Goal: Task Accomplishment & Management: Use online tool/utility

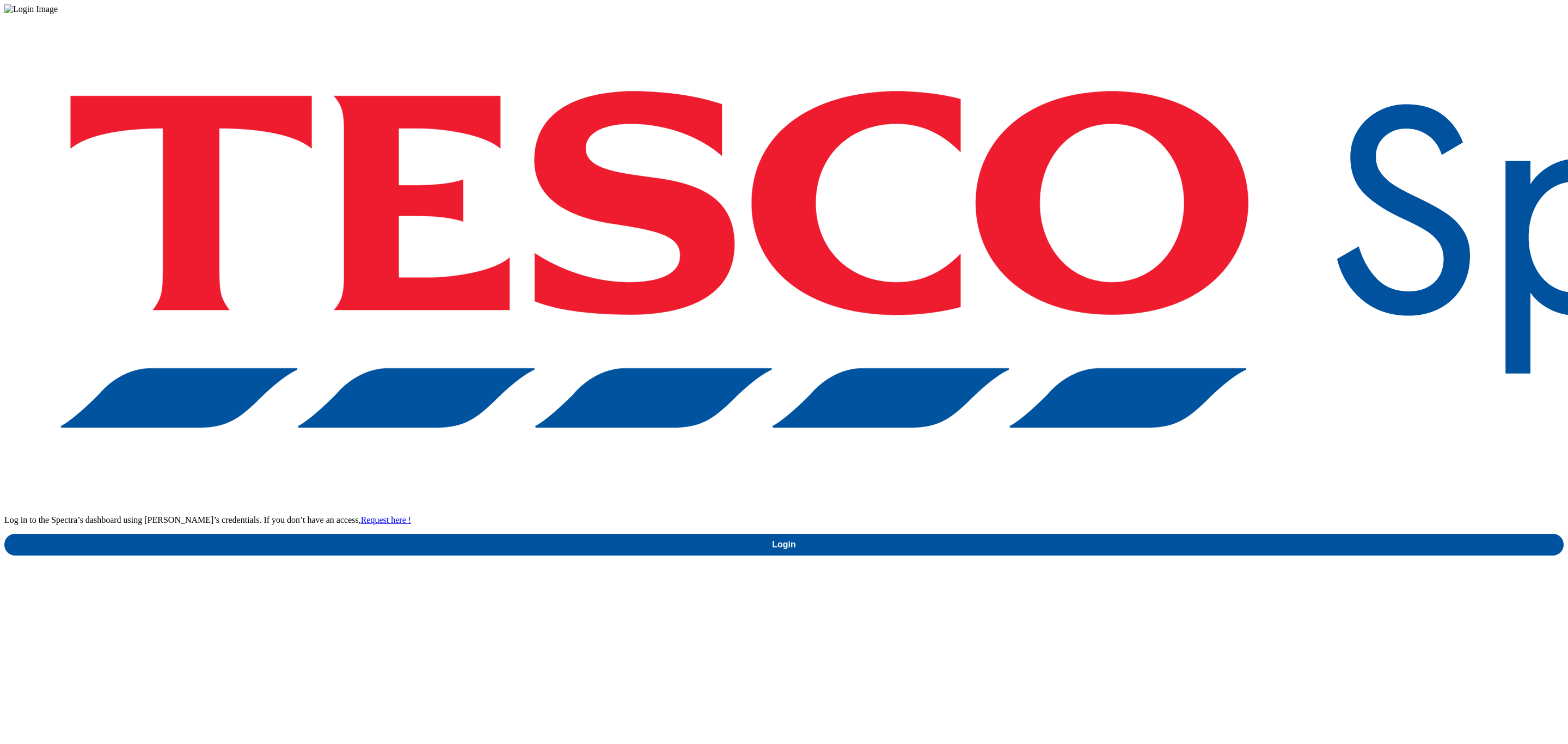
click at [1185, 395] on div "Log in to the Spectra’s dashboard using [PERSON_NAME]’s credentials. If you don…" at bounding box center [784, 284] width 1559 height 541
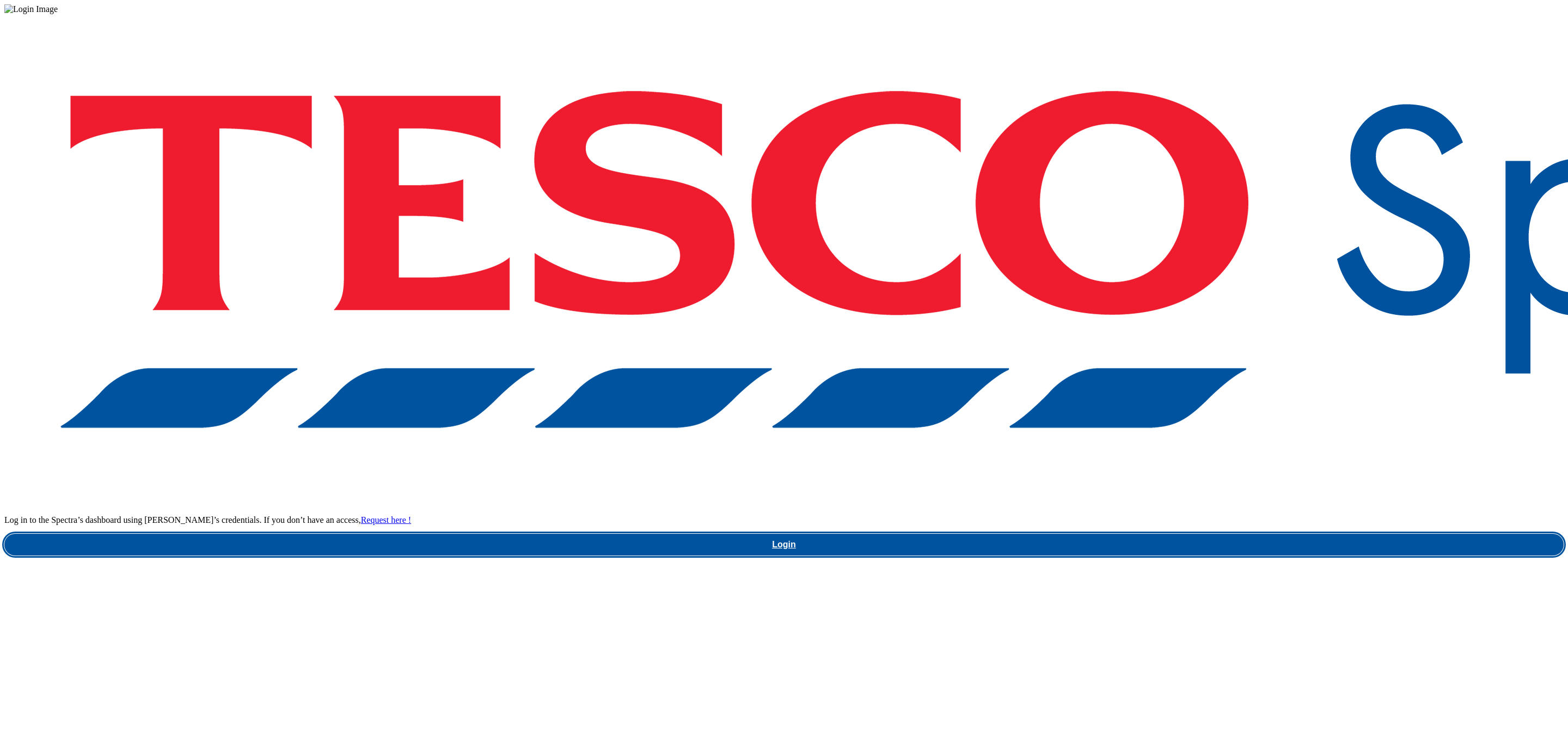
click at [1178, 534] on link "Login" at bounding box center [784, 545] width 1559 height 22
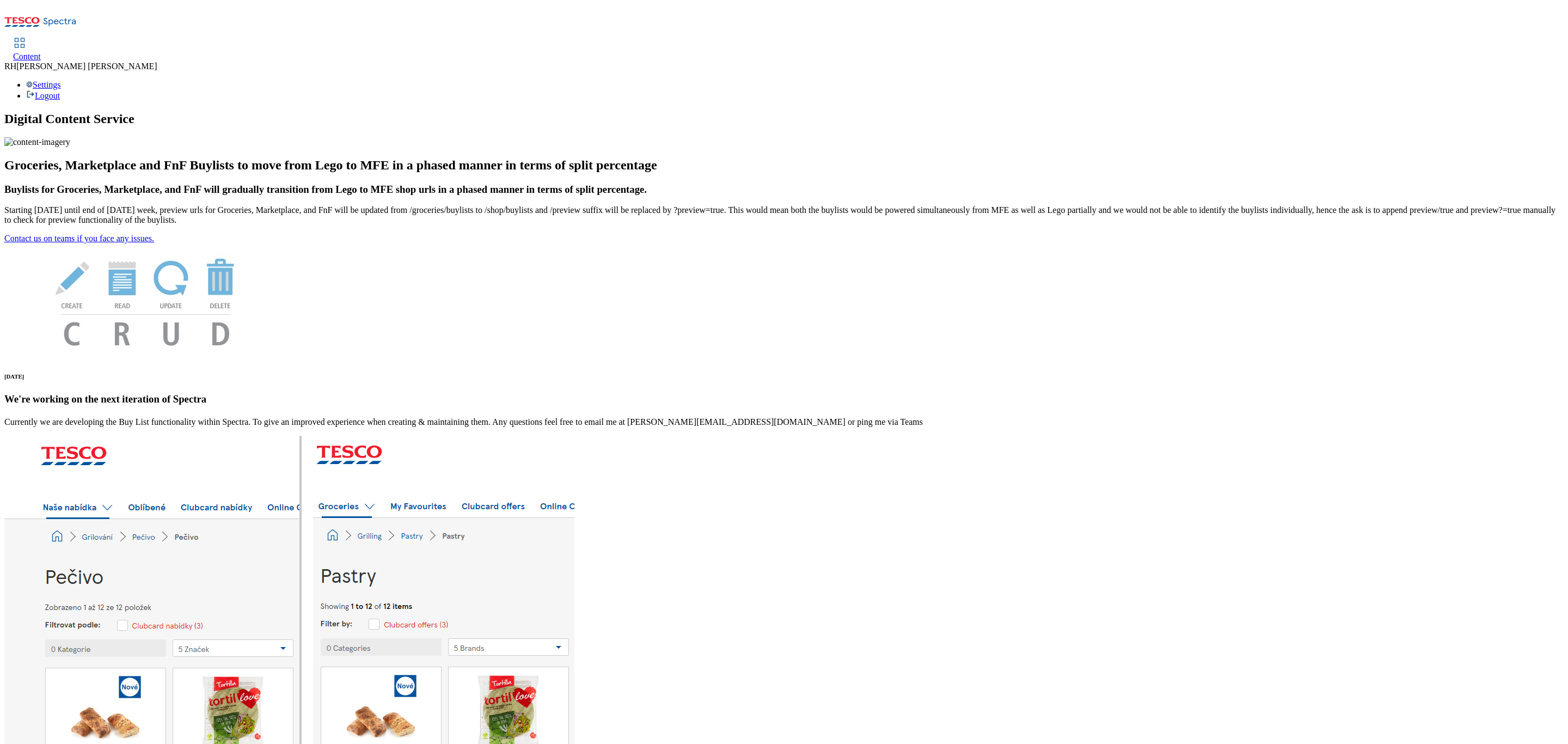
click at [41, 52] on span "Content" at bounding box center [27, 56] width 28 height 9
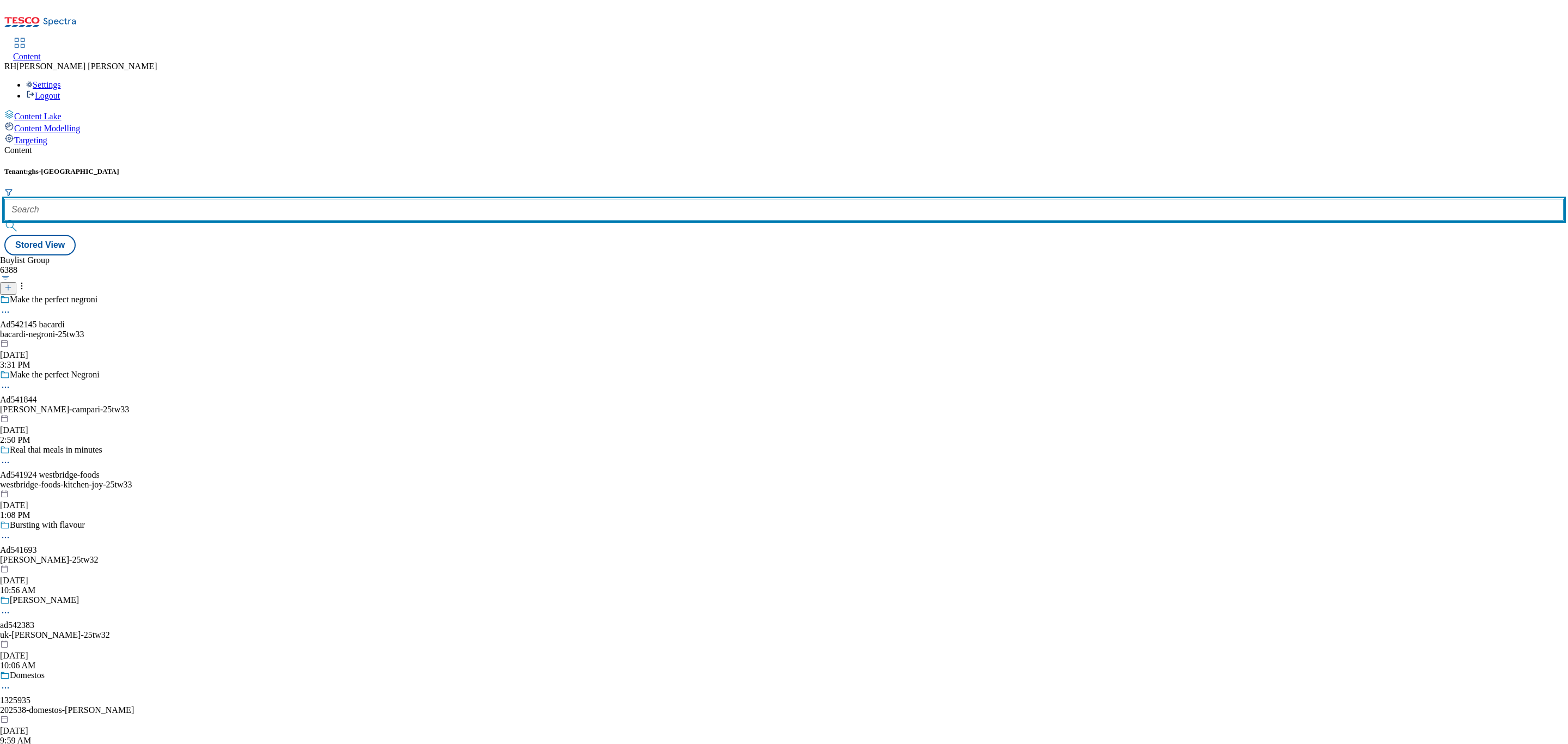
click at [249, 198] on input "text" at bounding box center [784, 209] width 1559 height 22
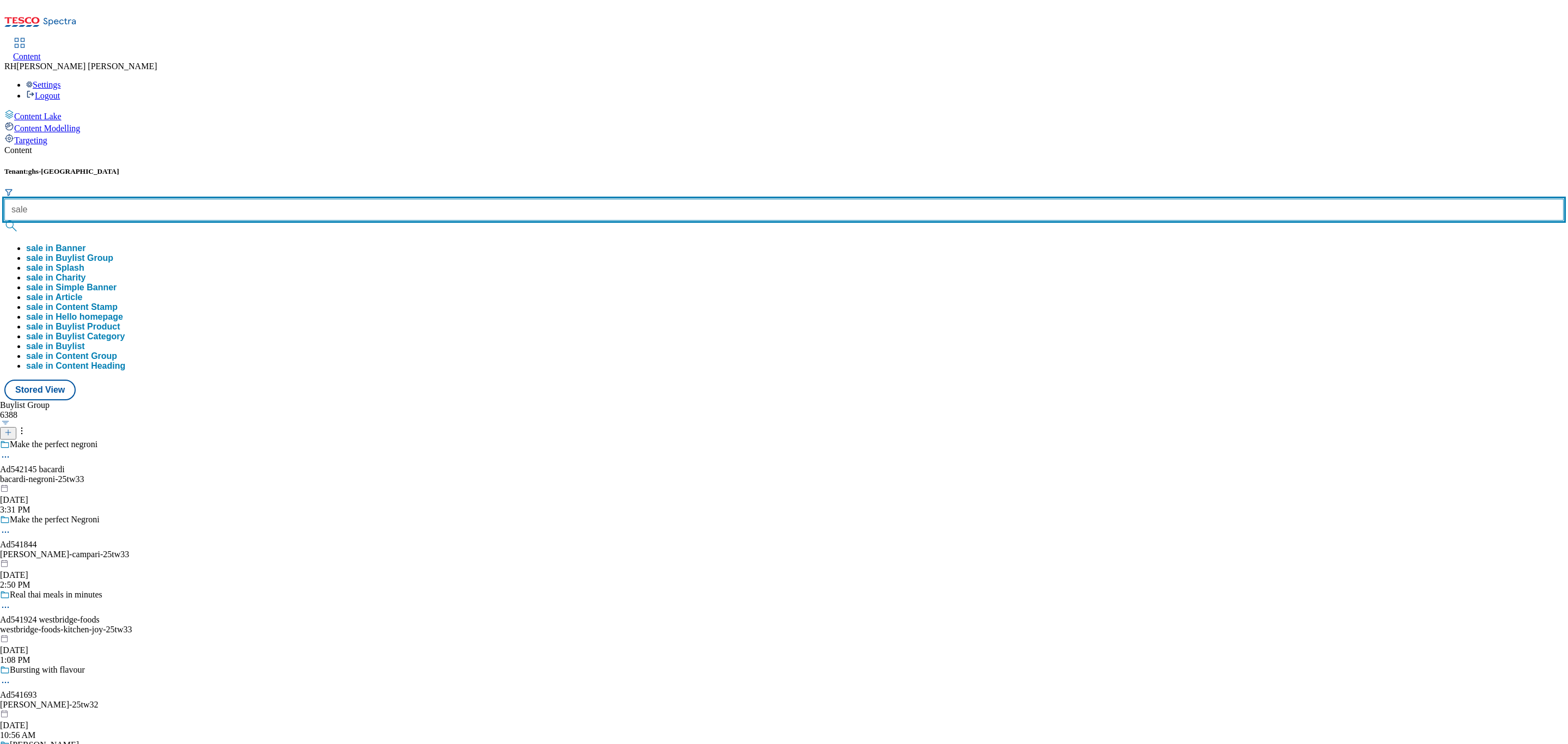
type input "sale"
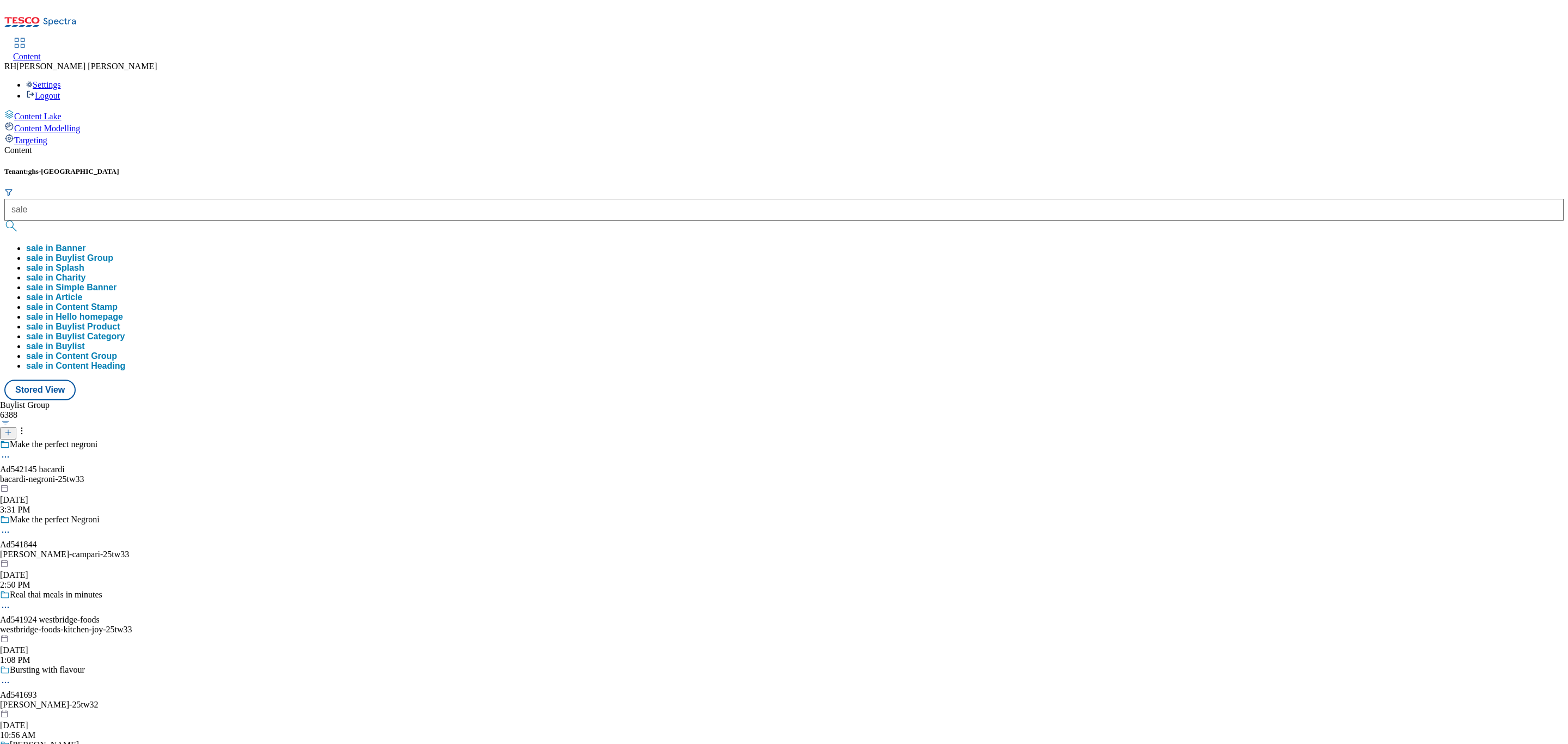
click at [113, 253] on button "sale in Buylist Group" at bounding box center [69, 258] width 87 height 10
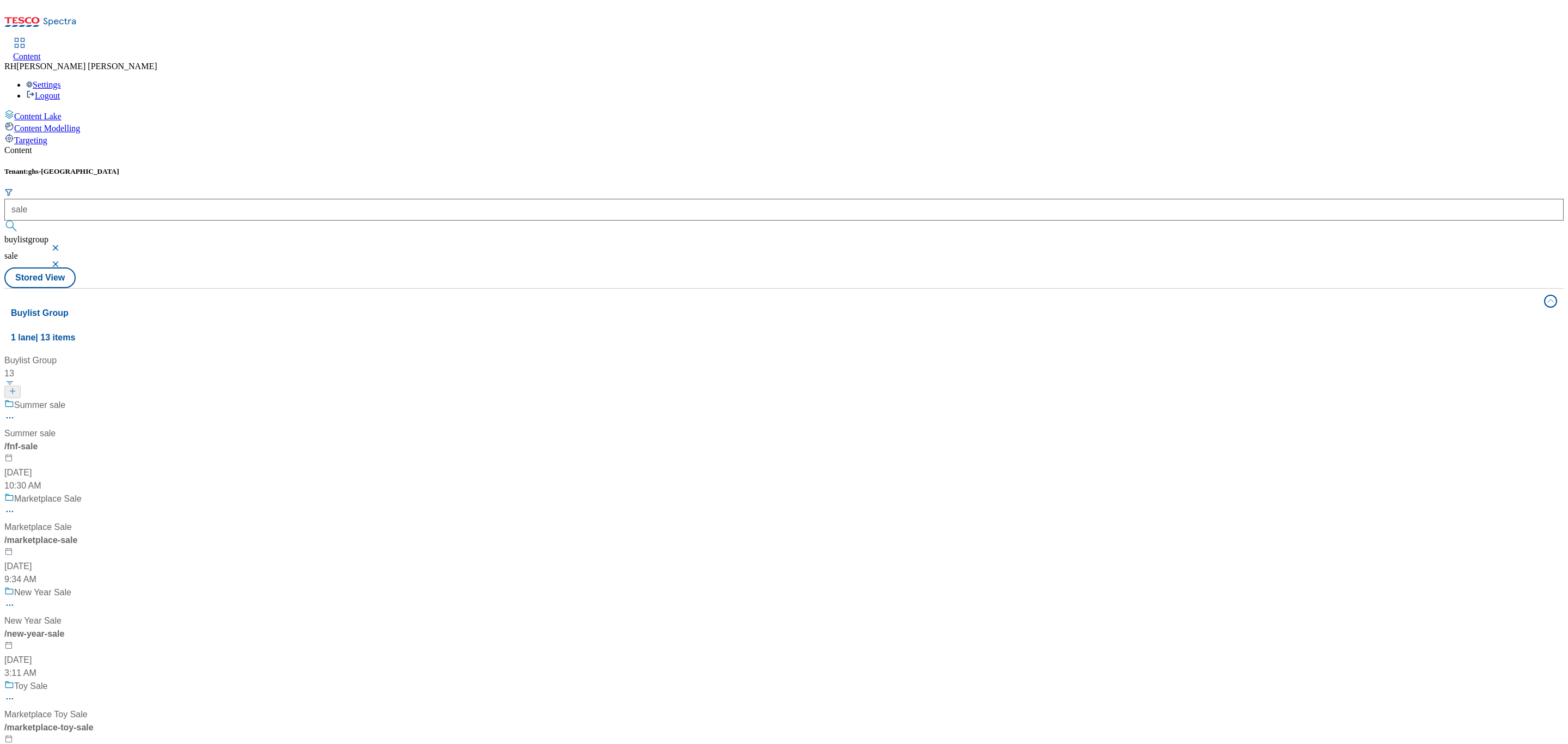
click at [146, 399] on div "Summer sale" at bounding box center [75, 413] width 142 height 29
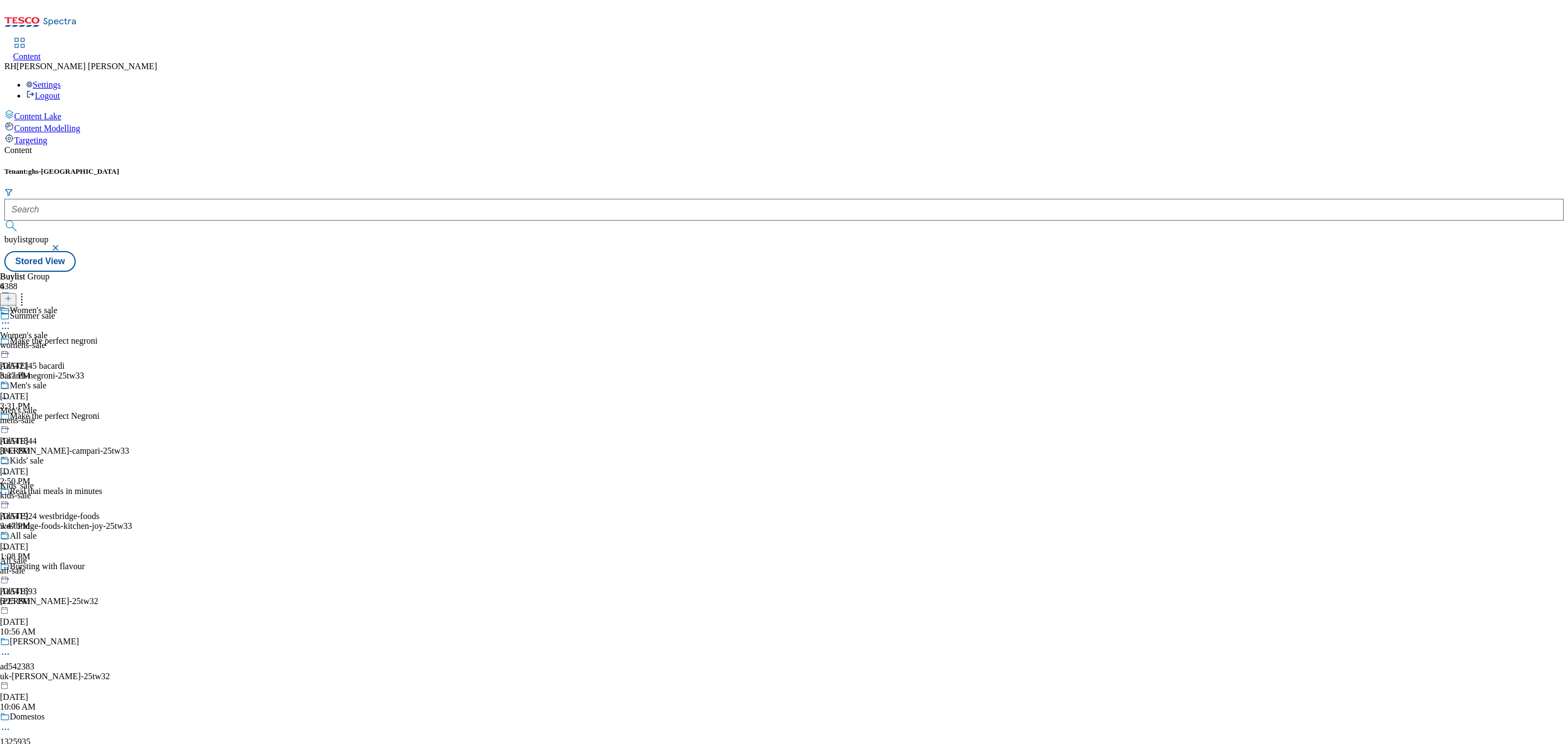
click at [57, 306] on div "Women's sale Women's sale womens-sale Aug 8, 2025 3:37 PM" at bounding box center [29, 343] width 57 height 75
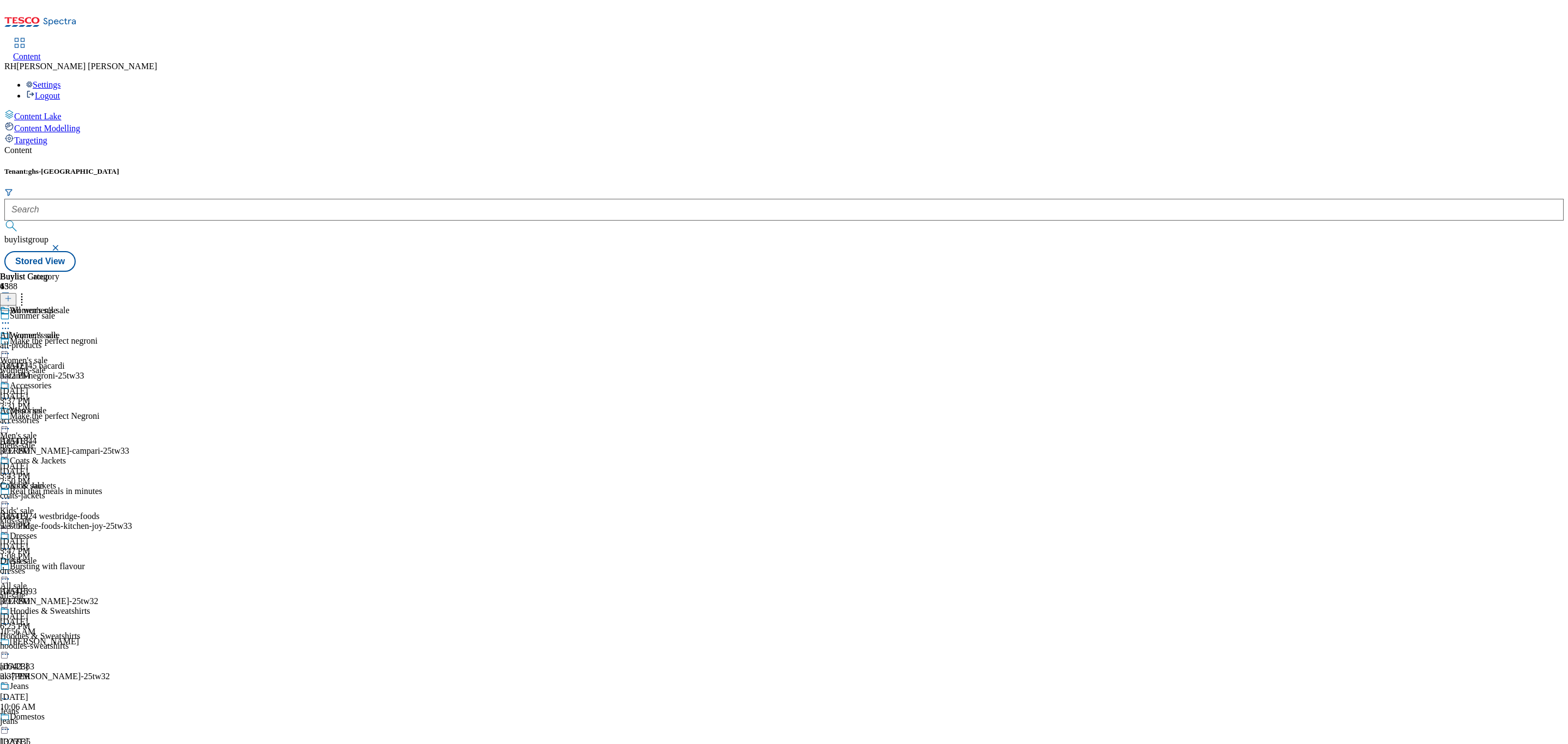
click at [11, 323] on icon at bounding box center [5, 328] width 11 height 11
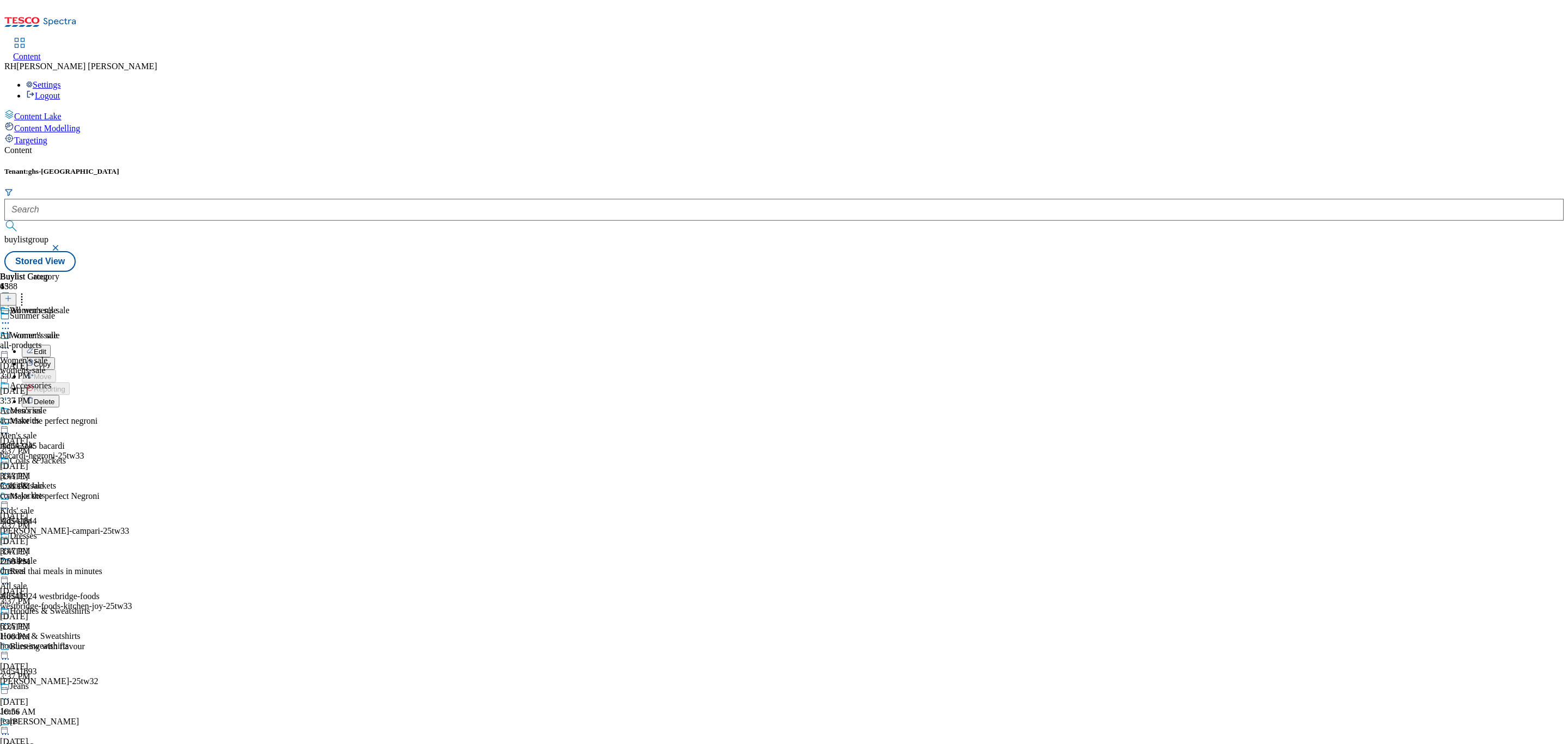
click at [46, 348] on span "Edit" at bounding box center [40, 351] width 13 height 8
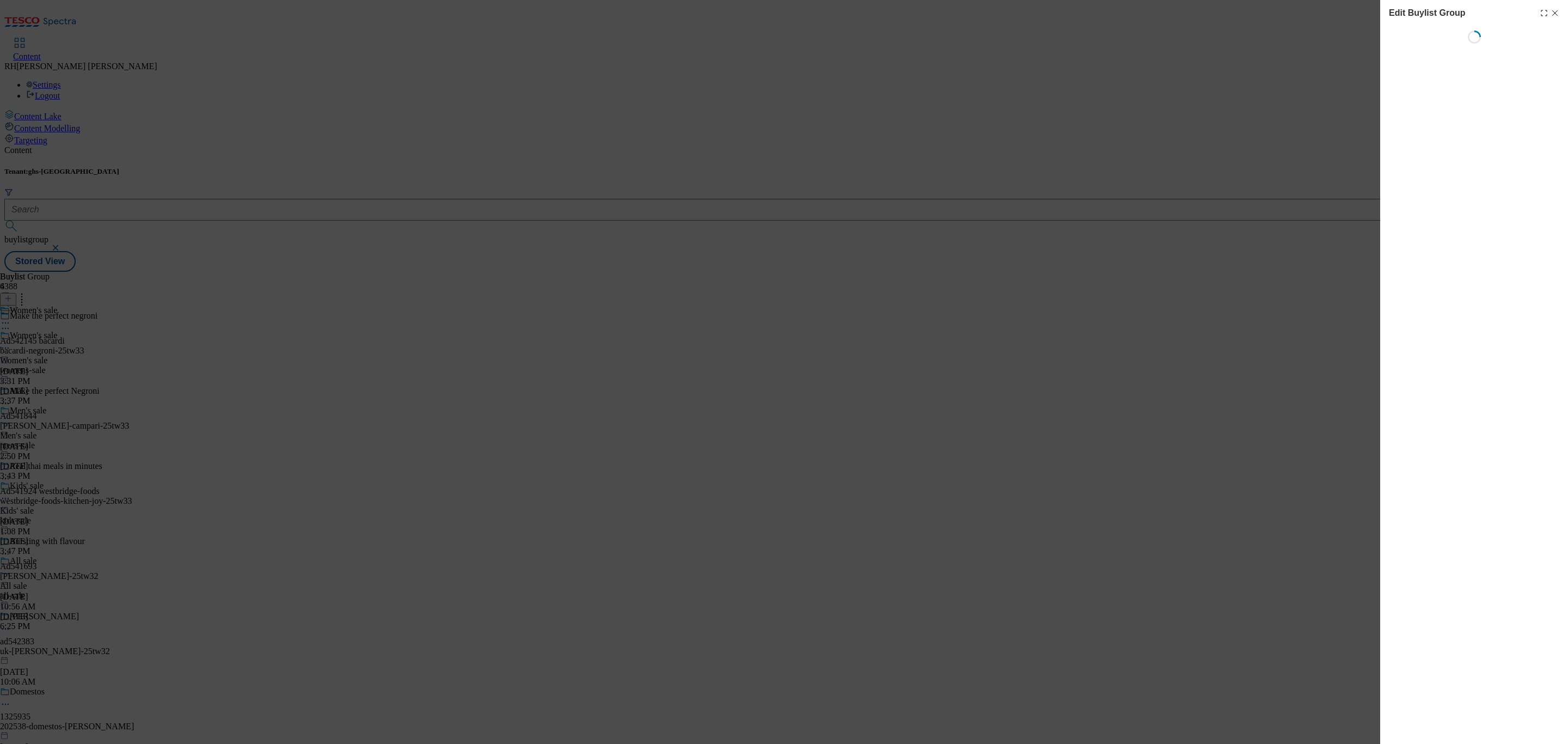
select select "fandf"
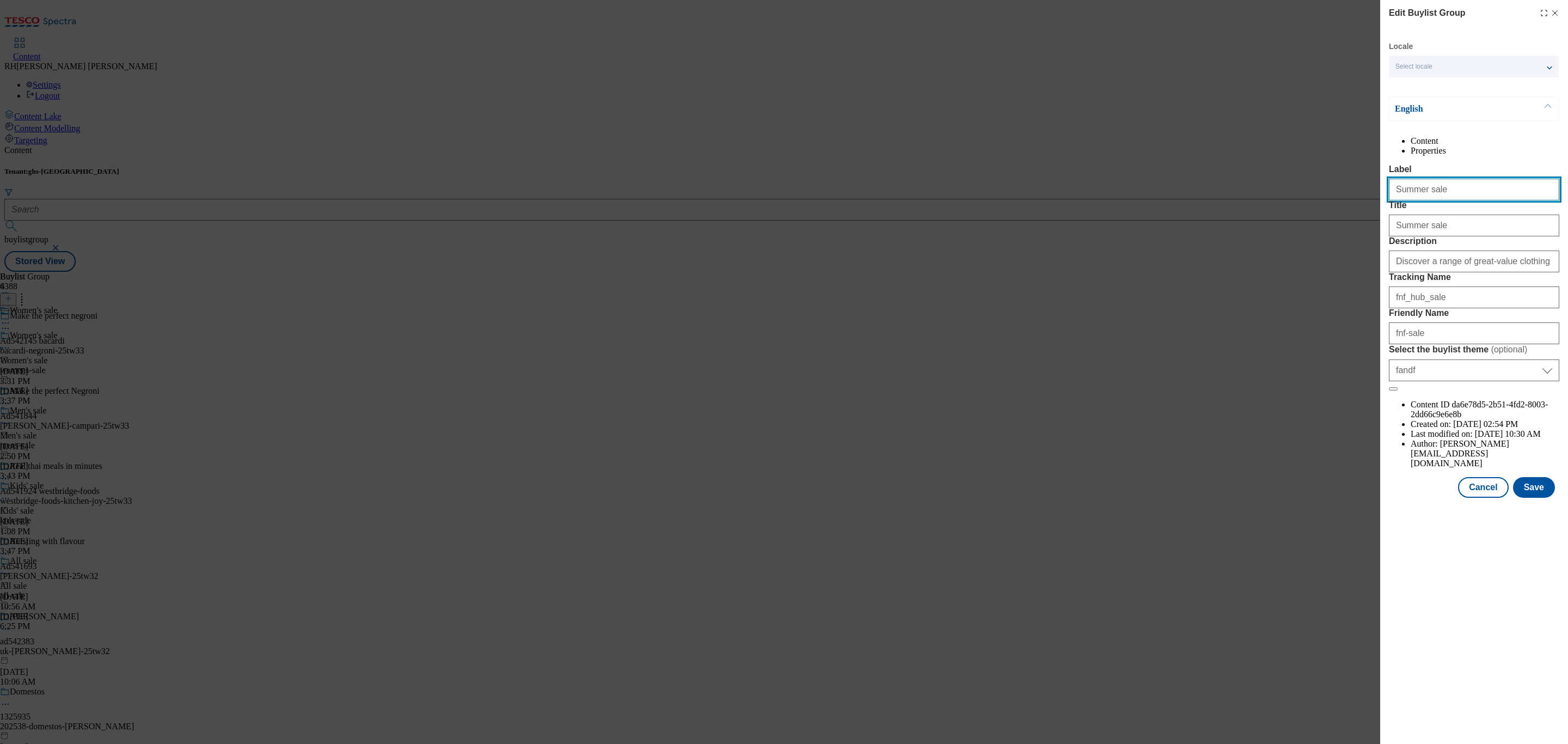
drag, startPoint x: 1419, startPoint y: 214, endPoint x: 1348, endPoint y: 219, distance: 71.2
click at [1348, 219] on div "Edit Buylist Group Locale Select locale English Welsh English Content Propertie…" at bounding box center [784, 372] width 1568 height 744
type input "Autumn sale"
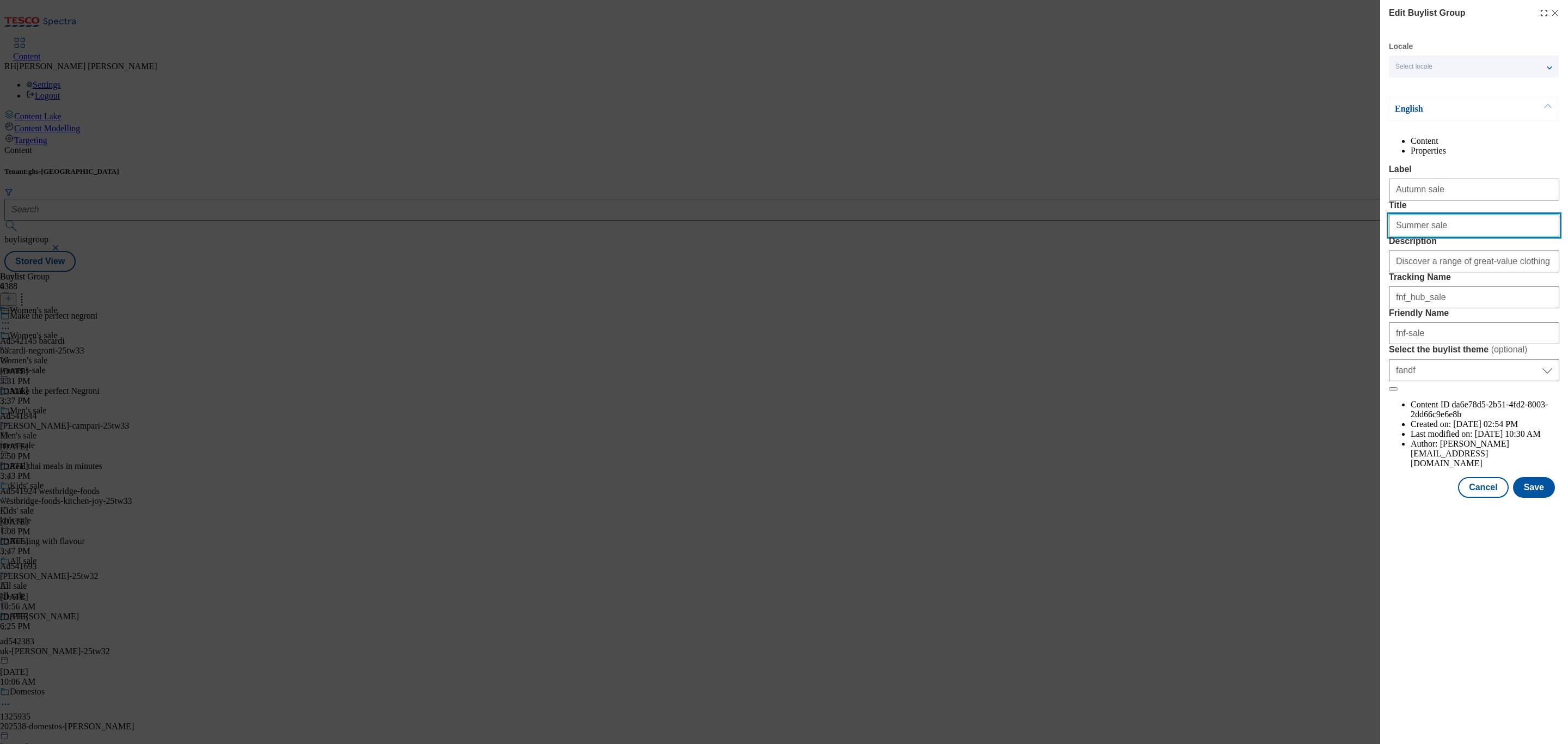
drag, startPoint x: 1418, startPoint y: 268, endPoint x: 1346, endPoint y: 263, distance: 72.2
click at [1346, 263] on div "Edit Buylist Group Locale Select locale English Welsh English Content Propertie…" at bounding box center [784, 372] width 1568 height 744
type input "Autumn sale"
drag, startPoint x: 1480, startPoint y: 319, endPoint x: 1389, endPoint y: 316, distance: 91.0
click at [1389, 272] on input "Discover a range of great-value clothing in our F&F summer sale, including sele…" at bounding box center [1474, 261] width 170 height 22
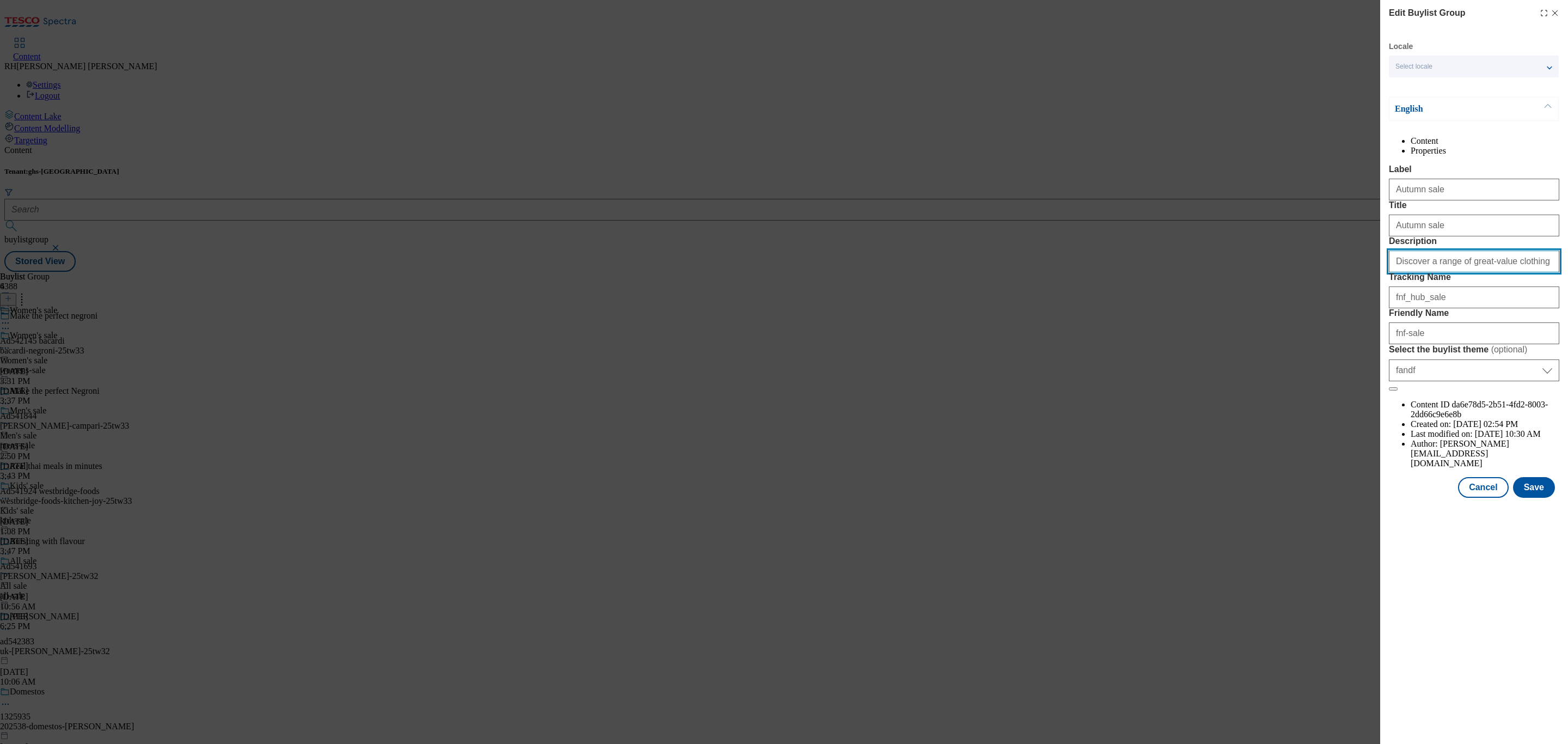
click at [1460, 272] on input "Discover a range of great-value clothing in our F&F summer sale, including sele…" at bounding box center [1474, 261] width 170 height 22
drag, startPoint x: 1536, startPoint y: 328, endPoint x: 1539, endPoint y: 323, distance: 5.8
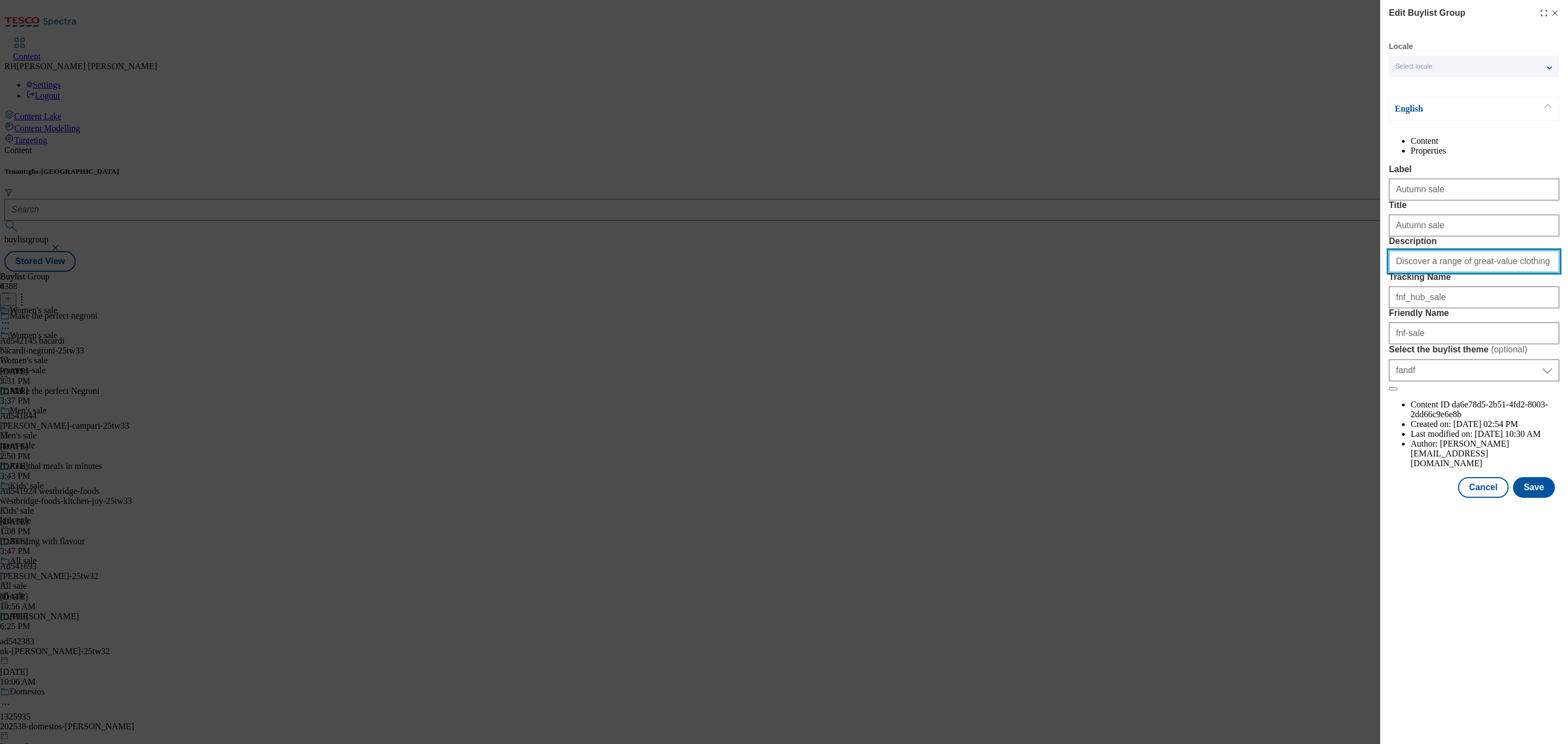
click at [1536, 272] on input "Discover a range of great-value clothing in our F&F summer sale, including sele…" at bounding box center [1474, 261] width 170 height 22
type input "Discover a range of great-value clothing in our F&F autumn sale, including sele…"
click at [1499, 149] on li "Properties" at bounding box center [1485, 151] width 149 height 10
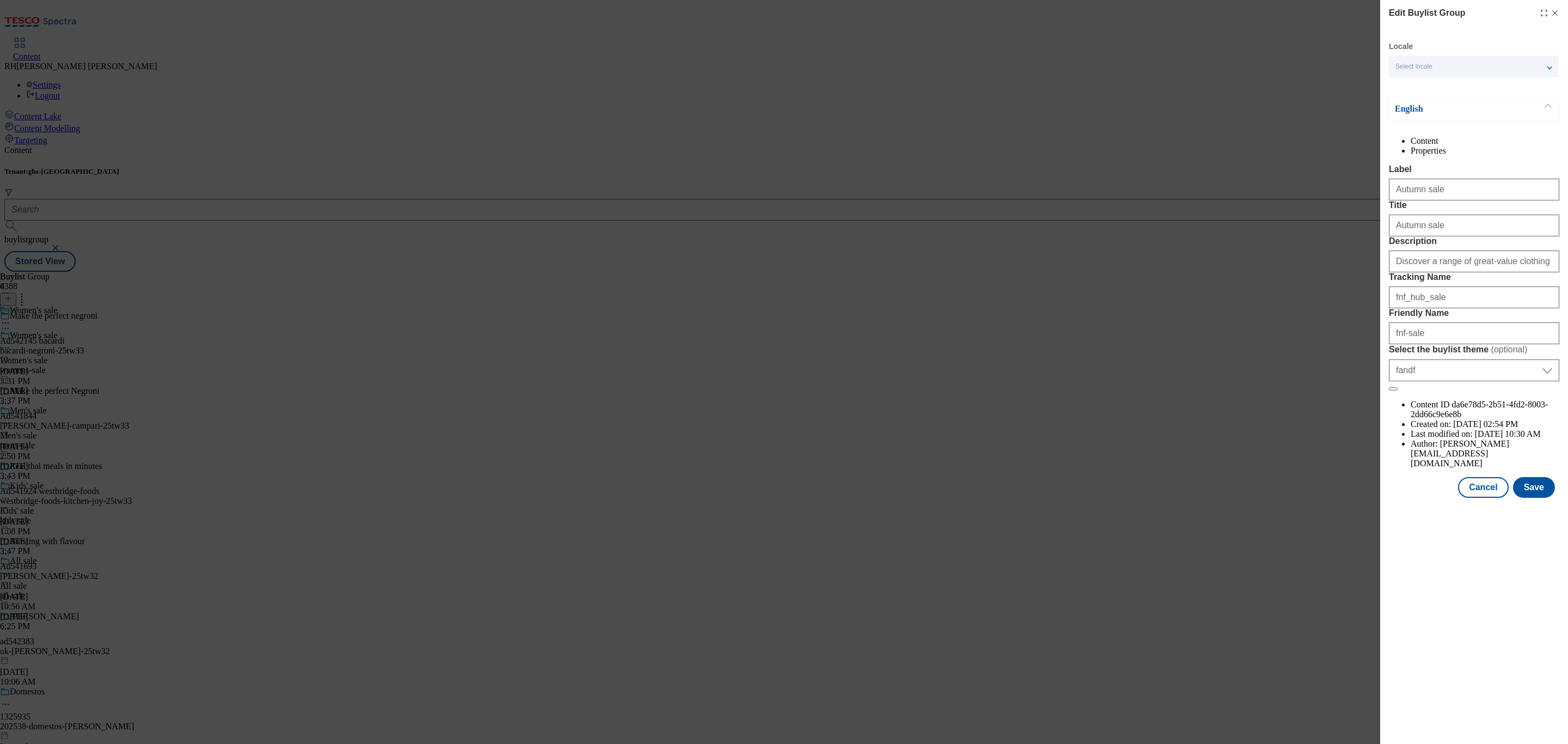
click at [1437, 146] on li "Content" at bounding box center [1485, 141] width 149 height 10
click at [1539, 498] on button "Save" at bounding box center [1534, 488] width 42 height 21
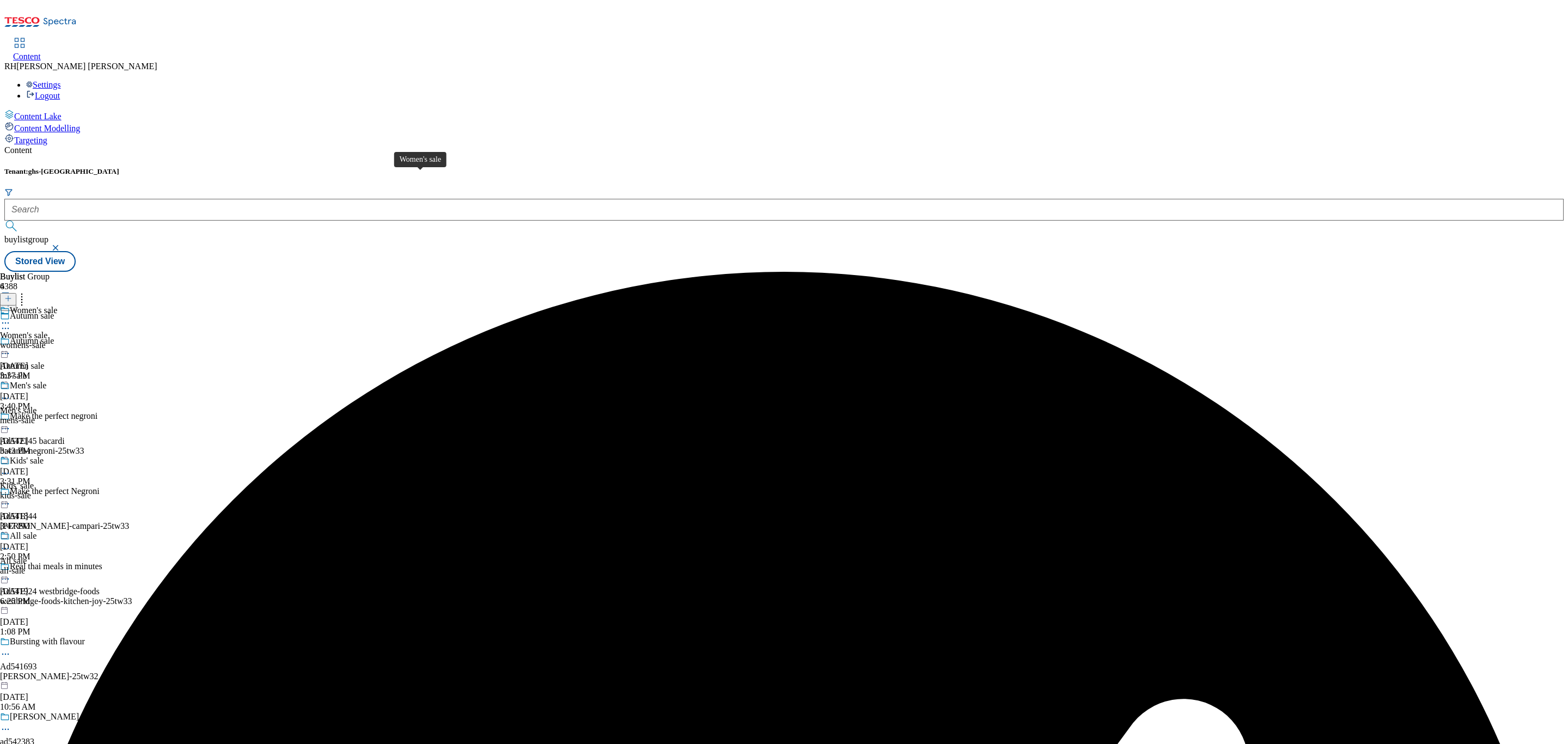
click at [57, 306] on div "Women's sale" at bounding box center [33, 311] width 47 height 10
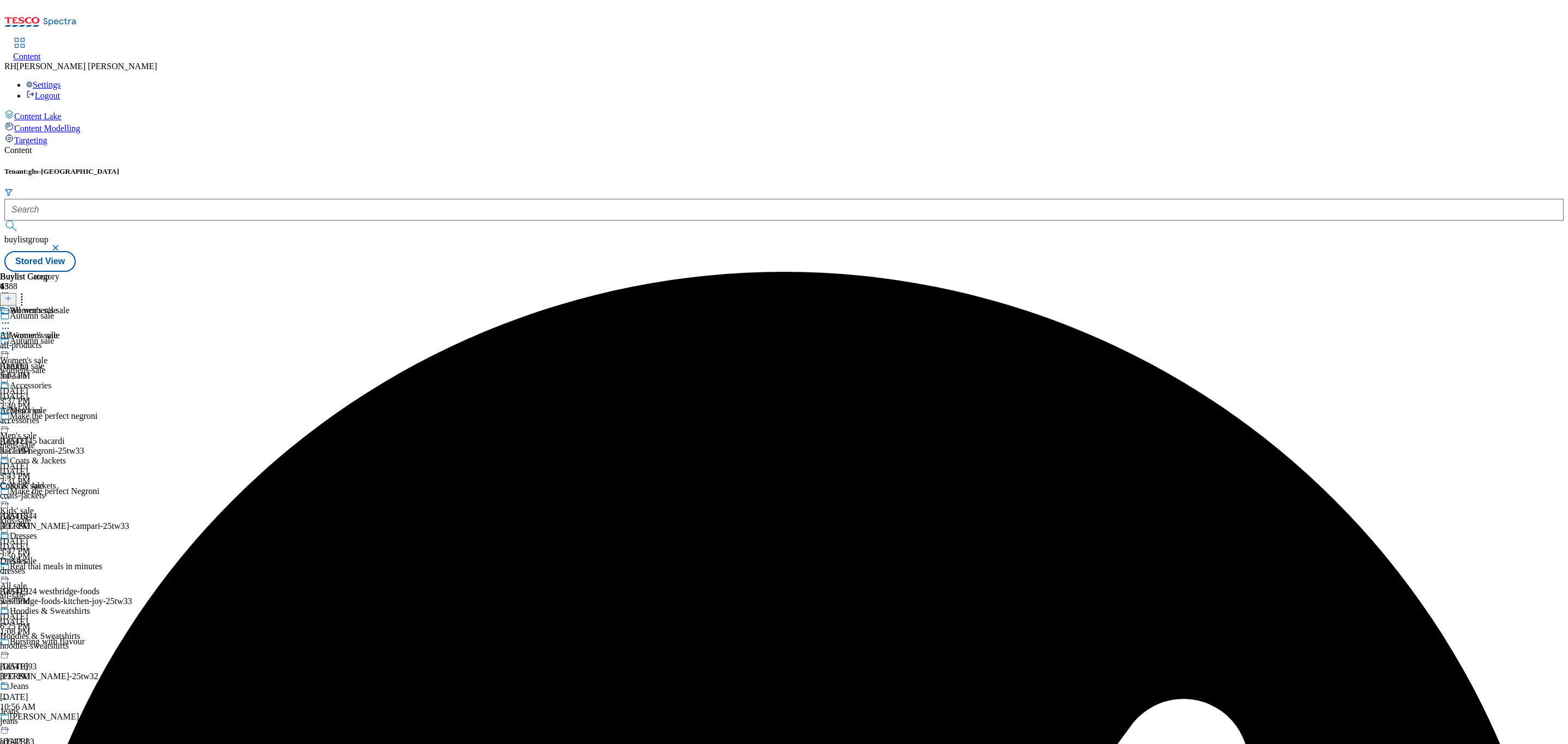
click at [11, 343] on icon at bounding box center [5, 348] width 11 height 11
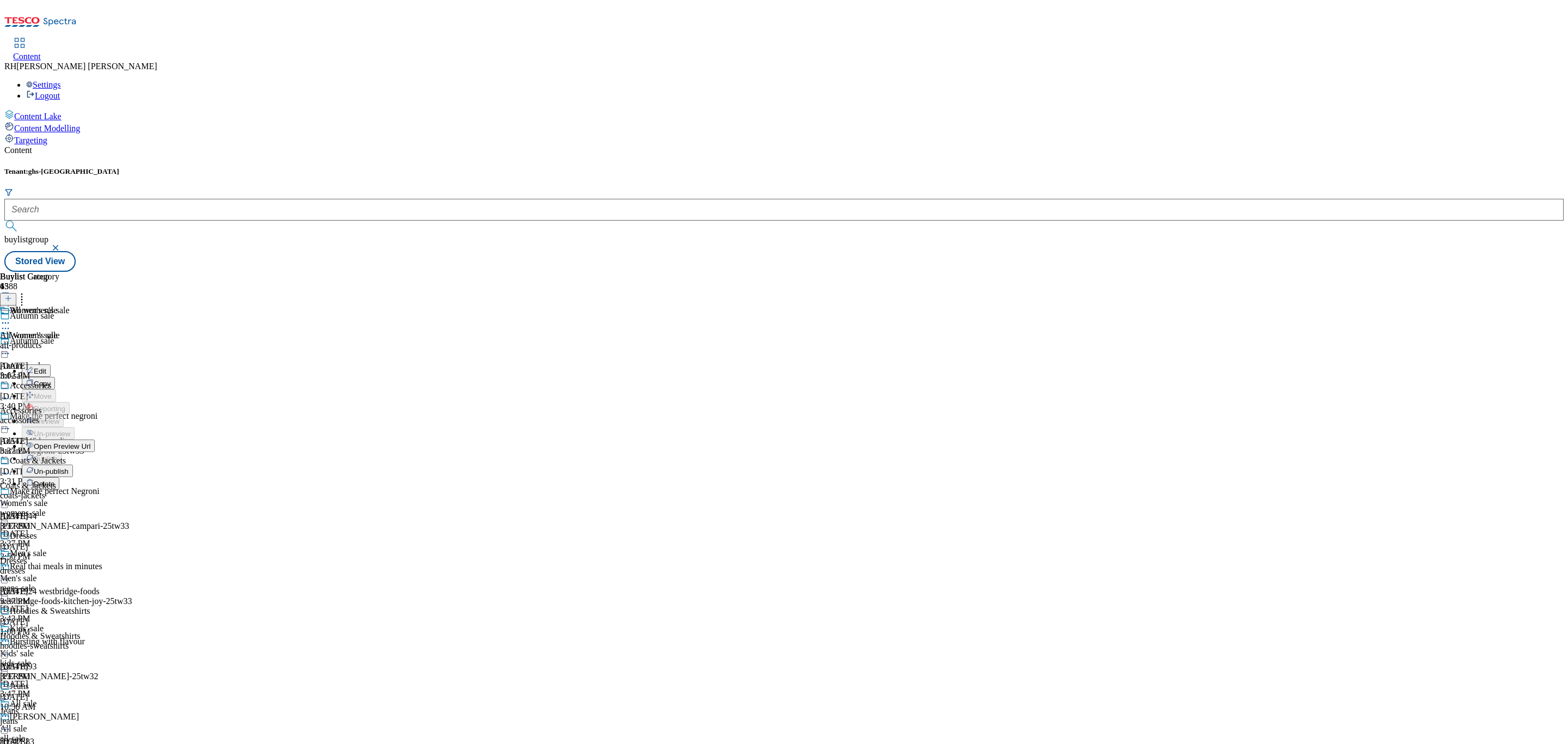
click at [46, 367] on span "Edit" at bounding box center [40, 371] width 13 height 8
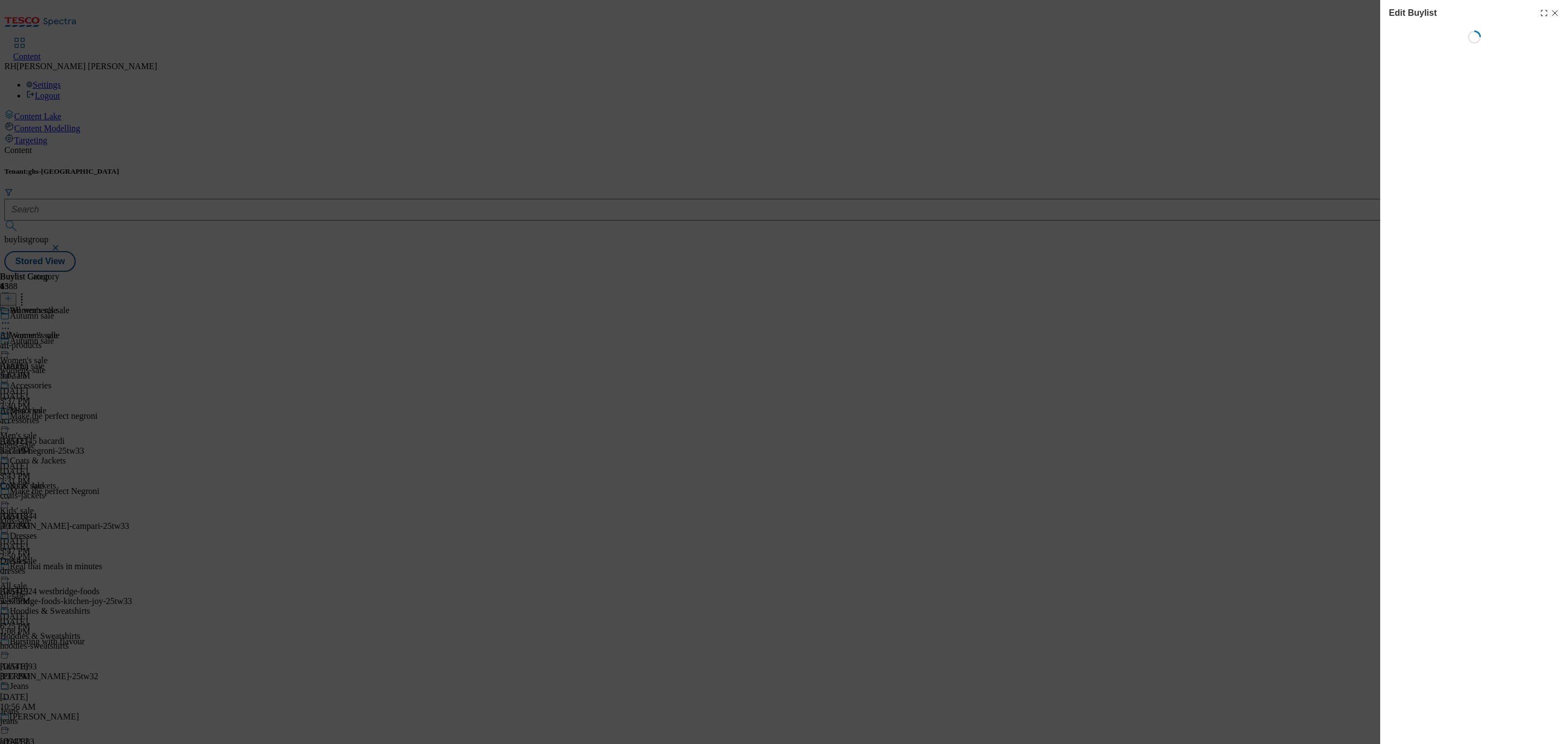
select select "tactical"
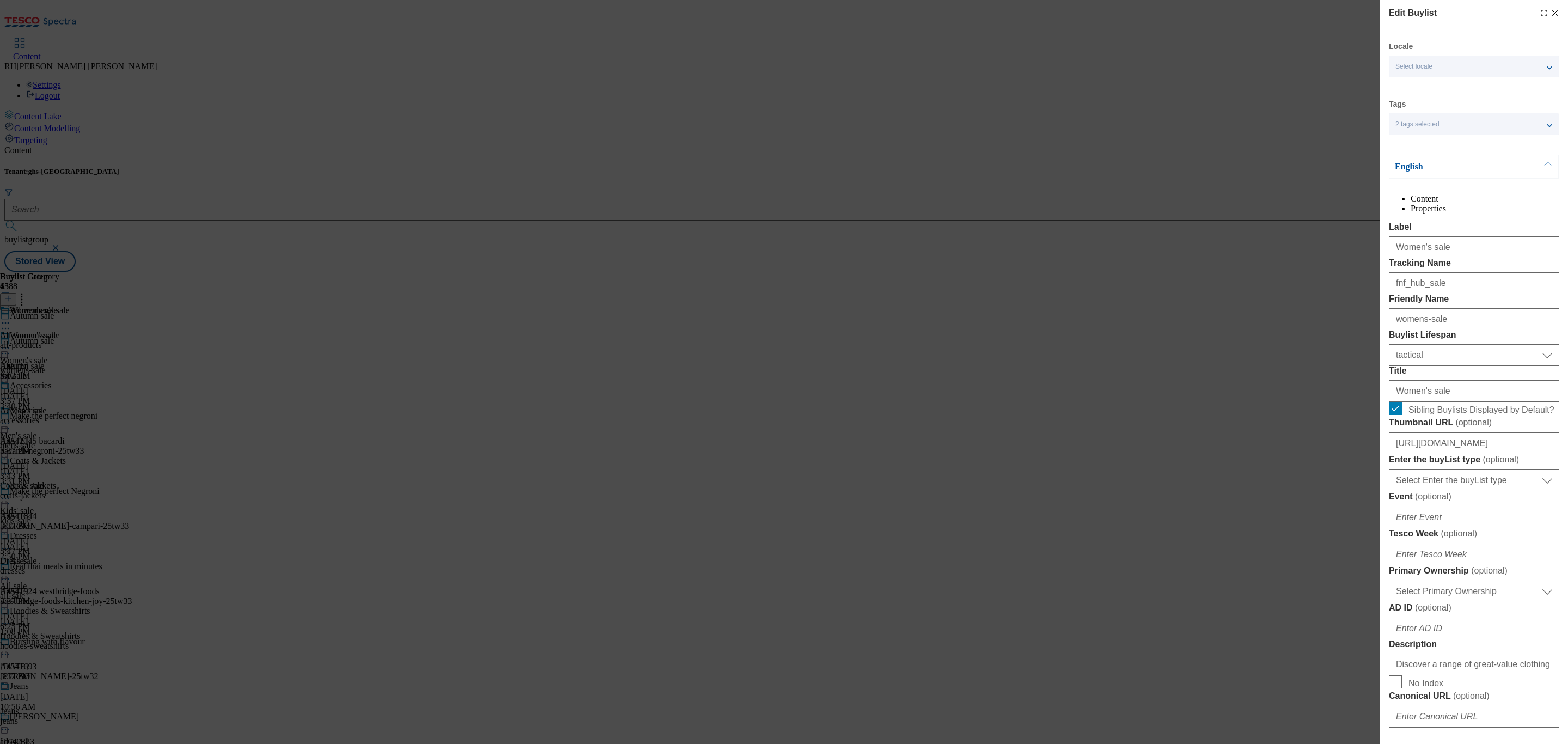
select select "Banner"
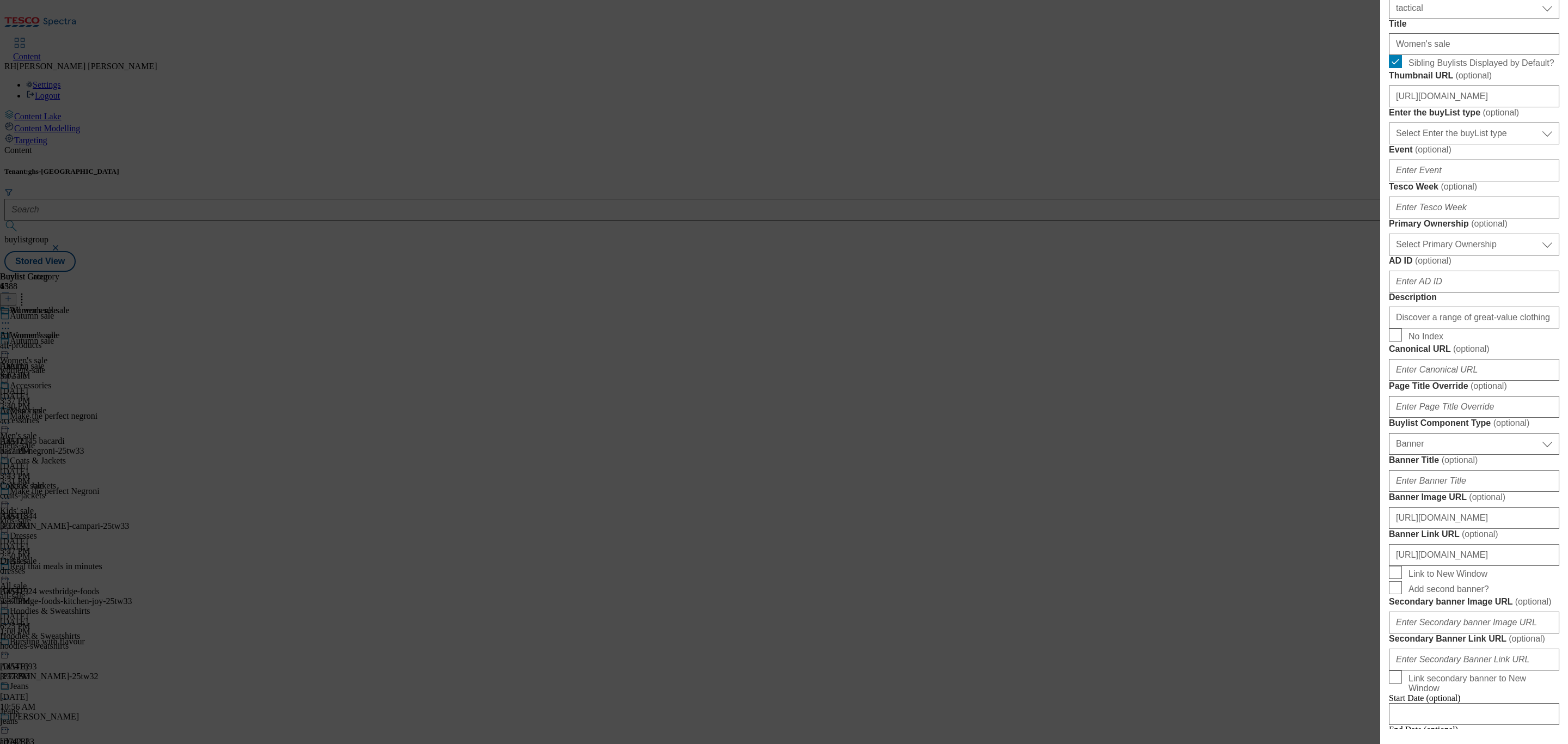
scroll to position [340, 0]
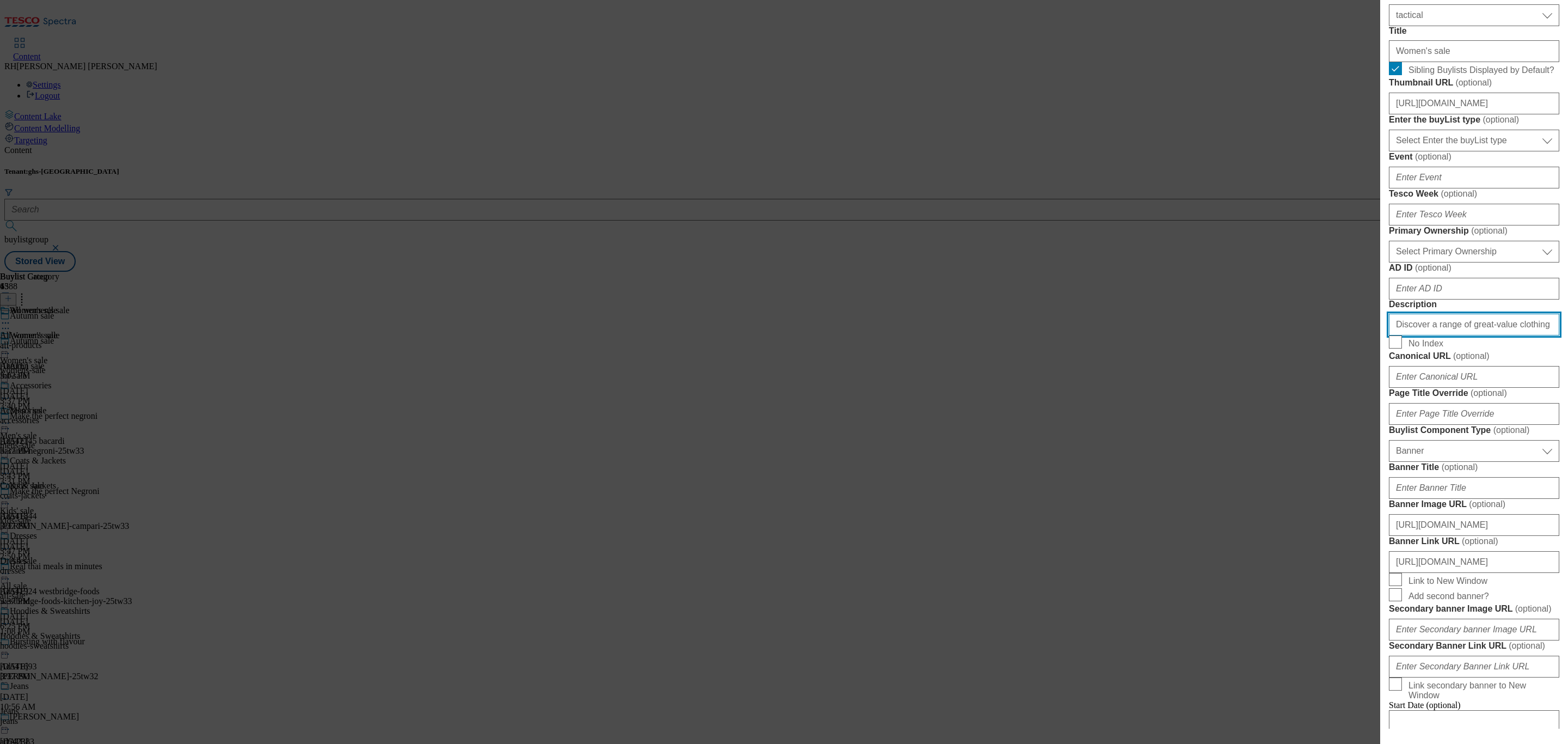
click at [1504, 335] on input "Discover a range of great-value clothing in our F&F summer sale, including sele…" at bounding box center [1474, 325] width 170 height 22
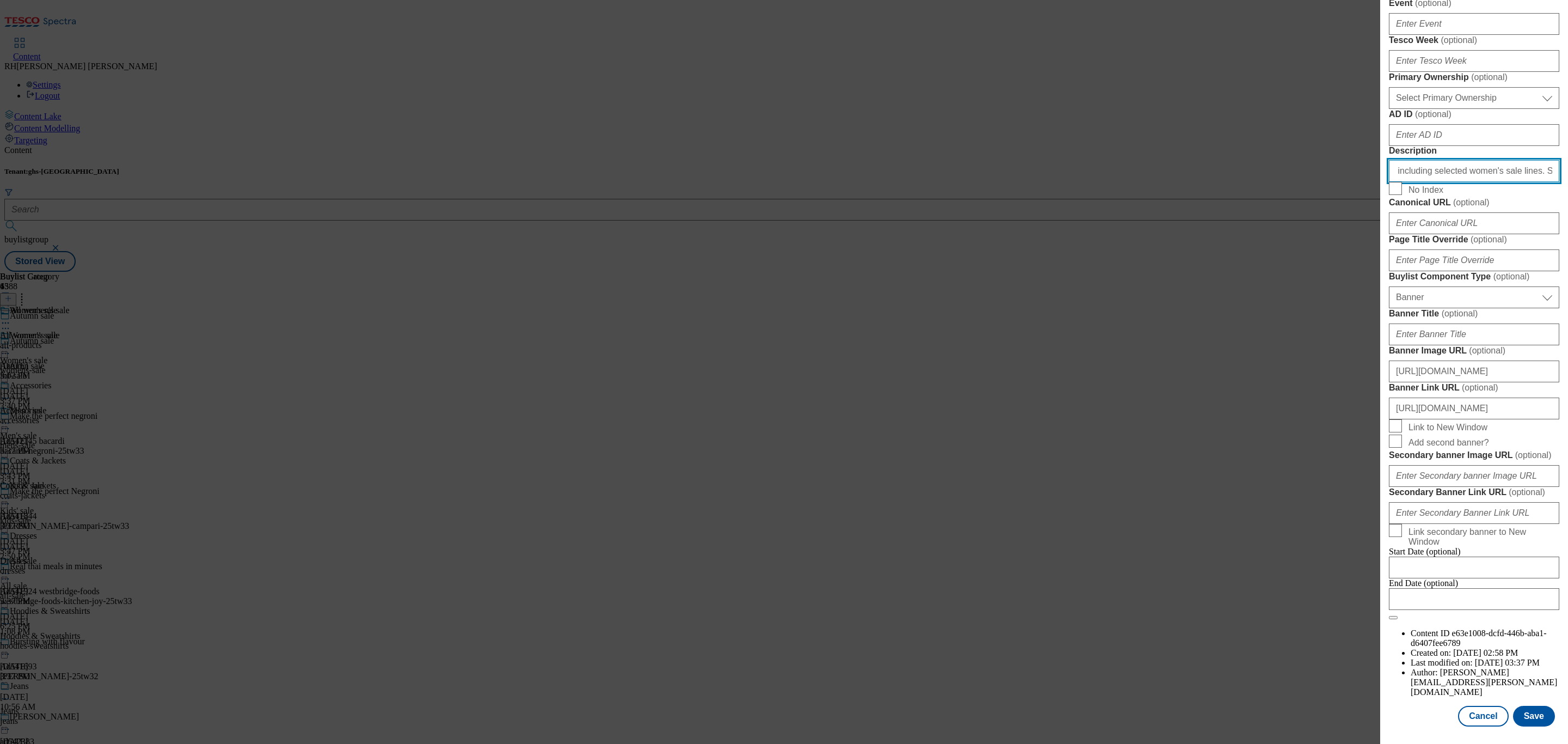
scroll to position [911, 0]
type input "Discover a range of great-value clothing in our F&F autumn sale, including sele…"
click at [1525, 706] on button "Save" at bounding box center [1534, 716] width 42 height 21
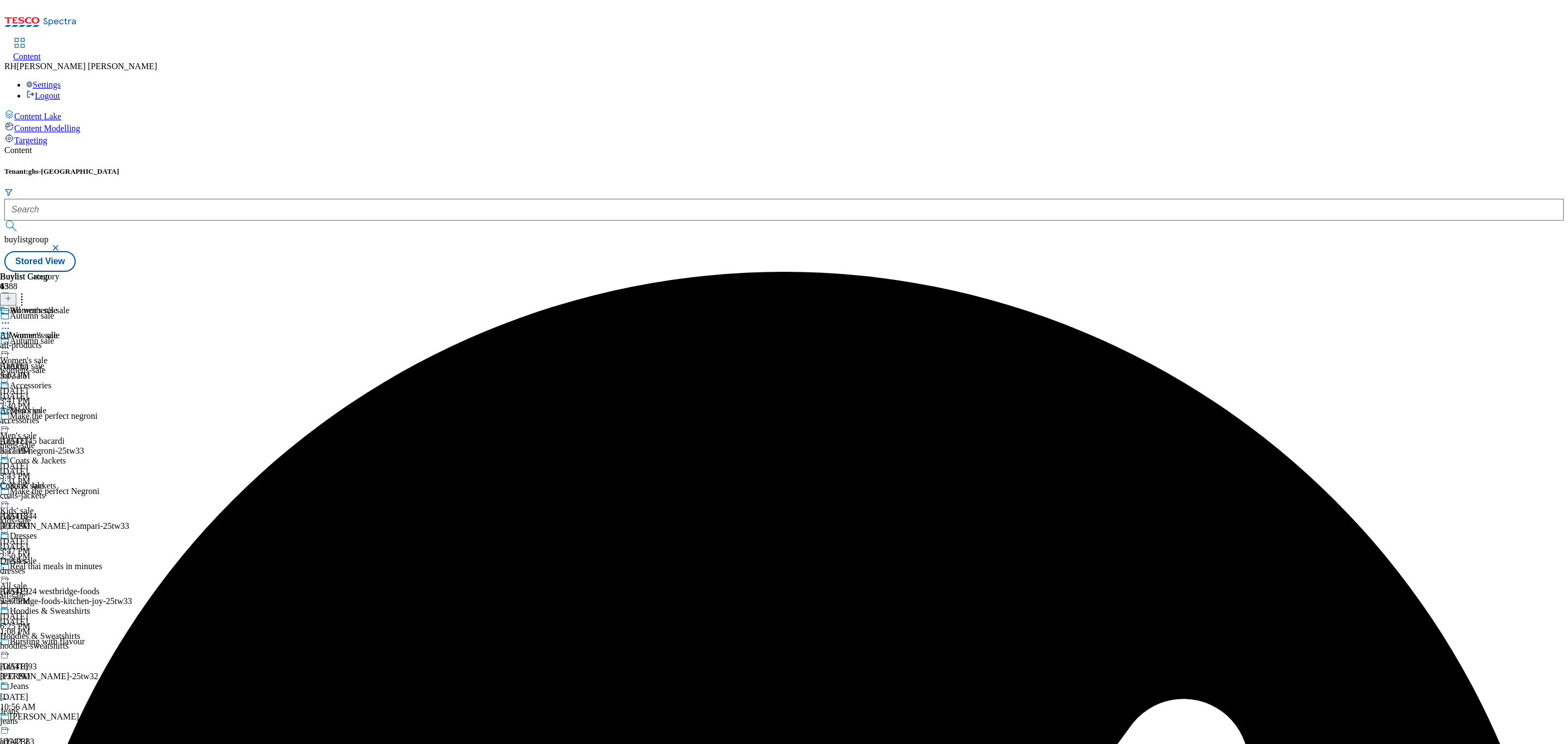
click at [57, 441] on div "mens-sale" at bounding box center [29, 446] width 57 height 10
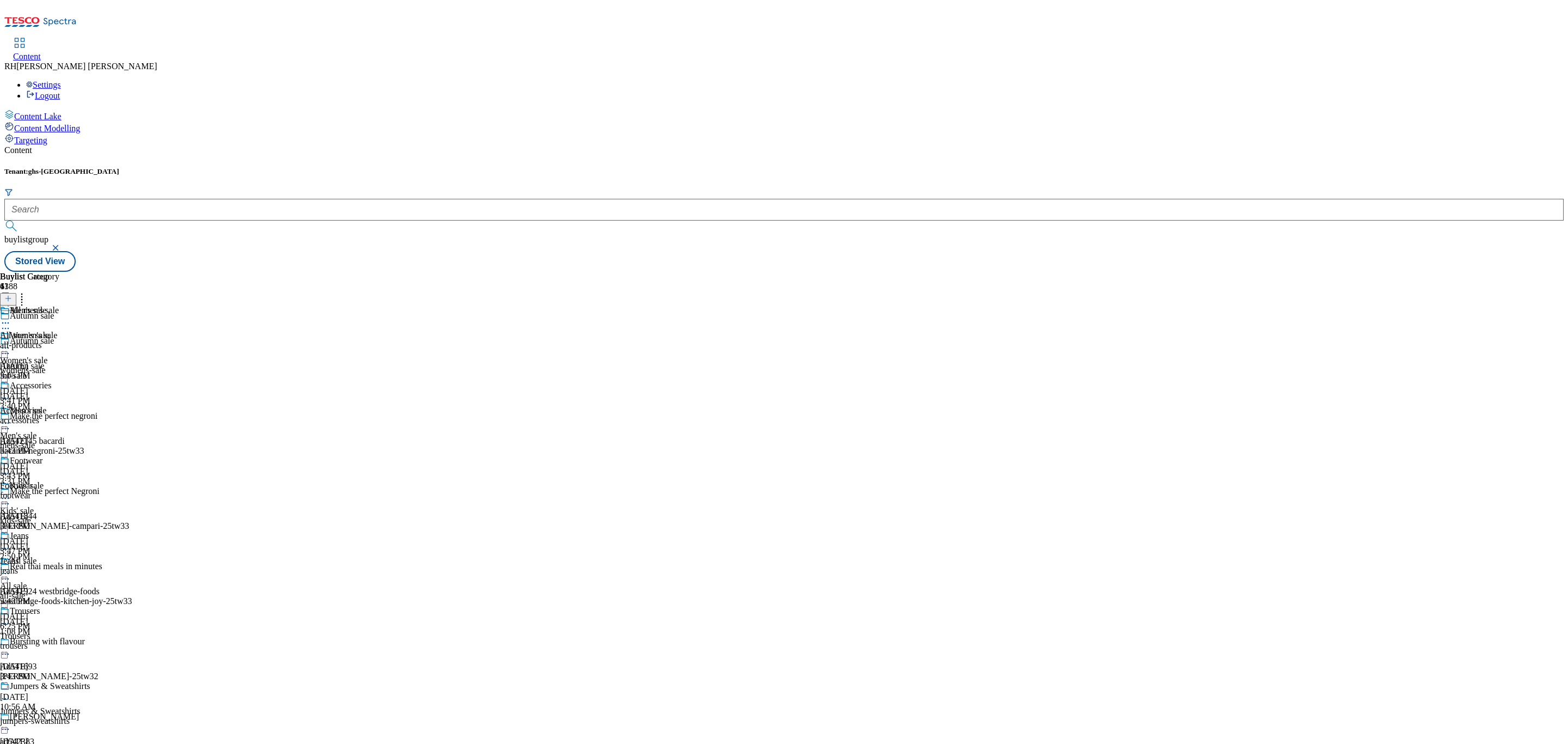
click at [11, 418] on icon at bounding box center [5, 423] width 11 height 11
click at [46, 442] on span "Edit" at bounding box center [40, 446] width 13 height 8
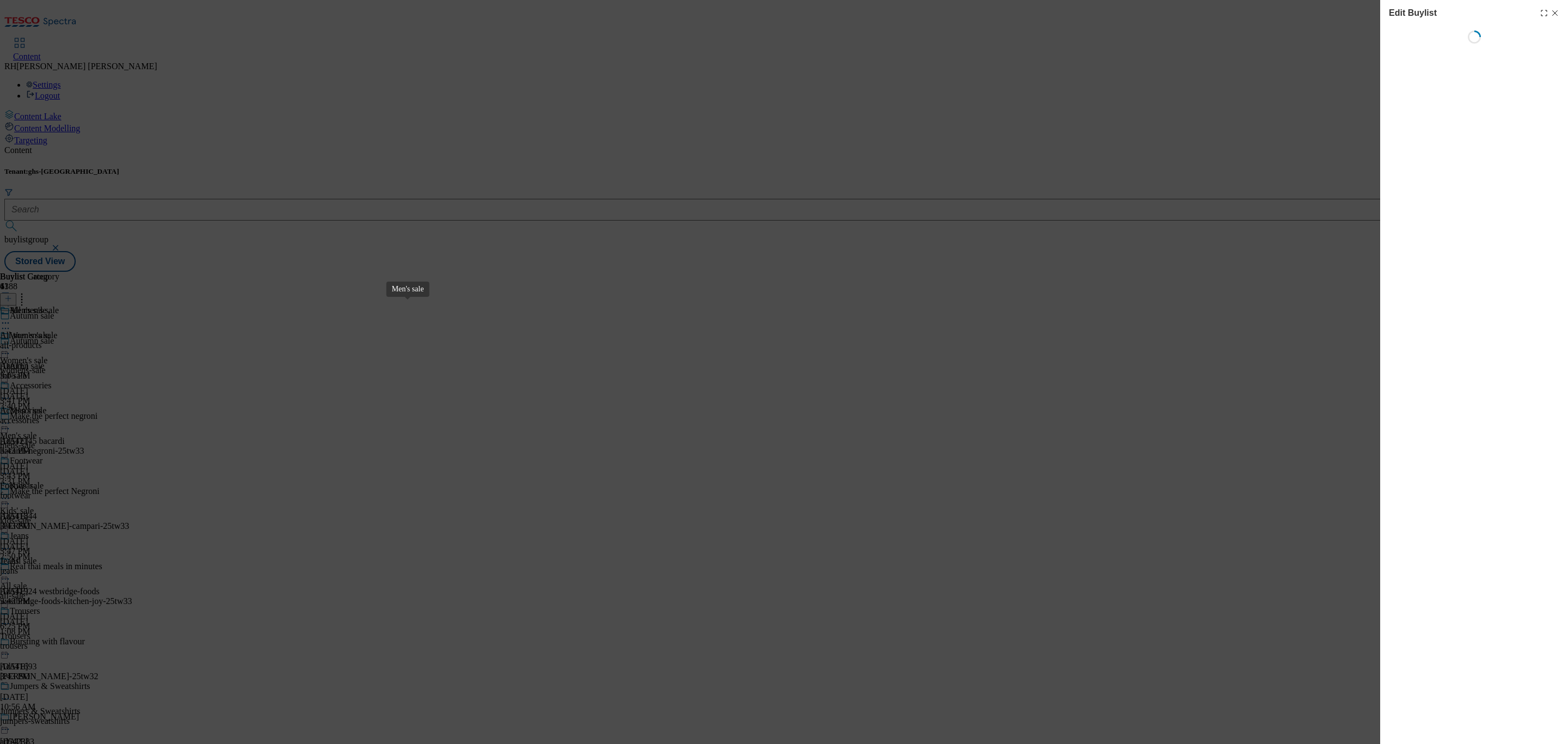
select select "tactical"
select select "Banner"
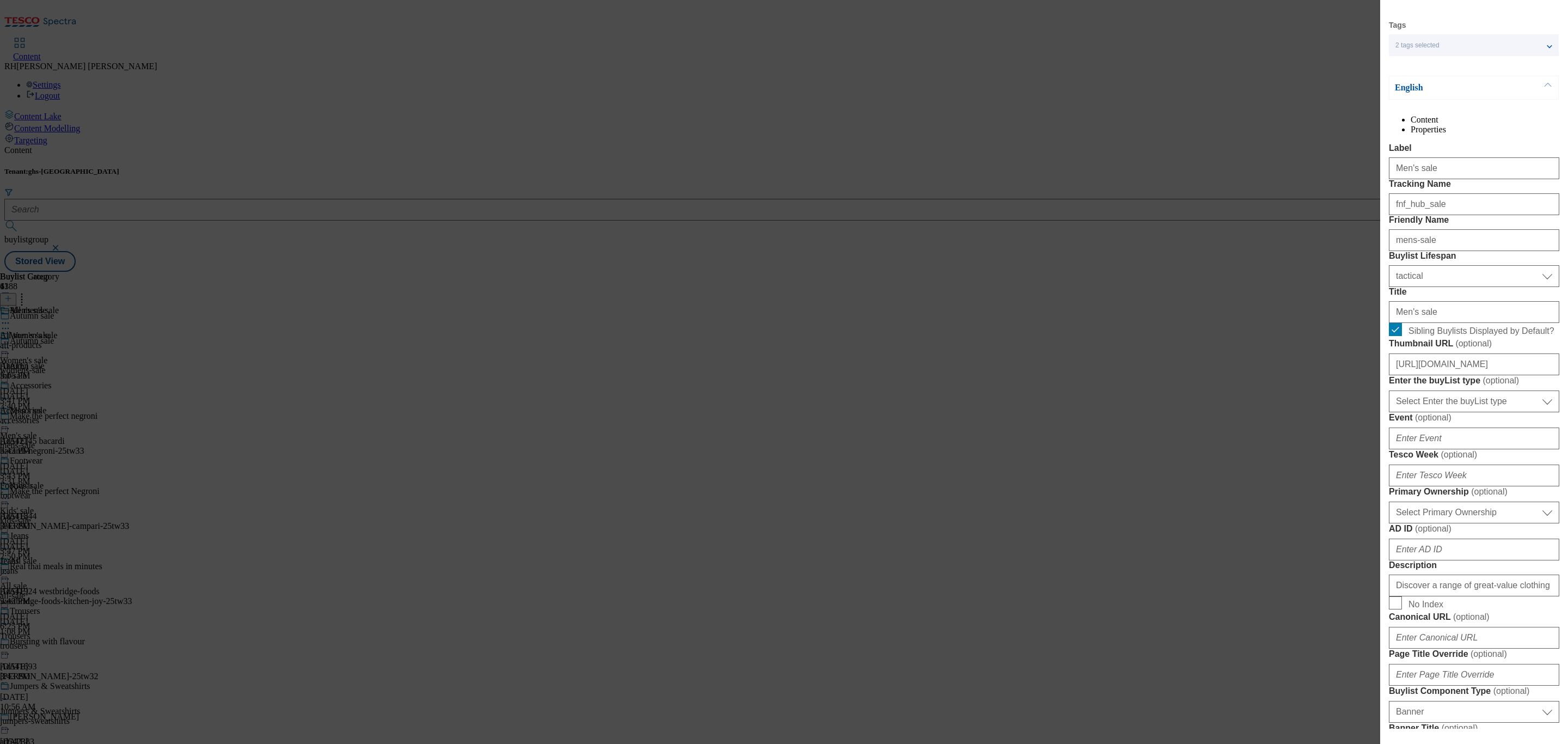
scroll to position [245, 0]
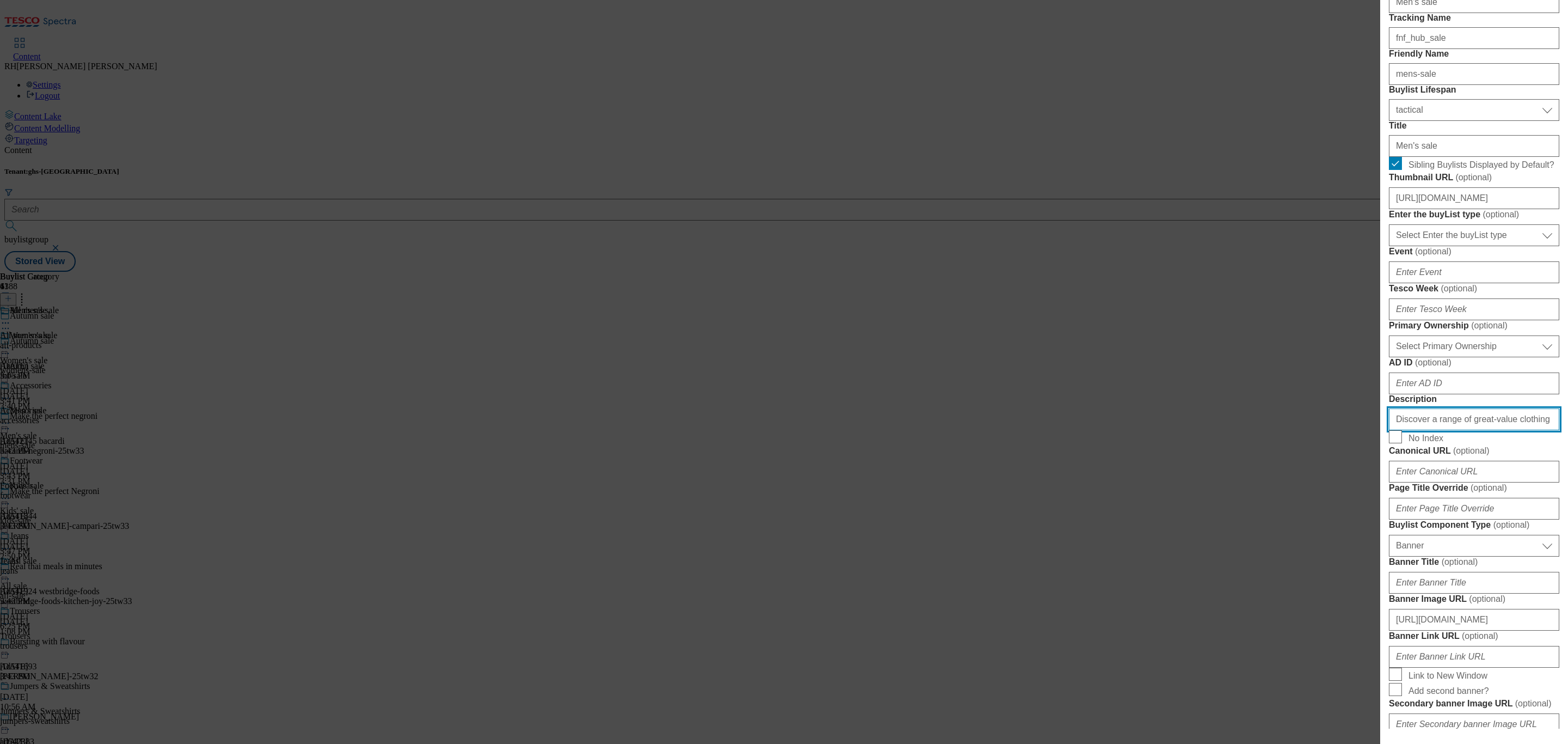
click at [1495, 430] on input "Discover a range of great-value clothing in our F&F summer sale, including sele…" at bounding box center [1474, 419] width 170 height 22
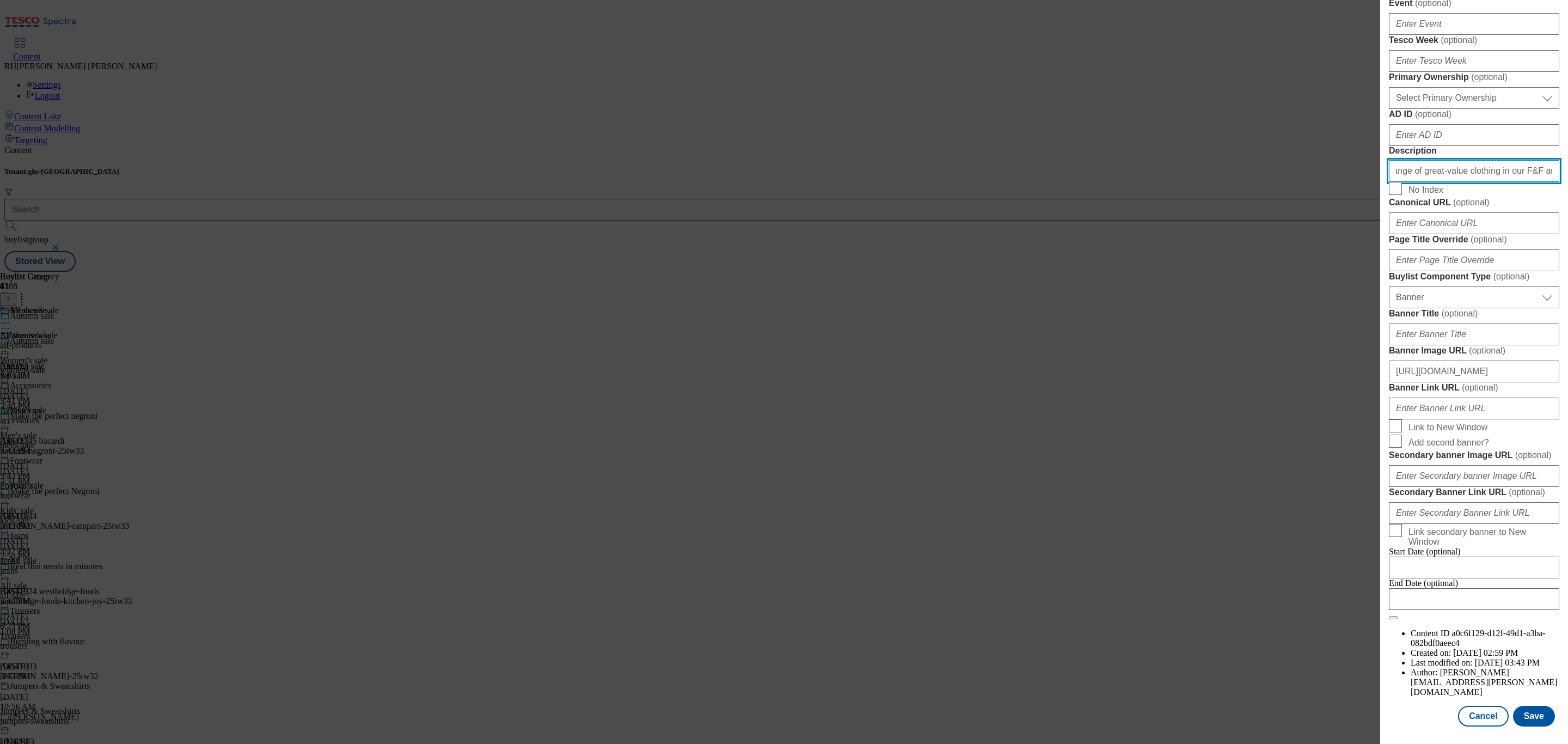
scroll to position [911, 0]
type input "Discover a range of great-value clothing in our F&F autumn sale, including sele…"
click at [1530, 706] on button "Save" at bounding box center [1534, 716] width 42 height 21
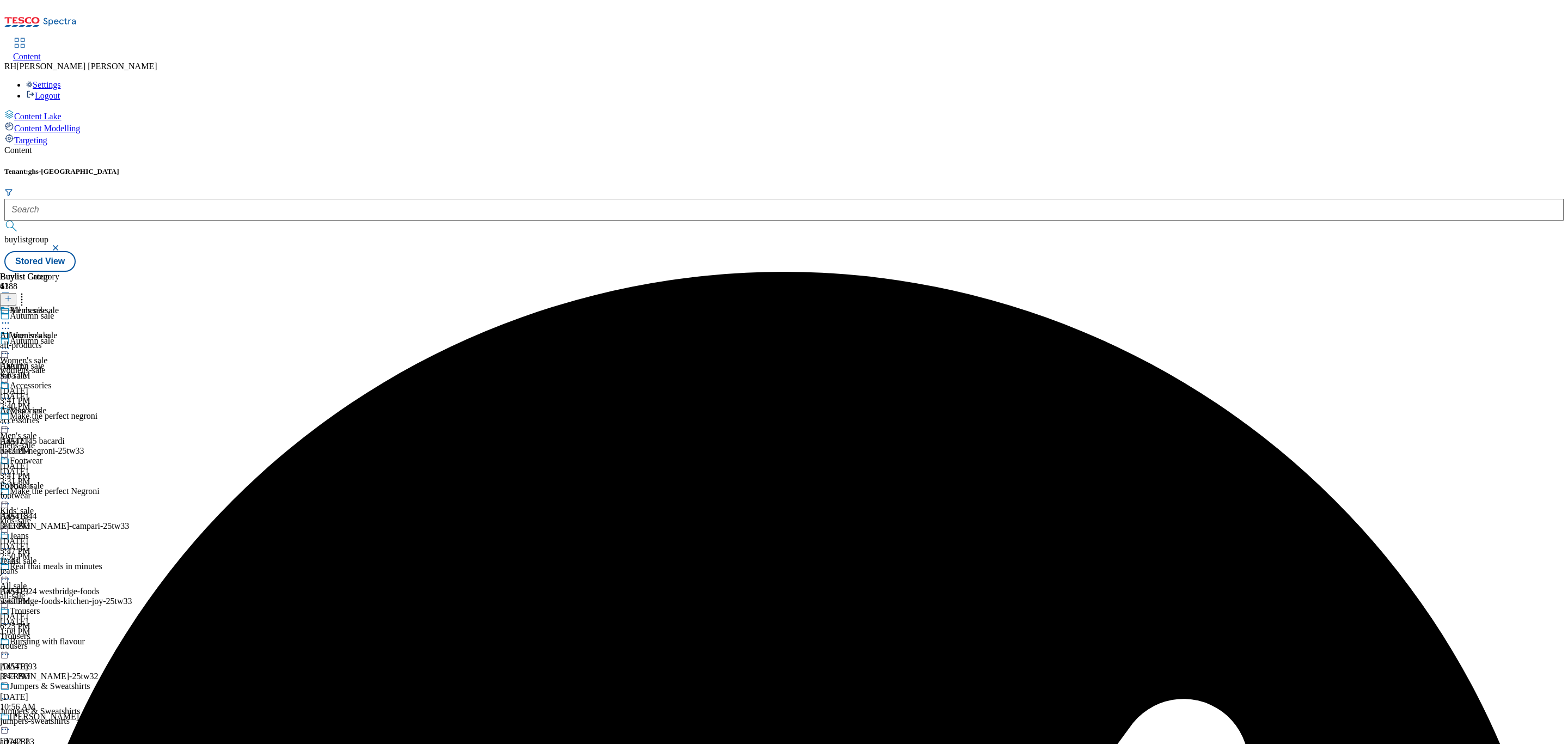
click at [57, 516] on div "kids-sale" at bounding box center [29, 521] width 57 height 10
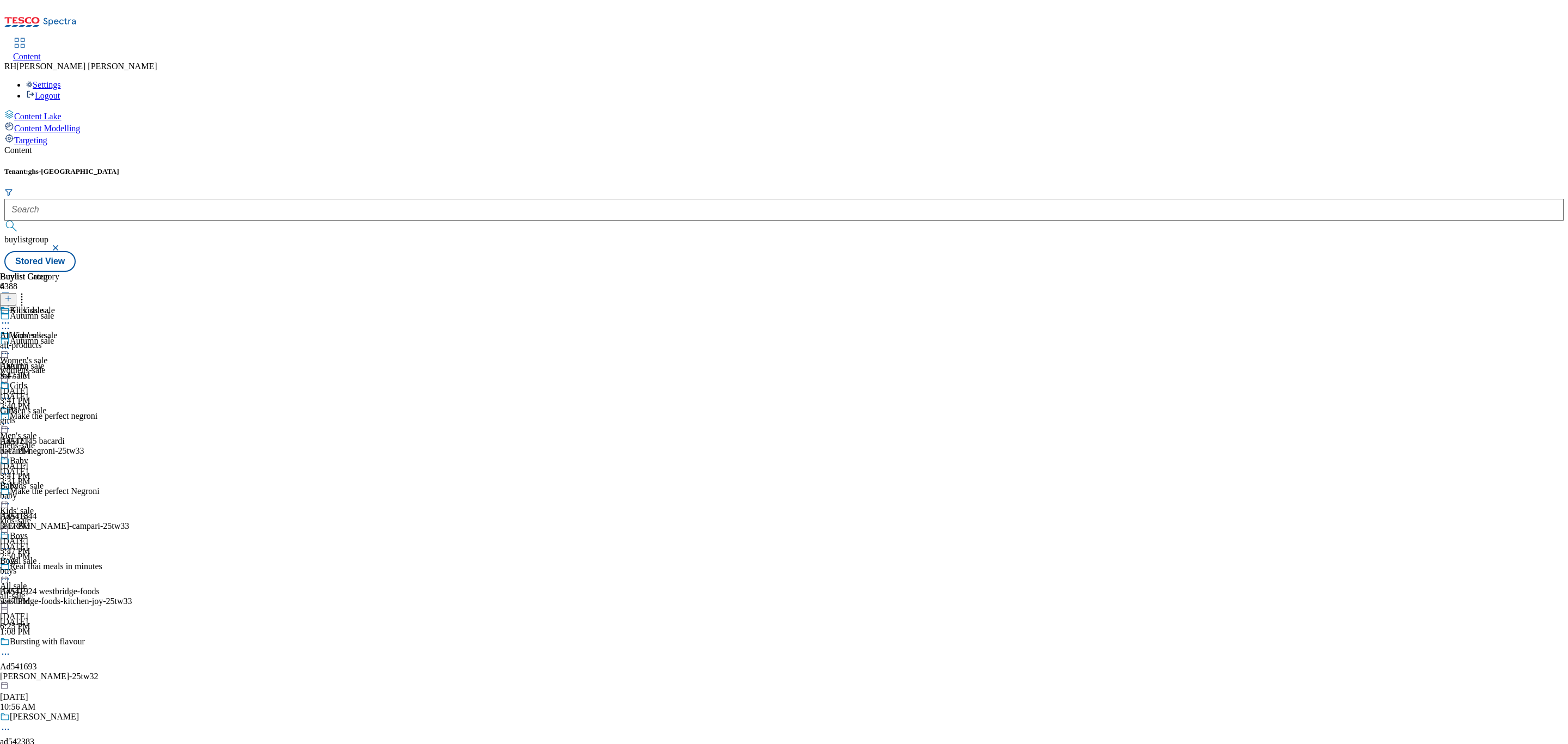
click at [11, 493] on icon at bounding box center [5, 498] width 11 height 11
click at [51, 514] on button "Edit" at bounding box center [36, 521] width 29 height 13
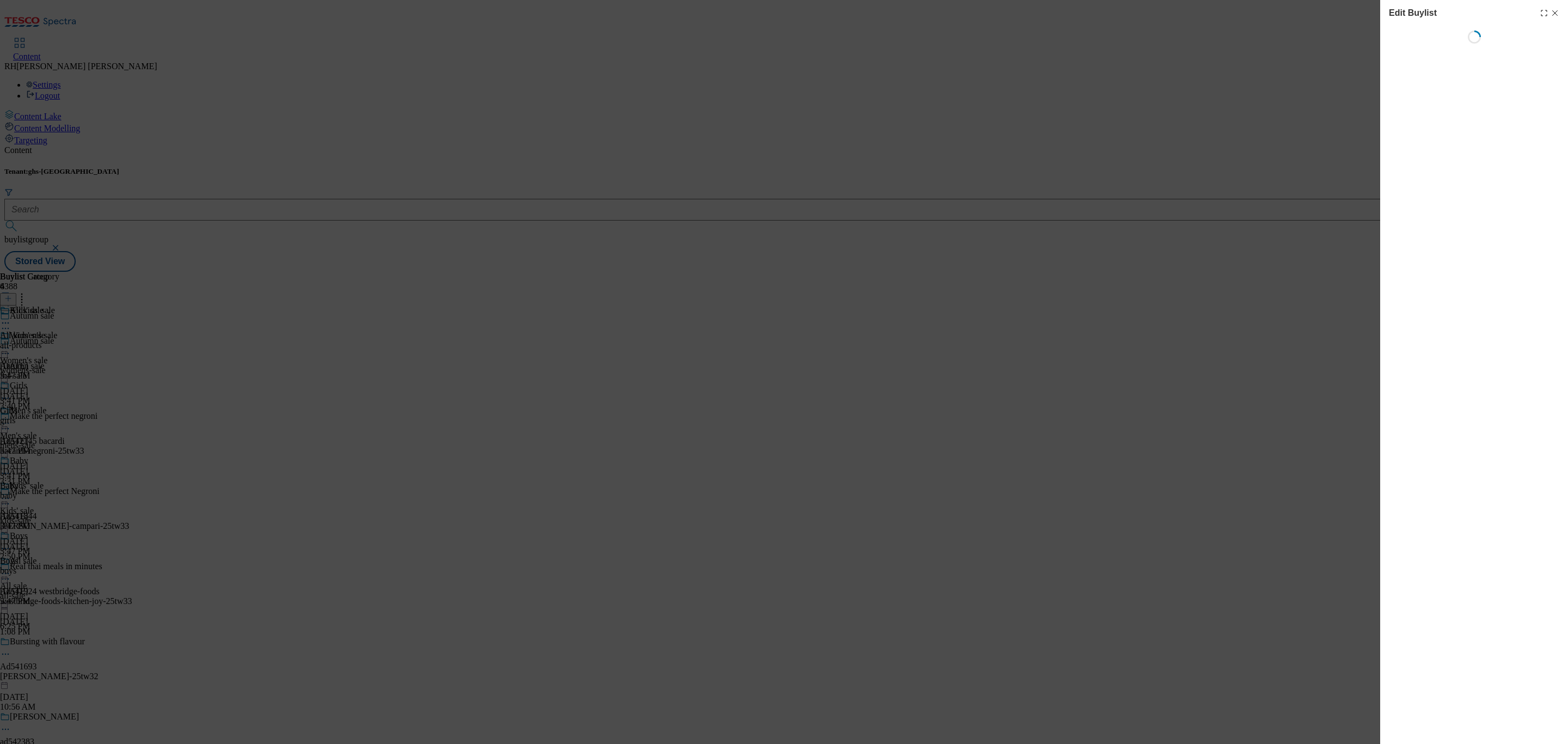
scroll to position [0, 0]
select select "tactical"
select select "Banner"
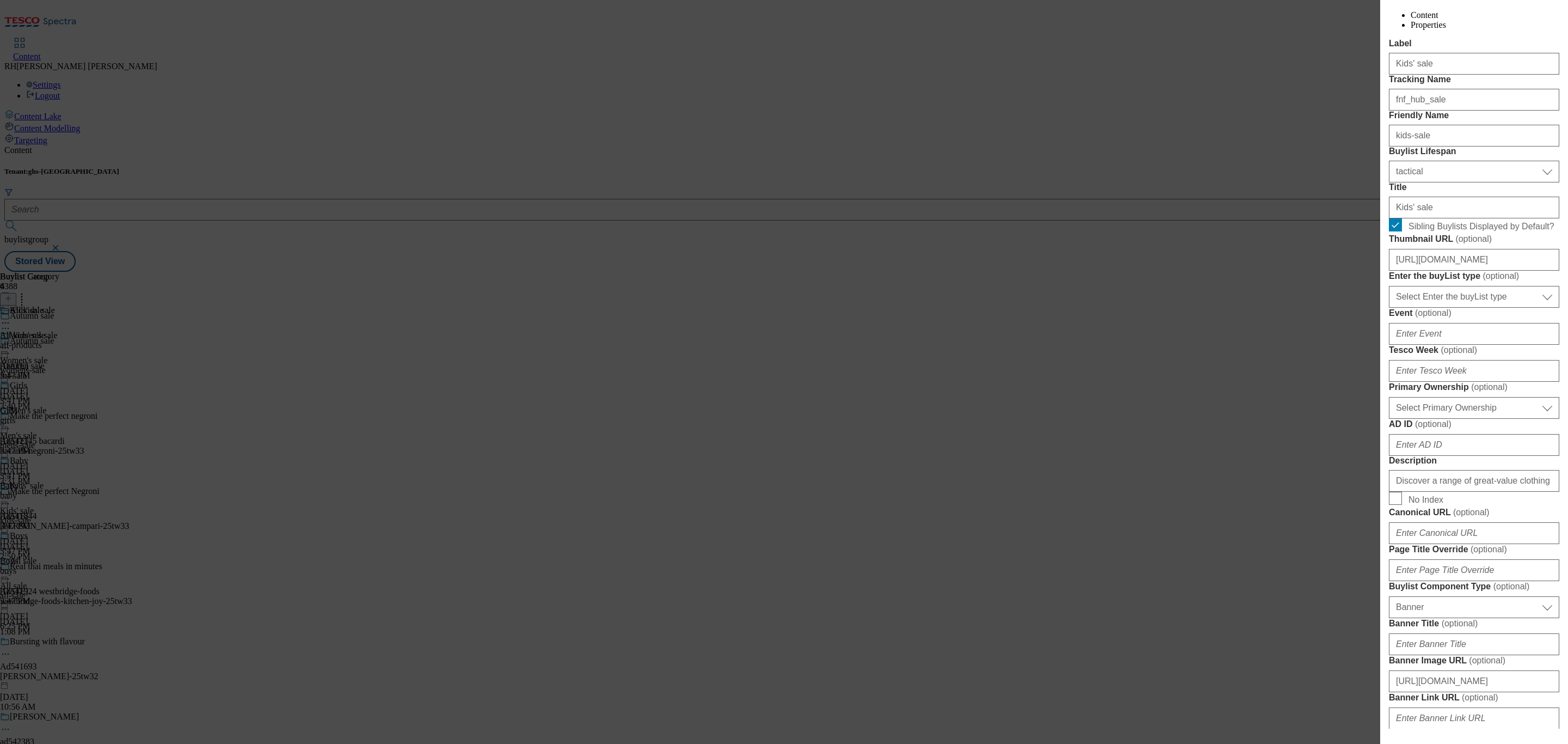
scroll to position [327, 0]
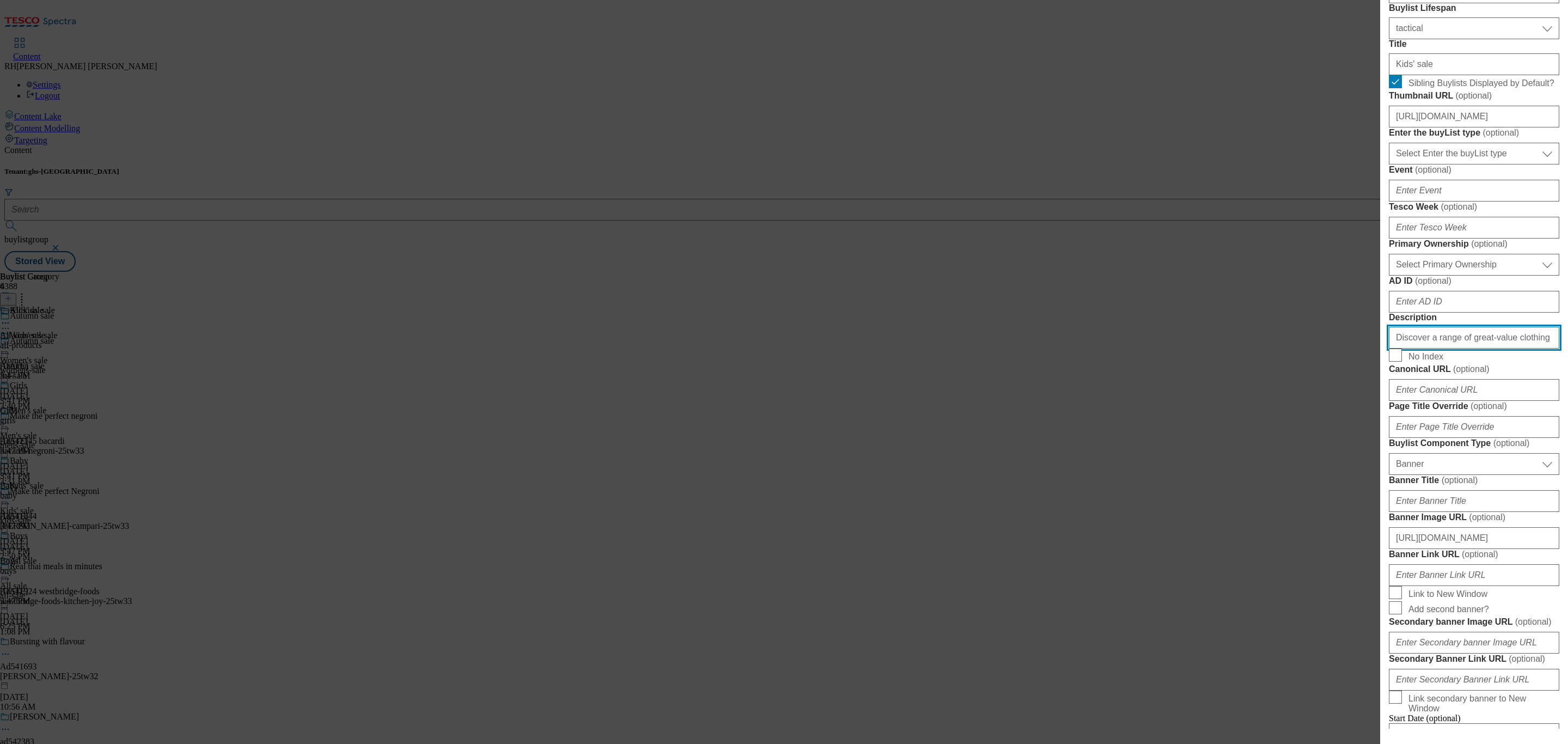
click at [1517, 348] on input "Discover a range of great-value clothing in our F&F summer sale, including sele…" at bounding box center [1474, 338] width 170 height 22
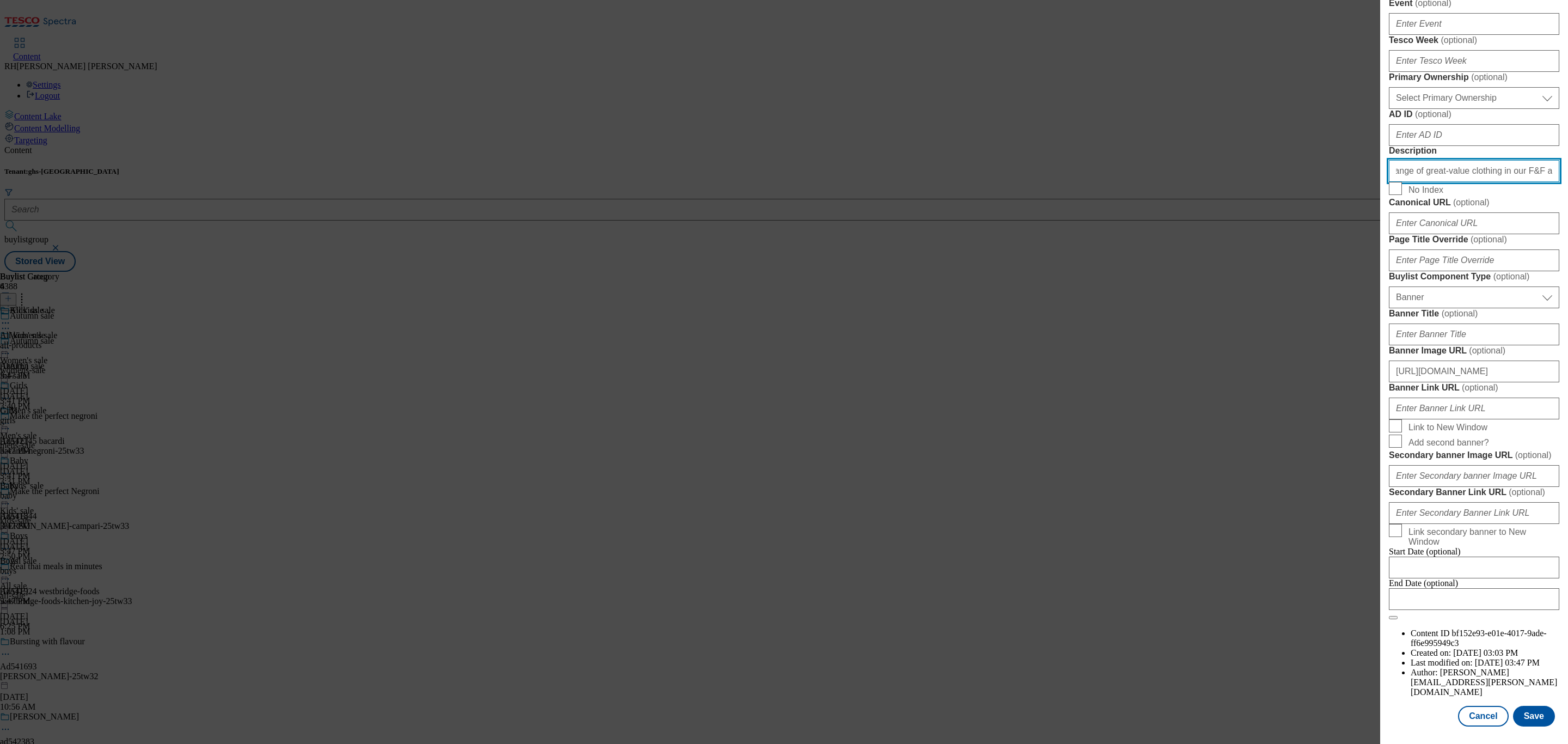
scroll to position [911, 0]
type input "Discover a range of great-value clothing in our F&F autumn sale, including sele…"
click at [1531, 706] on button "Save" at bounding box center [1534, 716] width 42 height 21
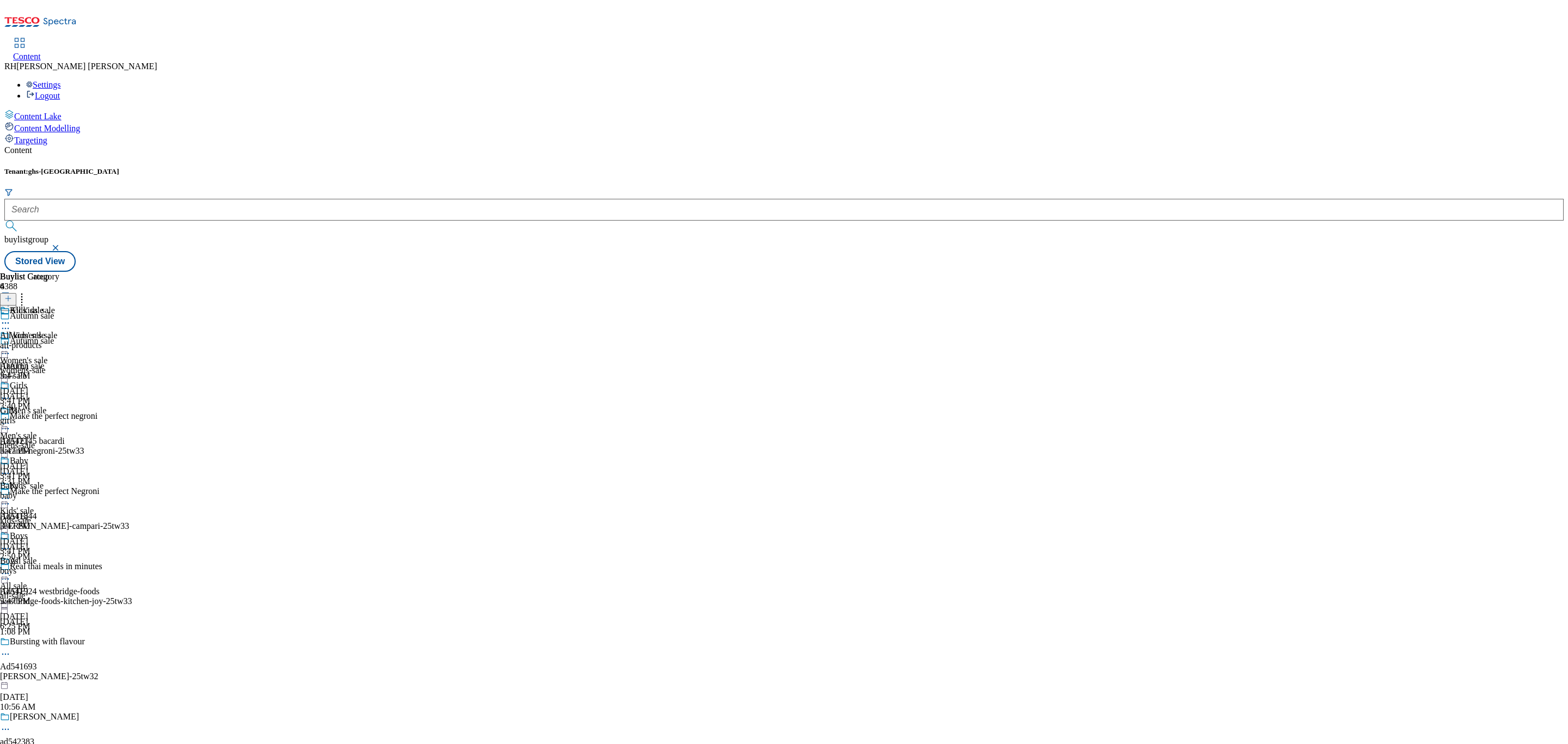
scroll to position [0, 0]
click at [11, 348] on icon at bounding box center [5, 354] width 11 height 11
click at [11, 343] on icon at bounding box center [5, 348] width 11 height 11
click at [59, 417] on span "Preview" at bounding box center [46, 421] width 26 height 8
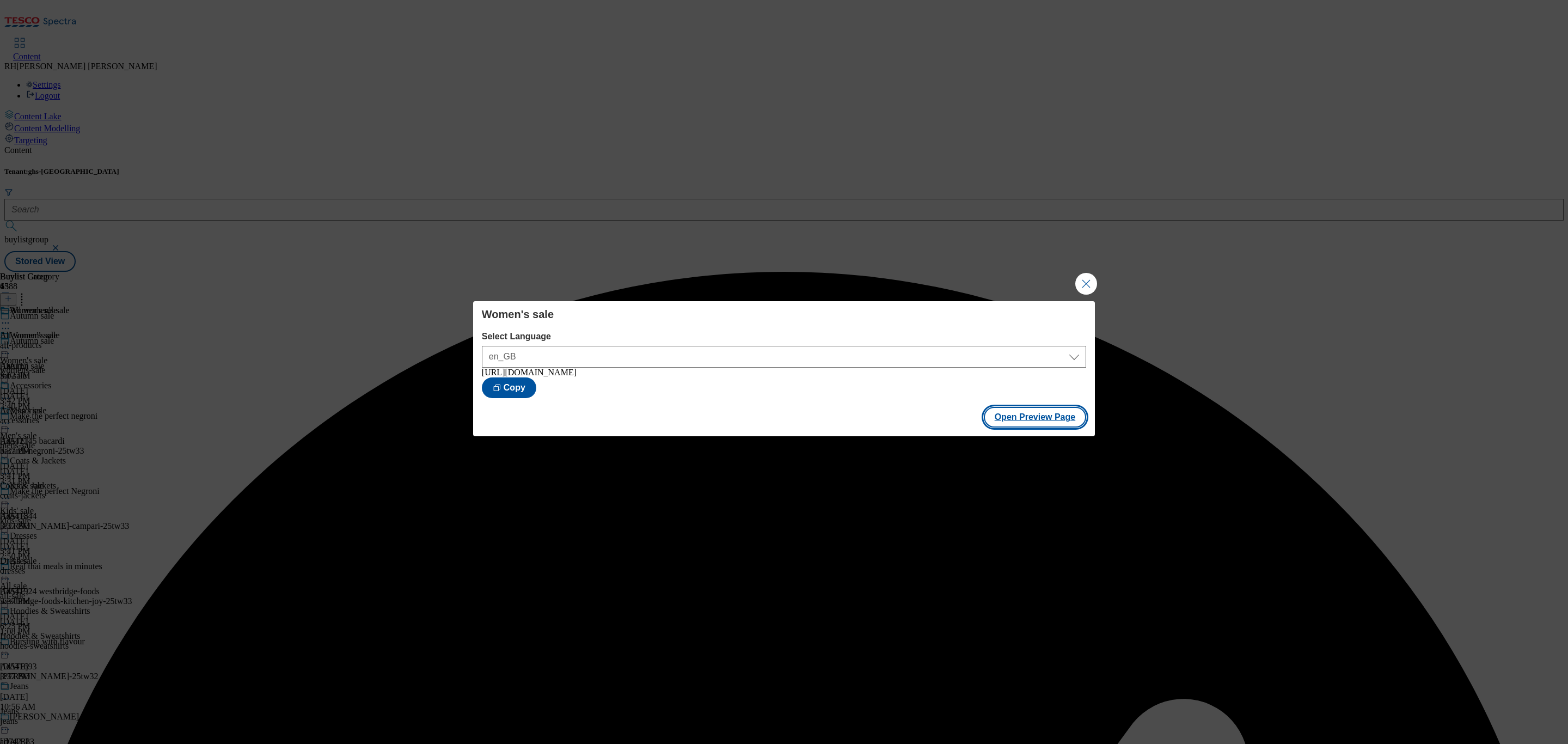
click at [1021, 418] on button "Open Preview Page" at bounding box center [1035, 417] width 103 height 21
click at [1088, 279] on button "Close Modal" at bounding box center [1087, 284] width 22 height 22
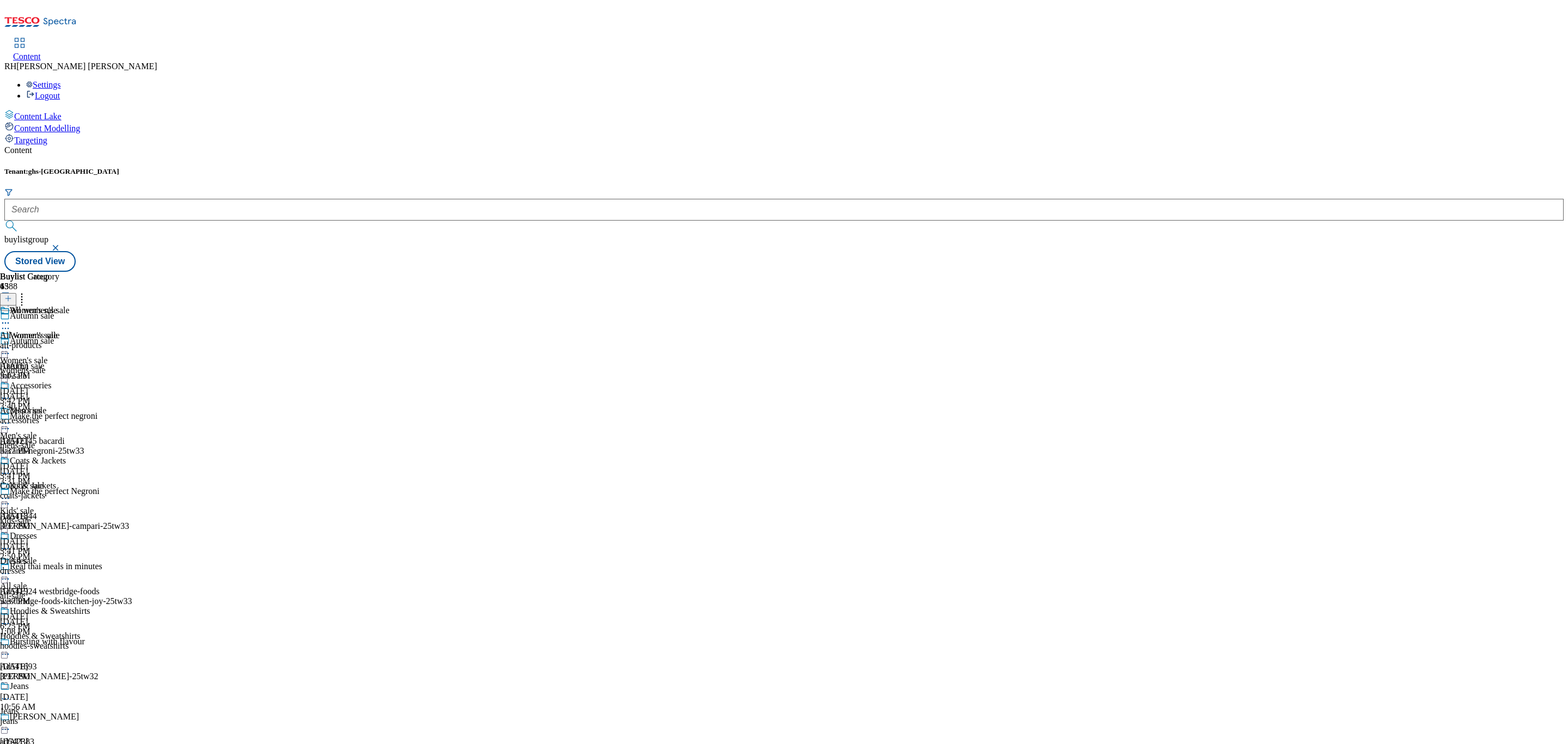
click at [11, 418] on icon at bounding box center [5, 423] width 11 height 11
click at [59, 493] on span "Preview" at bounding box center [46, 496] width 26 height 8
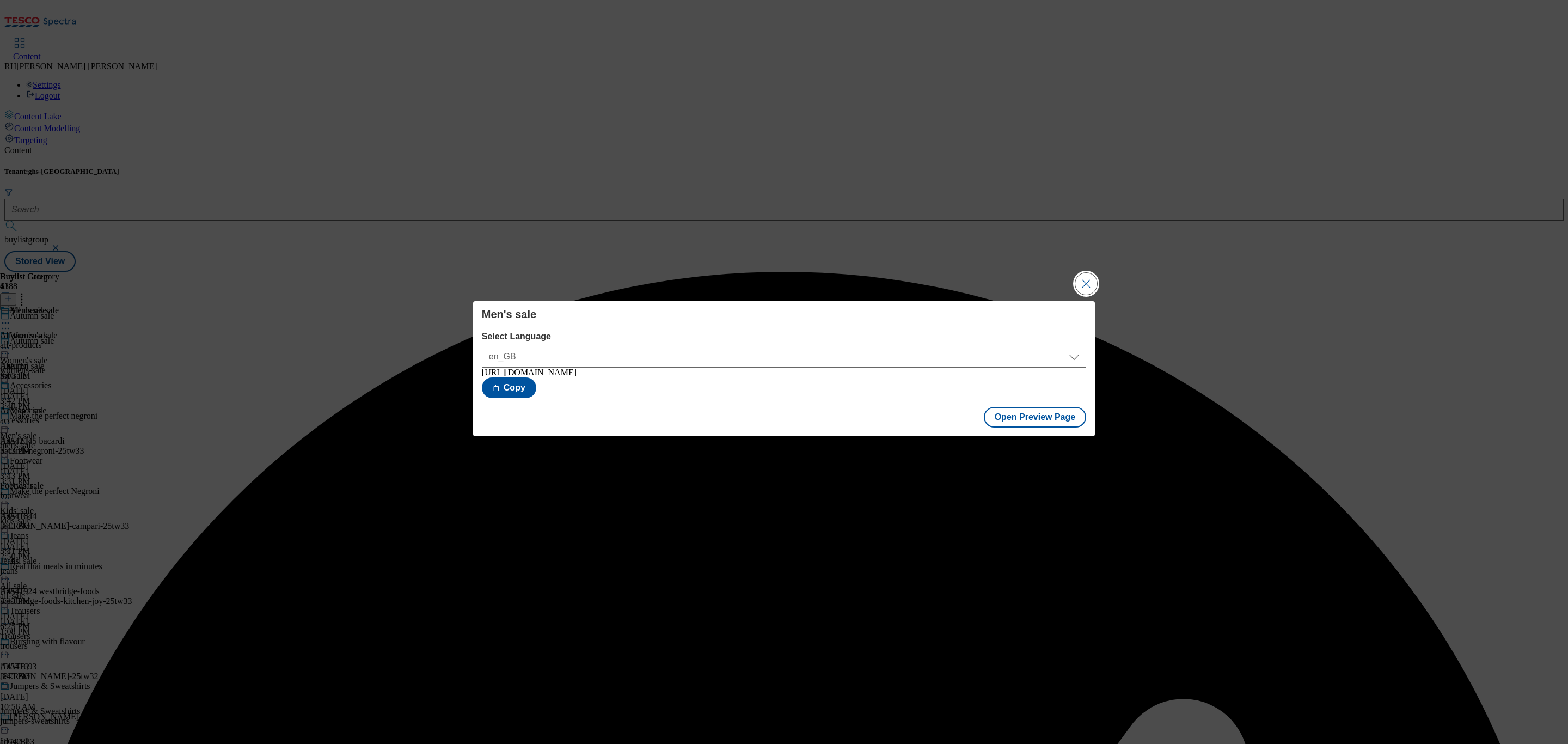
click at [1091, 273] on button "Close Modal" at bounding box center [1087, 284] width 22 height 22
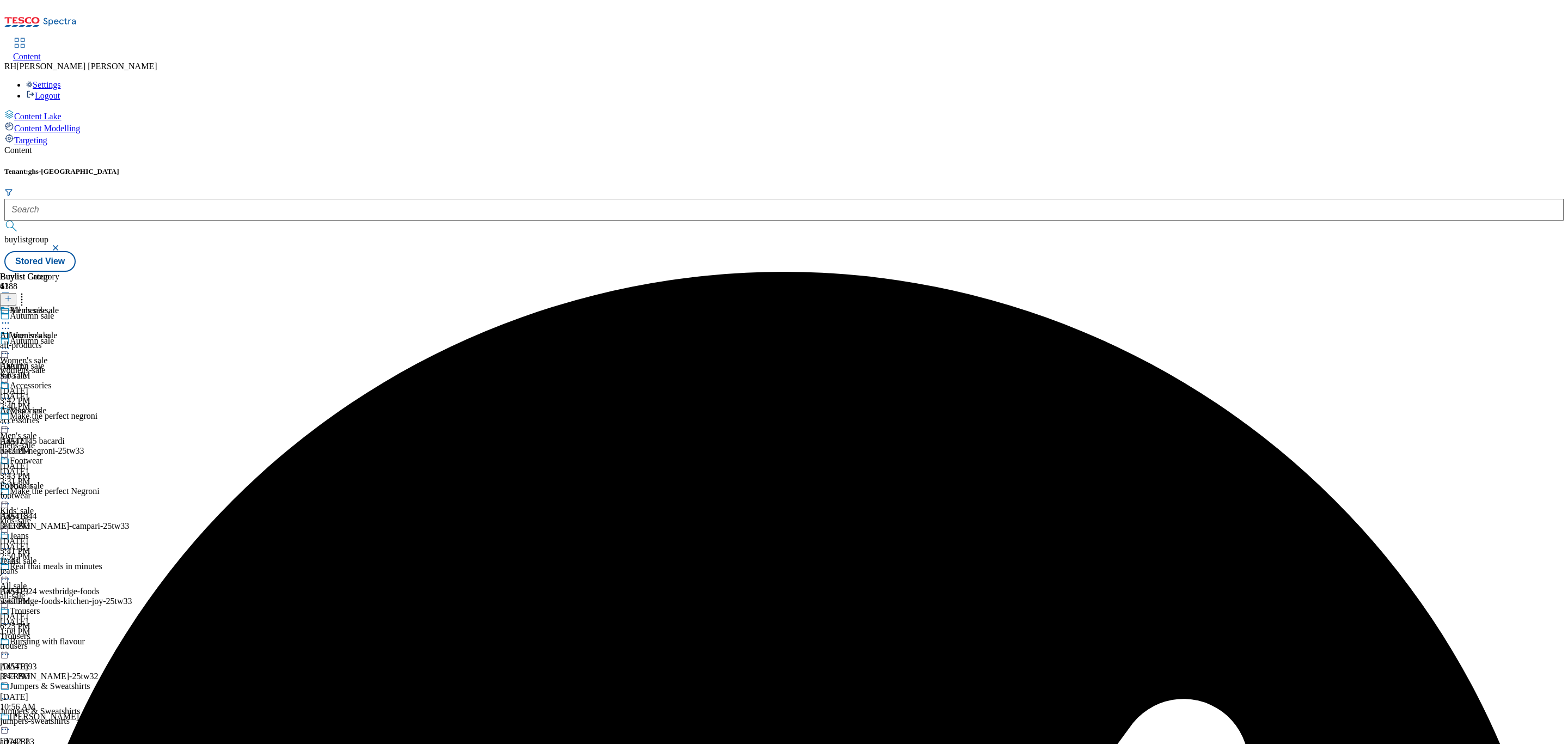
click at [11, 343] on icon at bounding box center [5, 348] width 11 height 11
click at [95, 658] on div "kids-sale" at bounding box center [47, 663] width 95 height 10
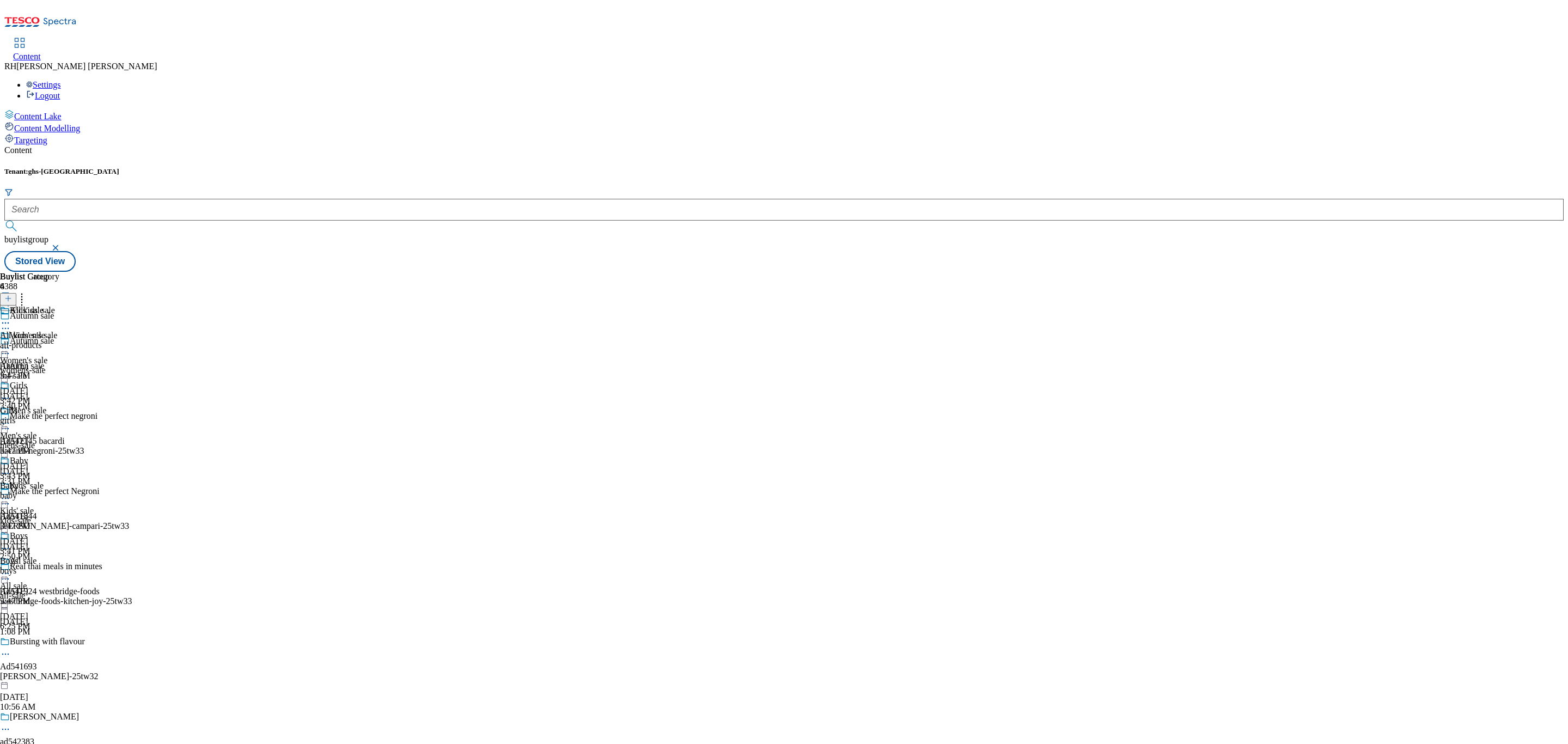
click at [11, 493] on icon at bounding box center [5, 498] width 11 height 11
click at [59, 567] on span "Preview" at bounding box center [46, 571] width 26 height 8
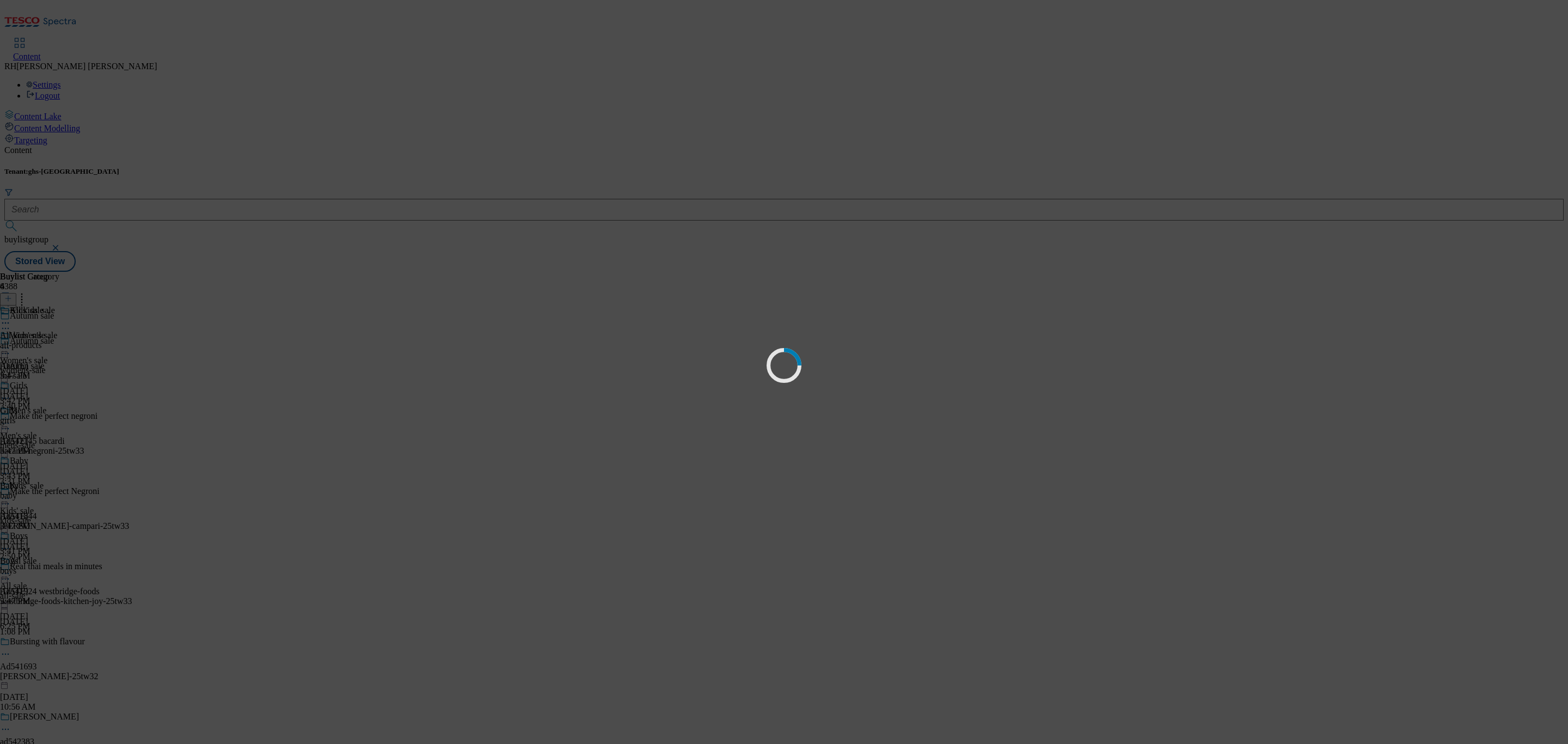
scroll to position [0, 0]
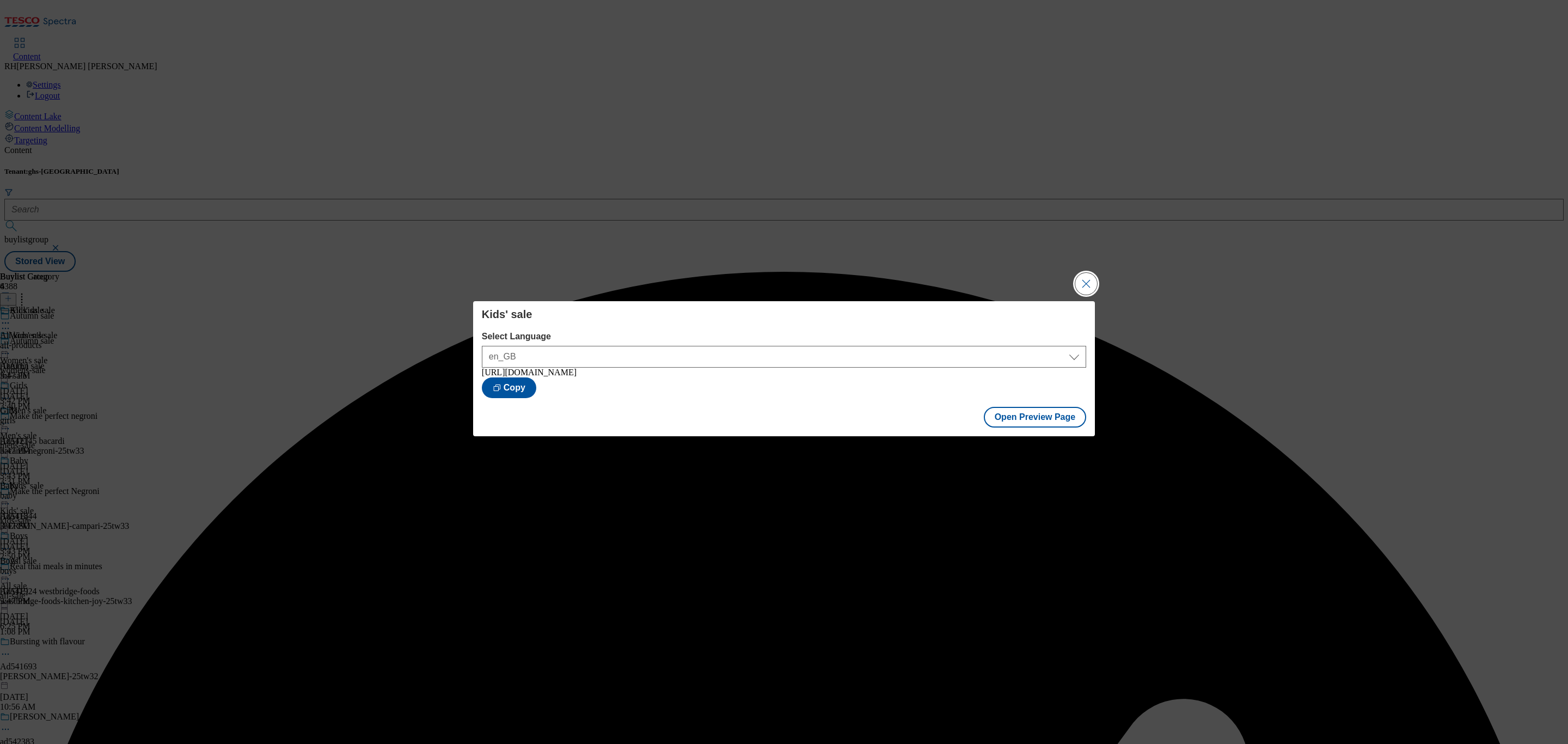
click at [1083, 275] on button "Close Modal" at bounding box center [1087, 284] width 22 height 22
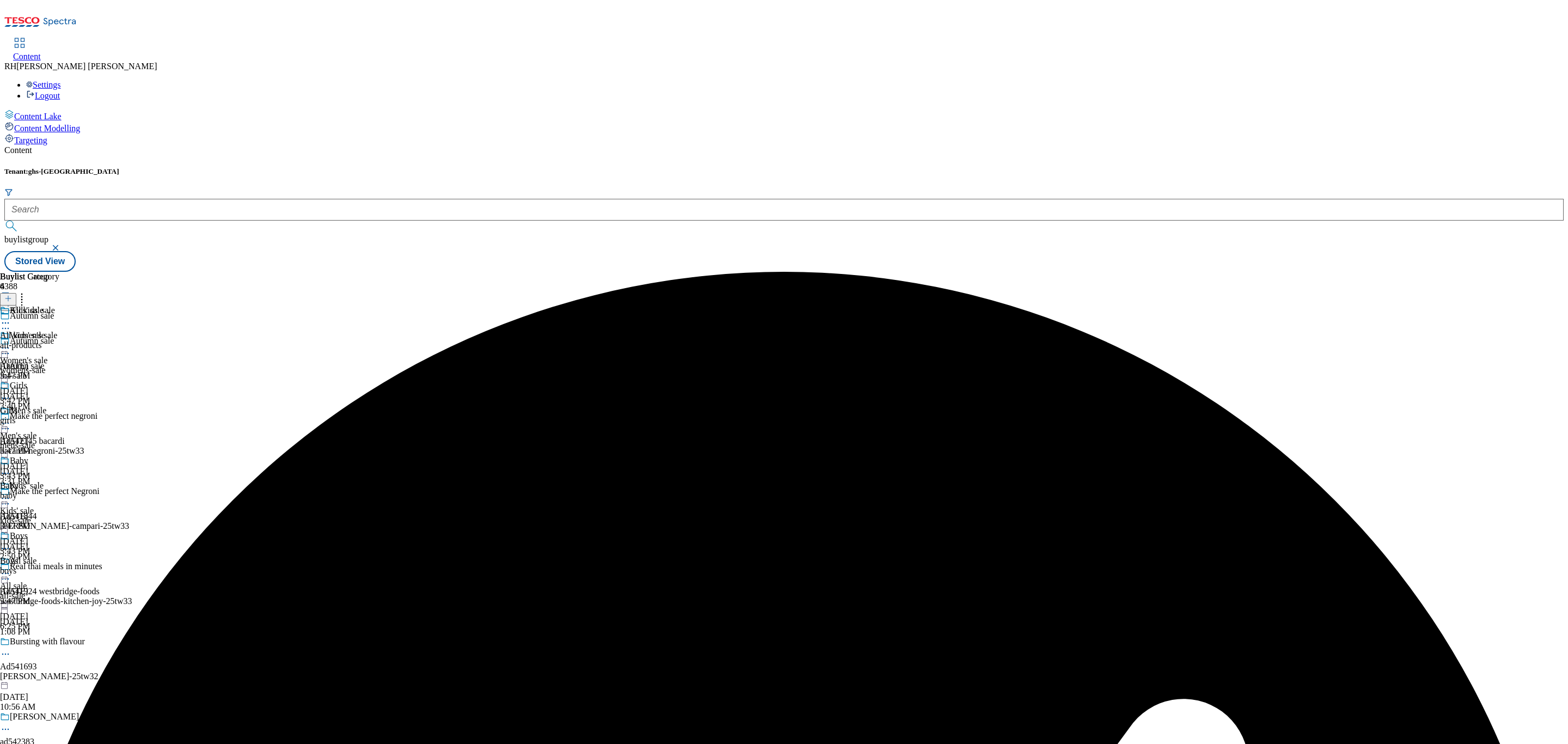
click at [7, 348] on circle at bounding box center [5, 348] width 2 height 2
click at [58, 455] on span "Publish" at bounding box center [45, 458] width 24 height 8
click at [11, 418] on icon at bounding box center [5, 423] width 11 height 11
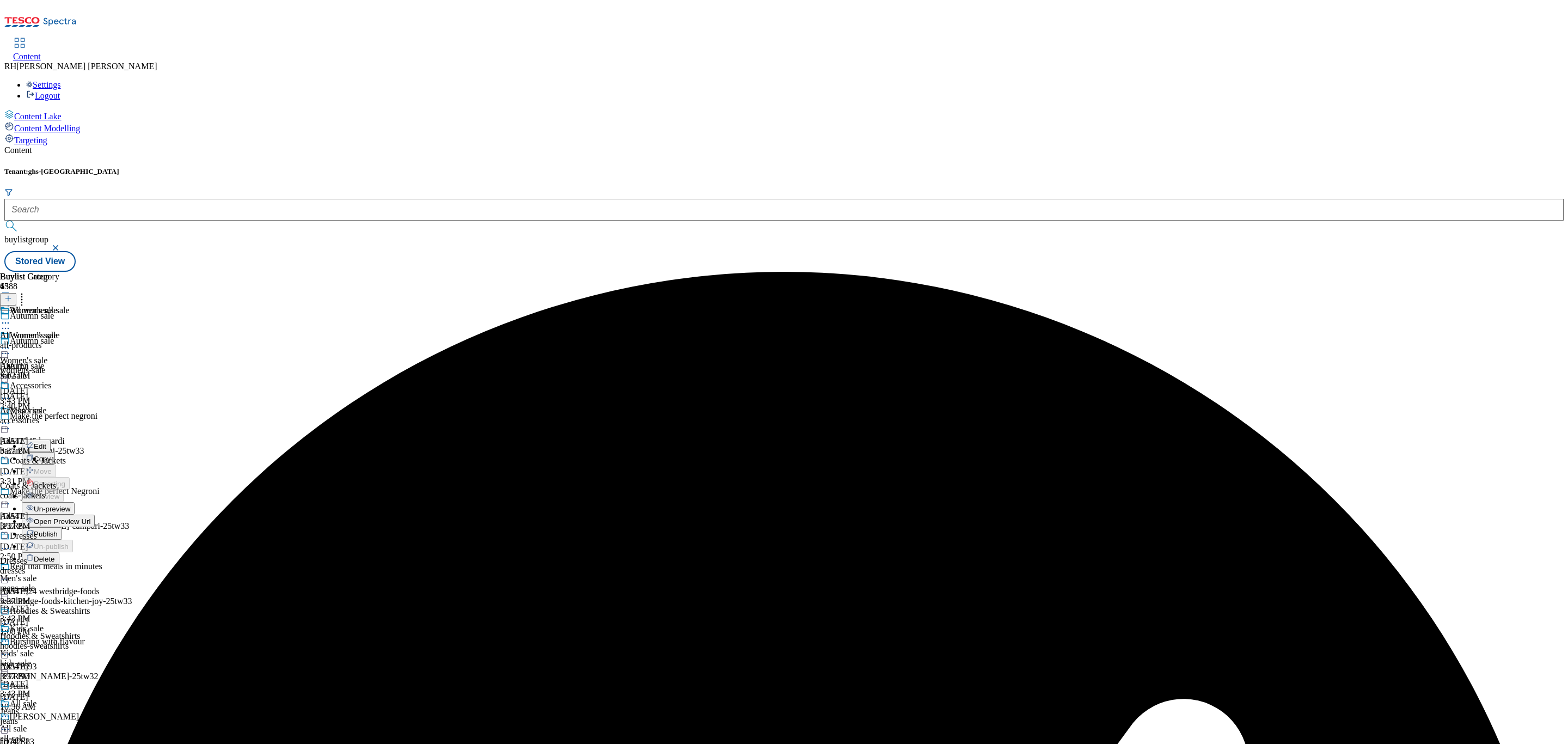
click at [58, 530] on span "Publish" at bounding box center [45, 533] width 24 height 8
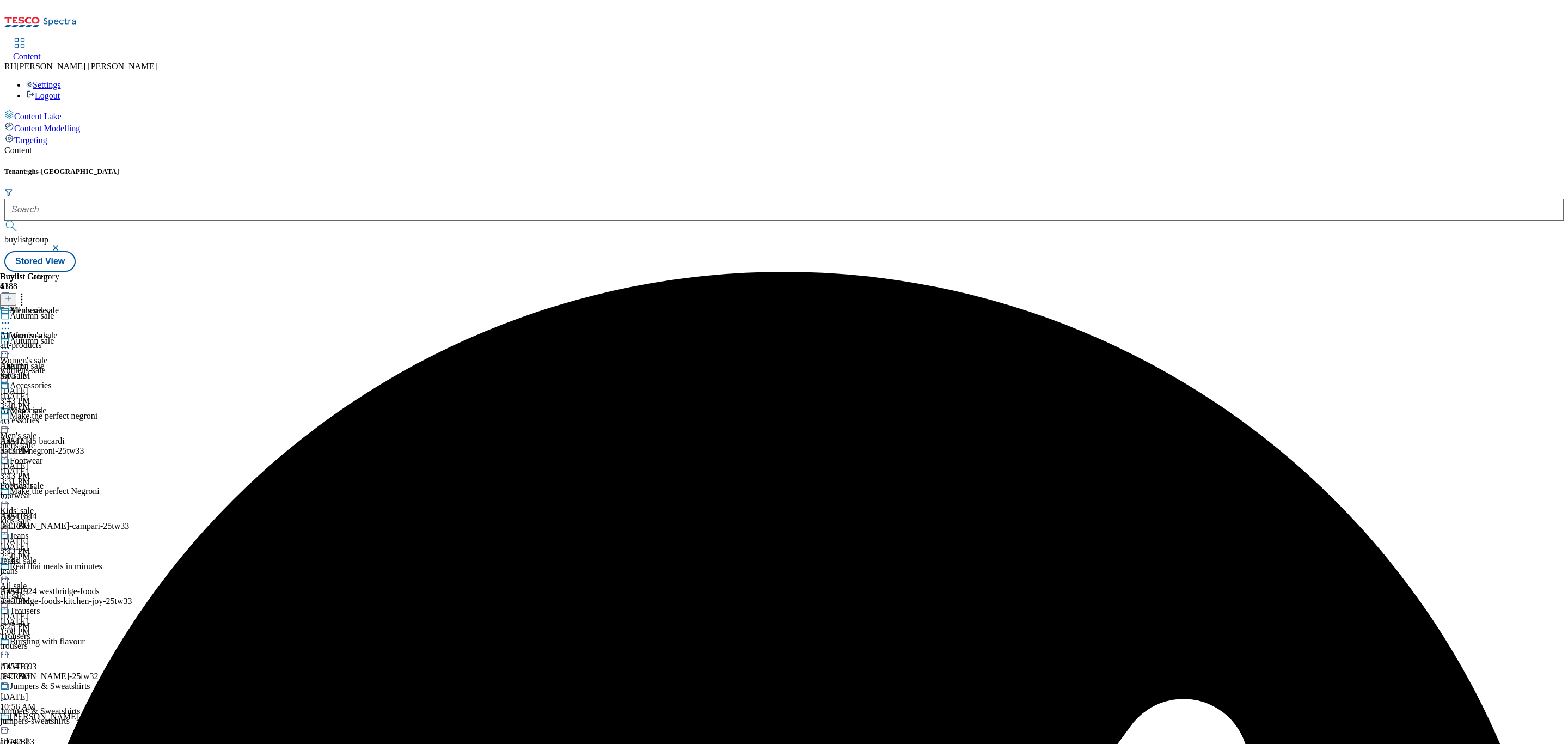
scroll to position [82, 0]
click at [4, 498] on circle at bounding box center [3, 499] width 2 height 2
click at [62, 602] on button "Publish" at bounding box center [42, 608] width 40 height 13
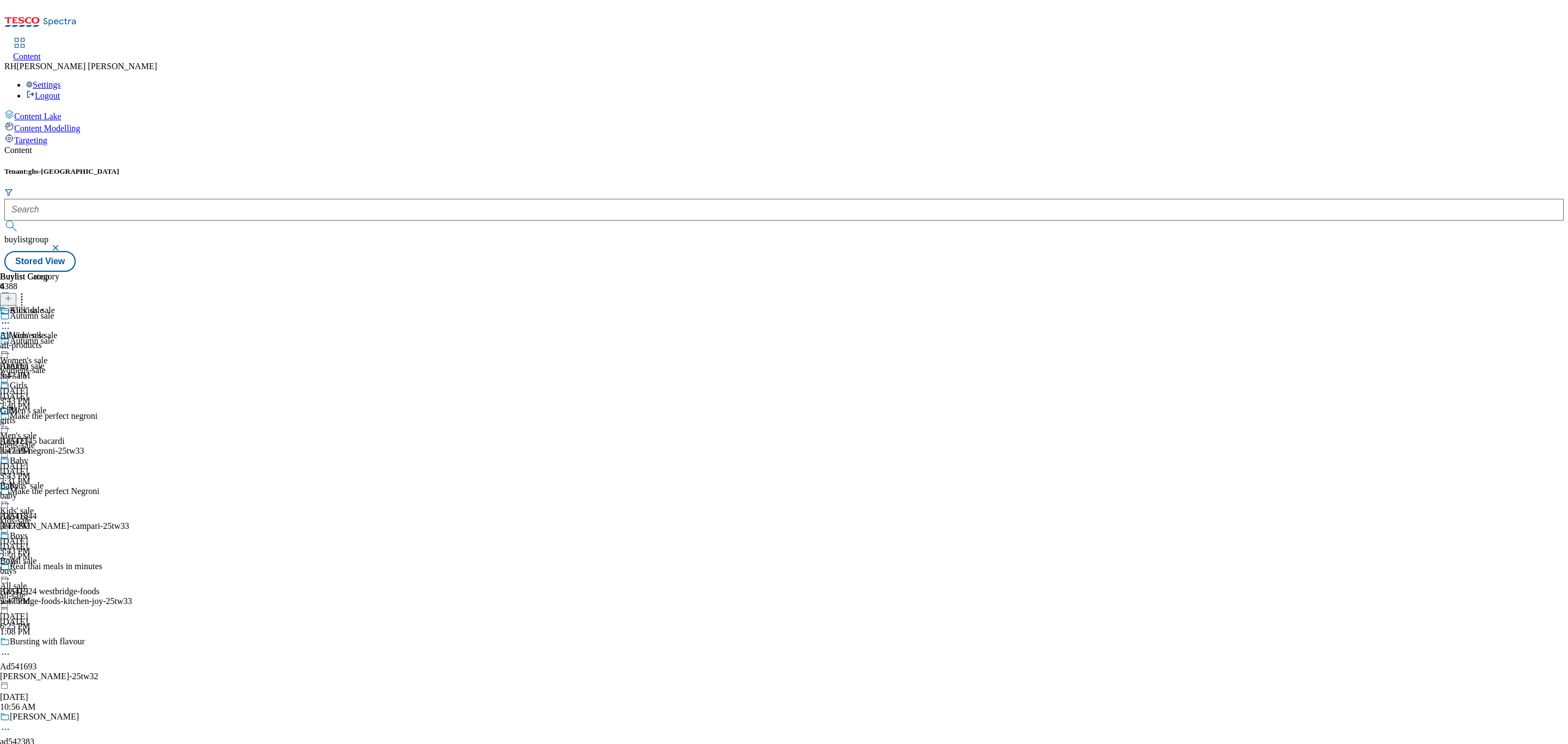
click at [11, 568] on icon at bounding box center [5, 574] width 11 height 11
click at [70, 655] on span "Un-preview" at bounding box center [52, 659] width 37 height 8
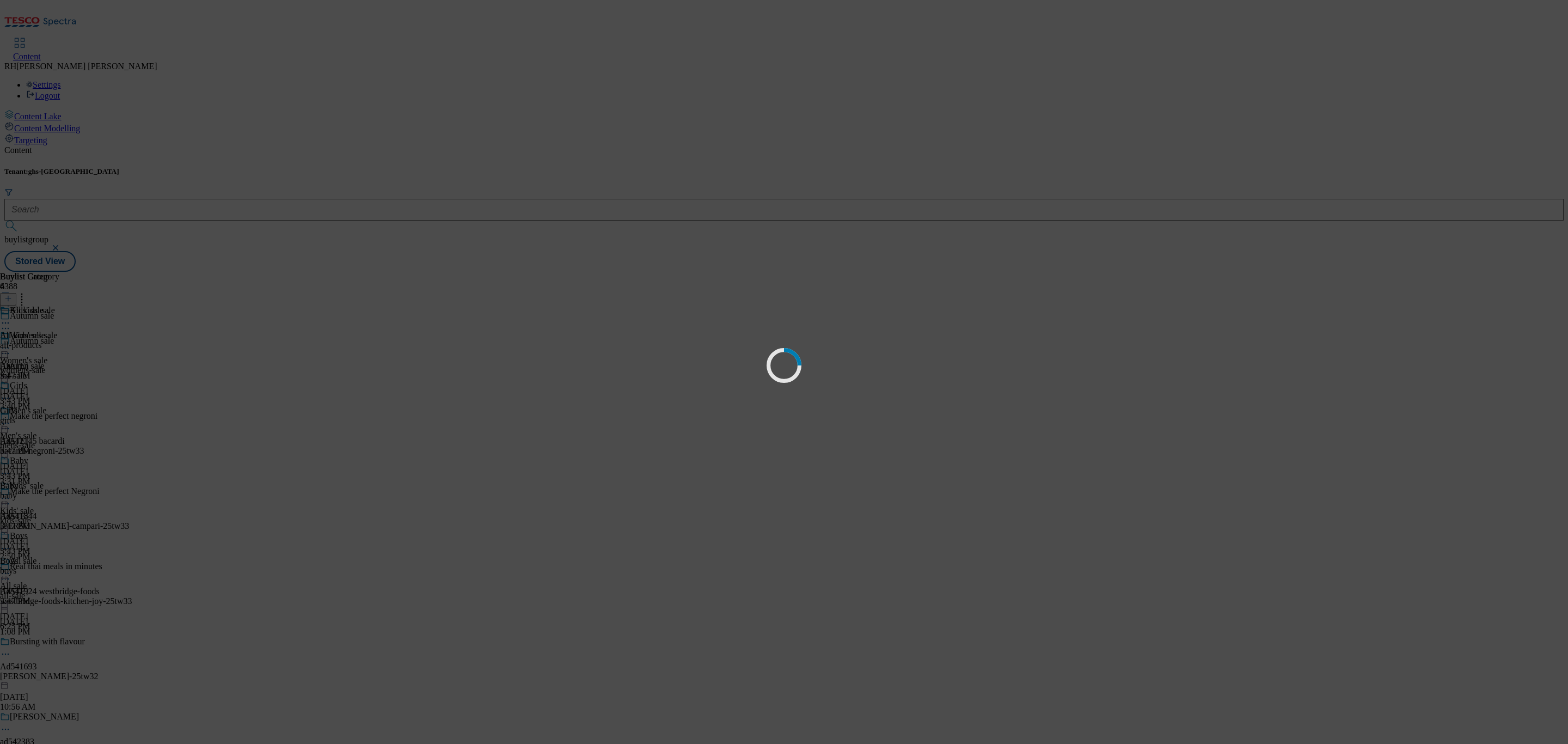
scroll to position [0, 0]
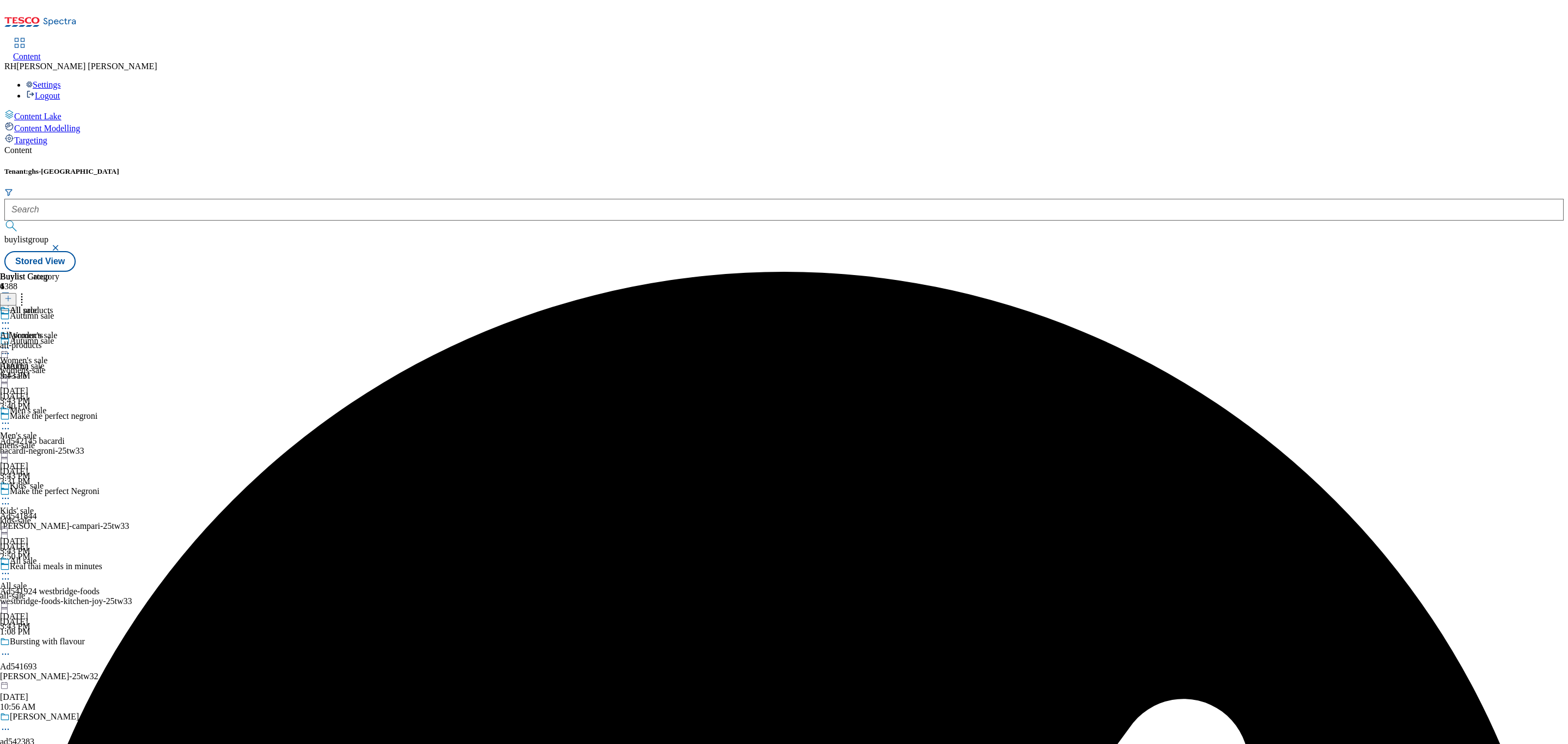
scroll to position [107, 0]
click at [11, 568] on icon at bounding box center [5, 574] width 11 height 11
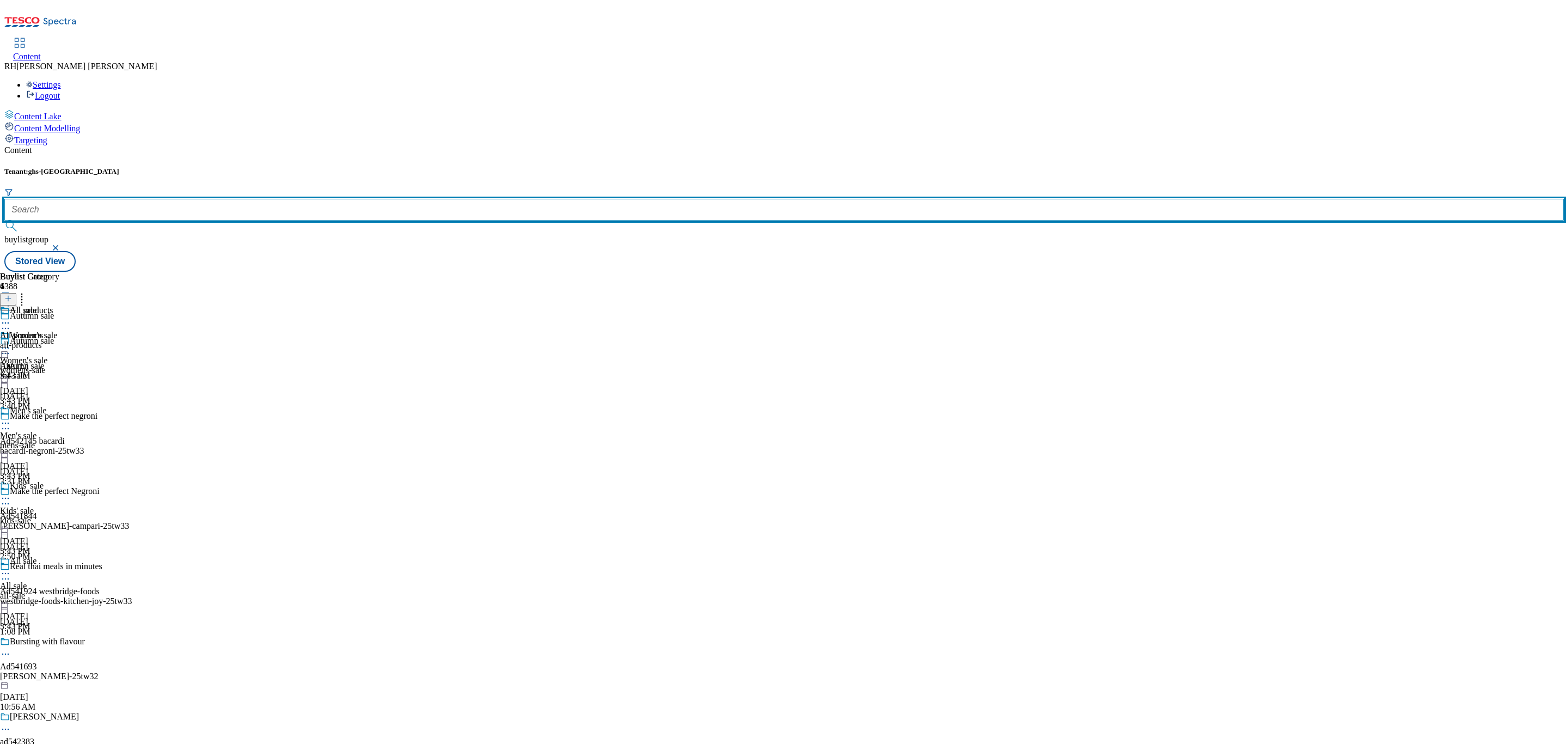
click at [247, 198] on input "text" at bounding box center [784, 209] width 1559 height 22
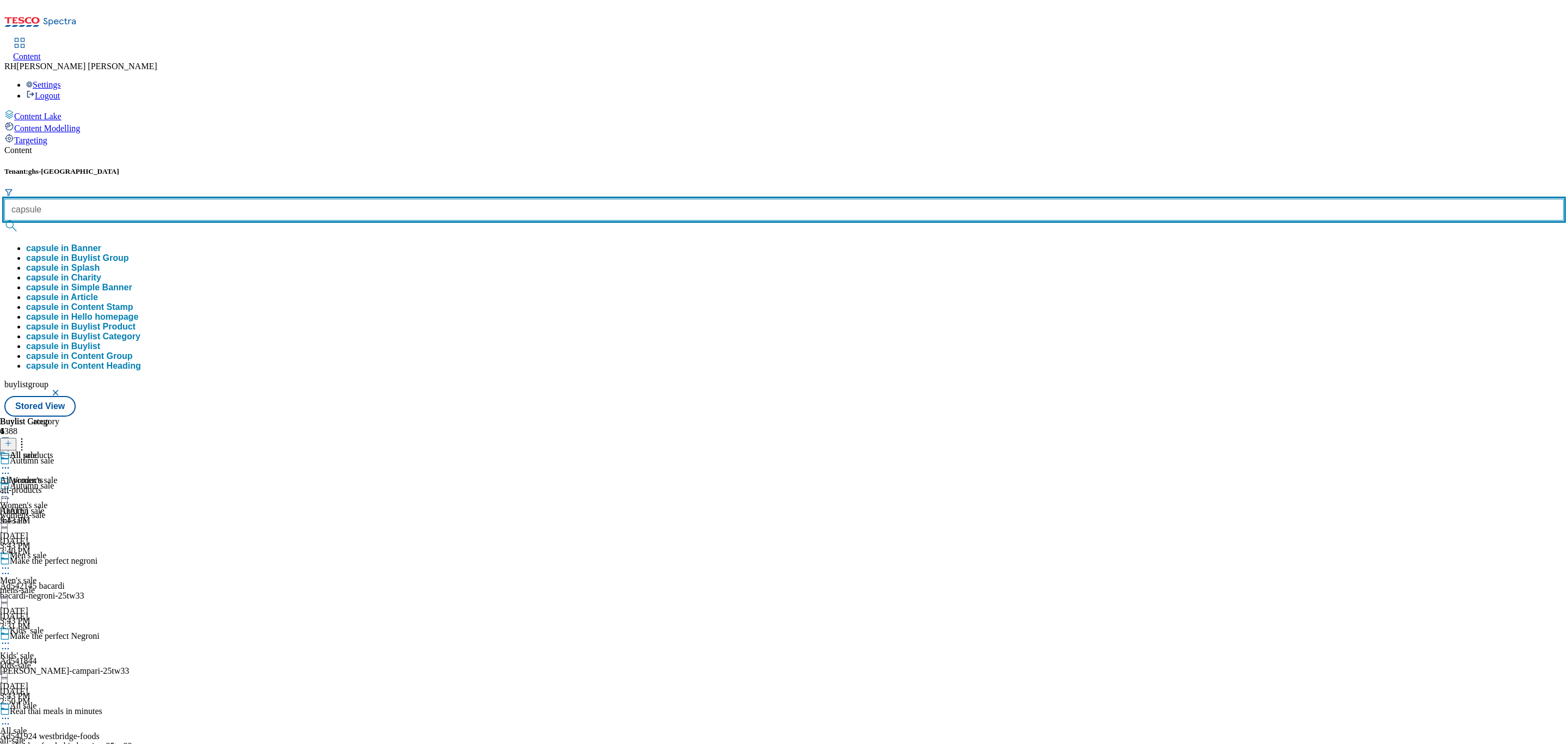
type input "capsule"
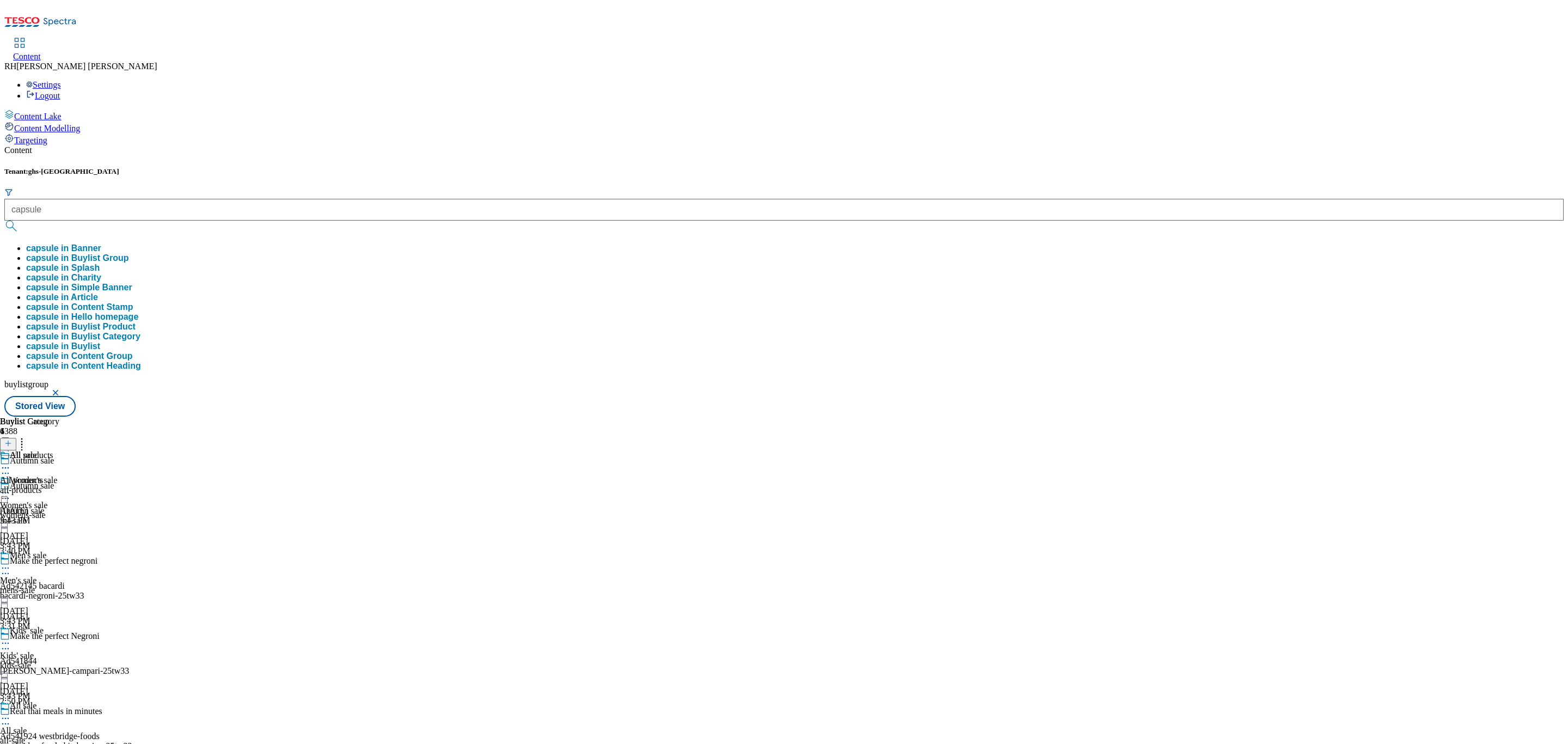
click at [128, 253] on button "capsule in Buylist Group" at bounding box center [77, 258] width 102 height 10
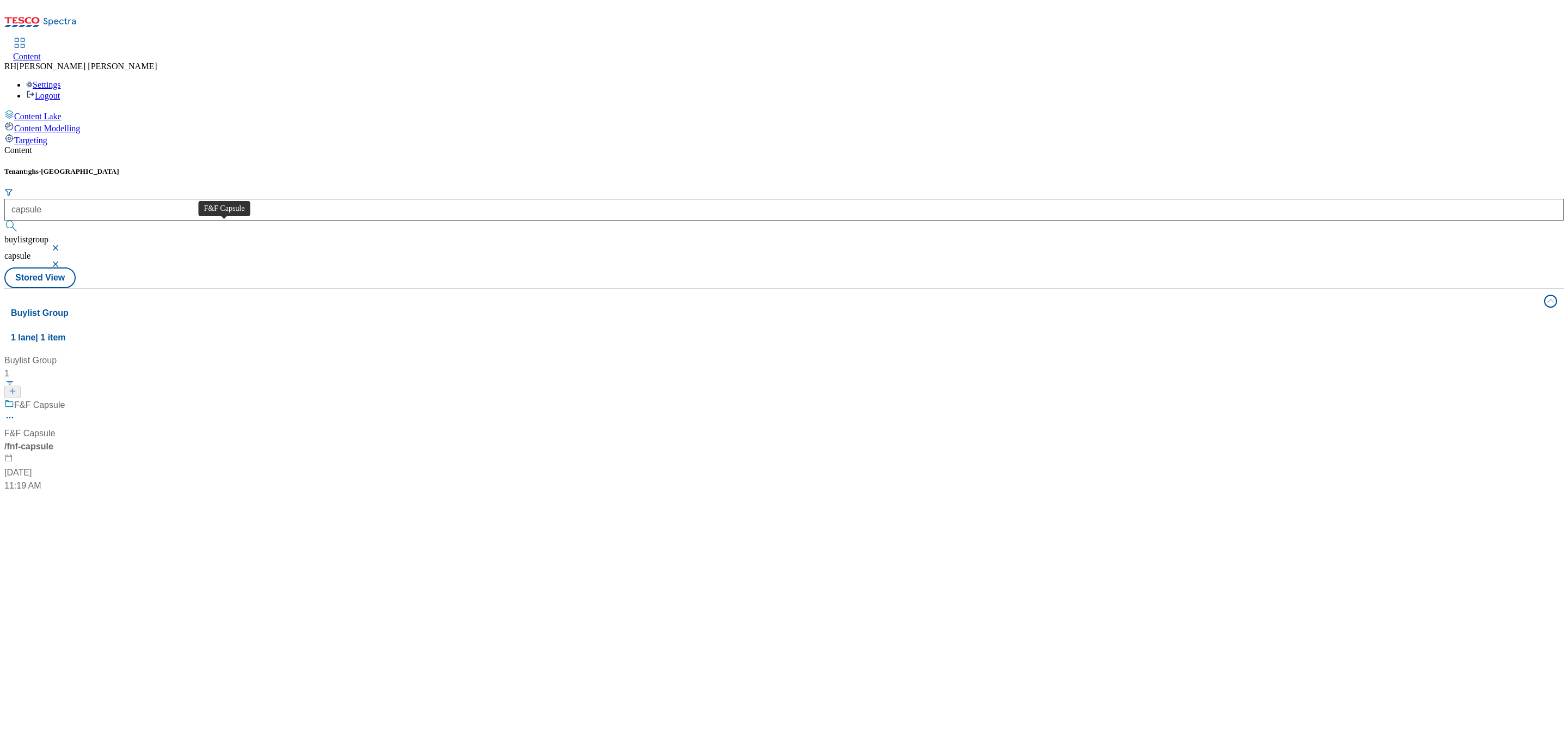
click at [141, 399] on div "F&F Capsule F&F Capsule / fnf-capsule Aug 11, 2025 11:19 AM" at bounding box center [72, 446] width 136 height 94
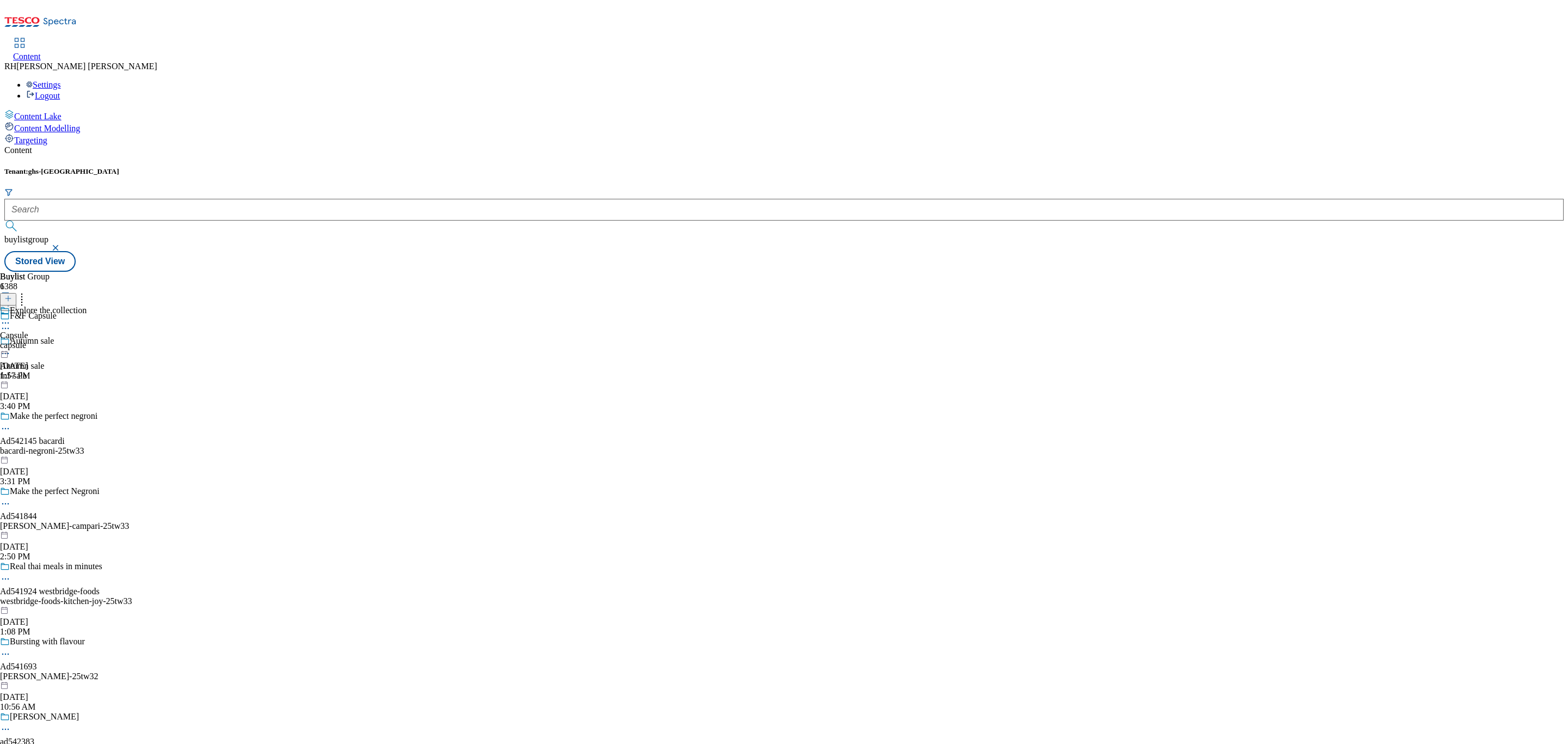
click at [86, 306] on div "Explore the collection Capsule capsule Sep 29, 2025 1:57 PM" at bounding box center [43, 343] width 86 height 75
click at [59, 306] on div "F&F Capsule F&F Capsule all-products Sep 29, 2025 3:33 PM" at bounding box center [29, 343] width 59 height 75
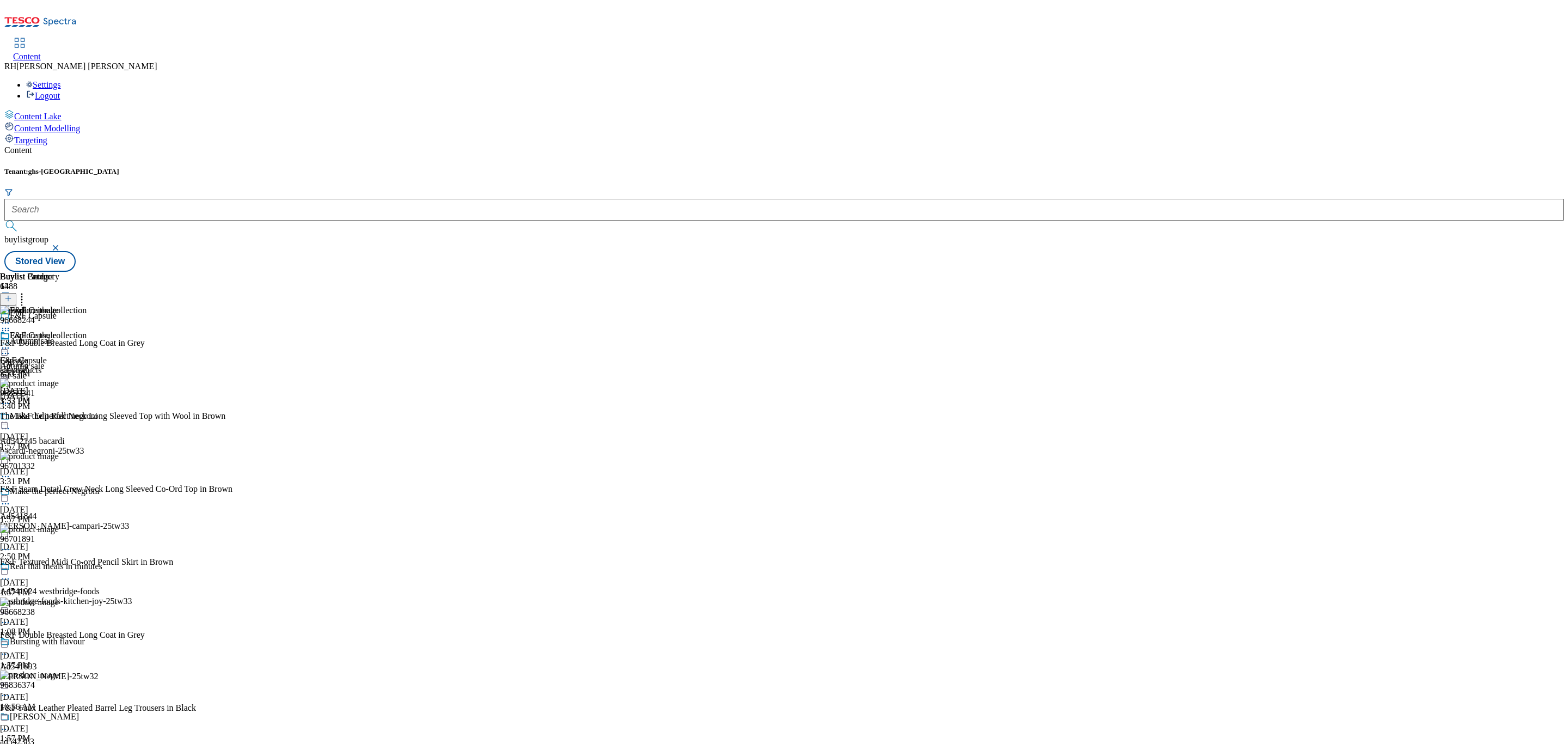
click at [59, 331] on div "F&F Capsule F&F Capsule all-products Sep 29, 2025 3:33 PM" at bounding box center [29, 368] width 59 height 75
click at [7, 348] on circle at bounding box center [5, 348] width 2 height 2
click at [69, 467] on span "Un-publish" at bounding box center [51, 471] width 35 height 8
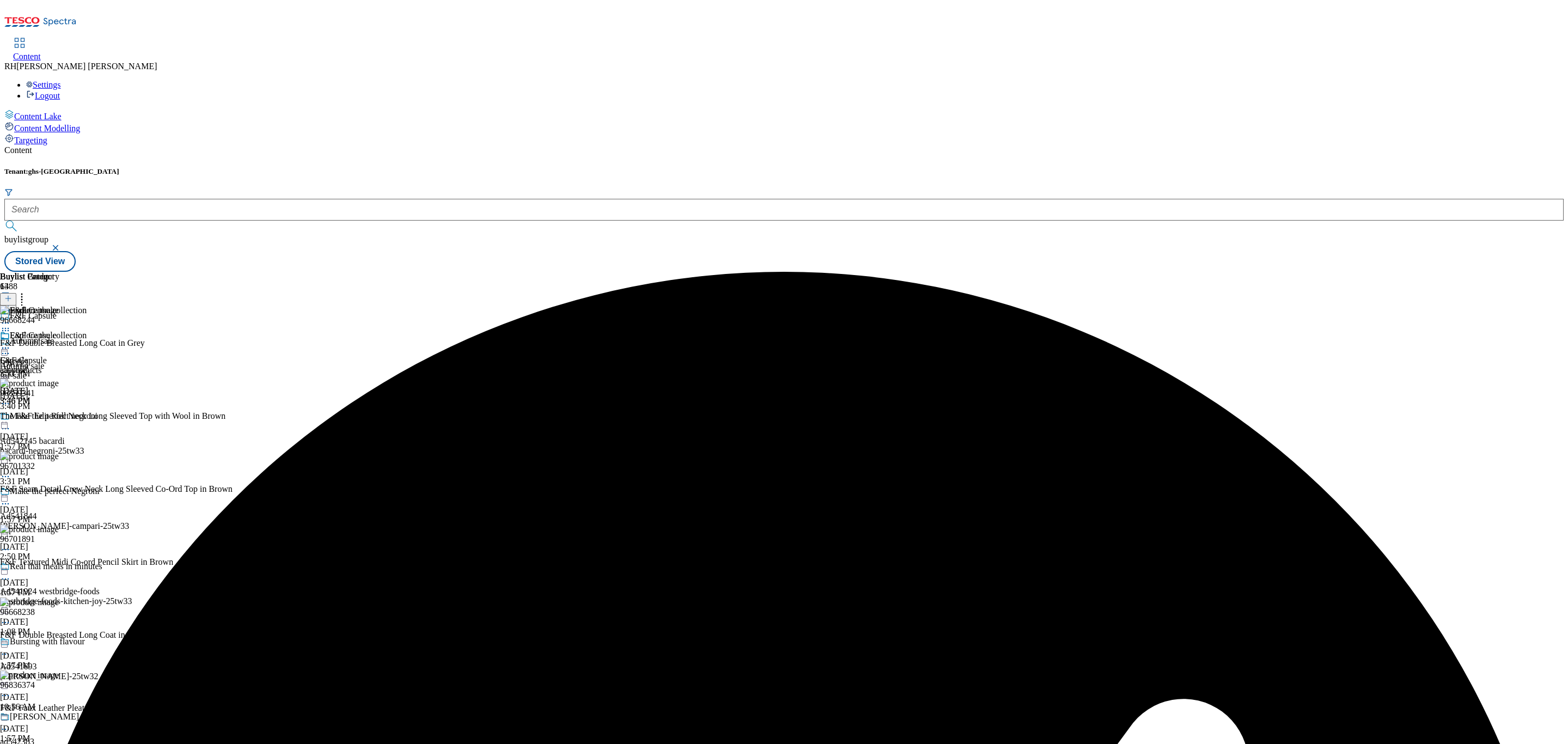
click at [11, 343] on icon at bounding box center [5, 348] width 11 height 11
click at [70, 430] on span "Un-preview" at bounding box center [52, 433] width 37 height 8
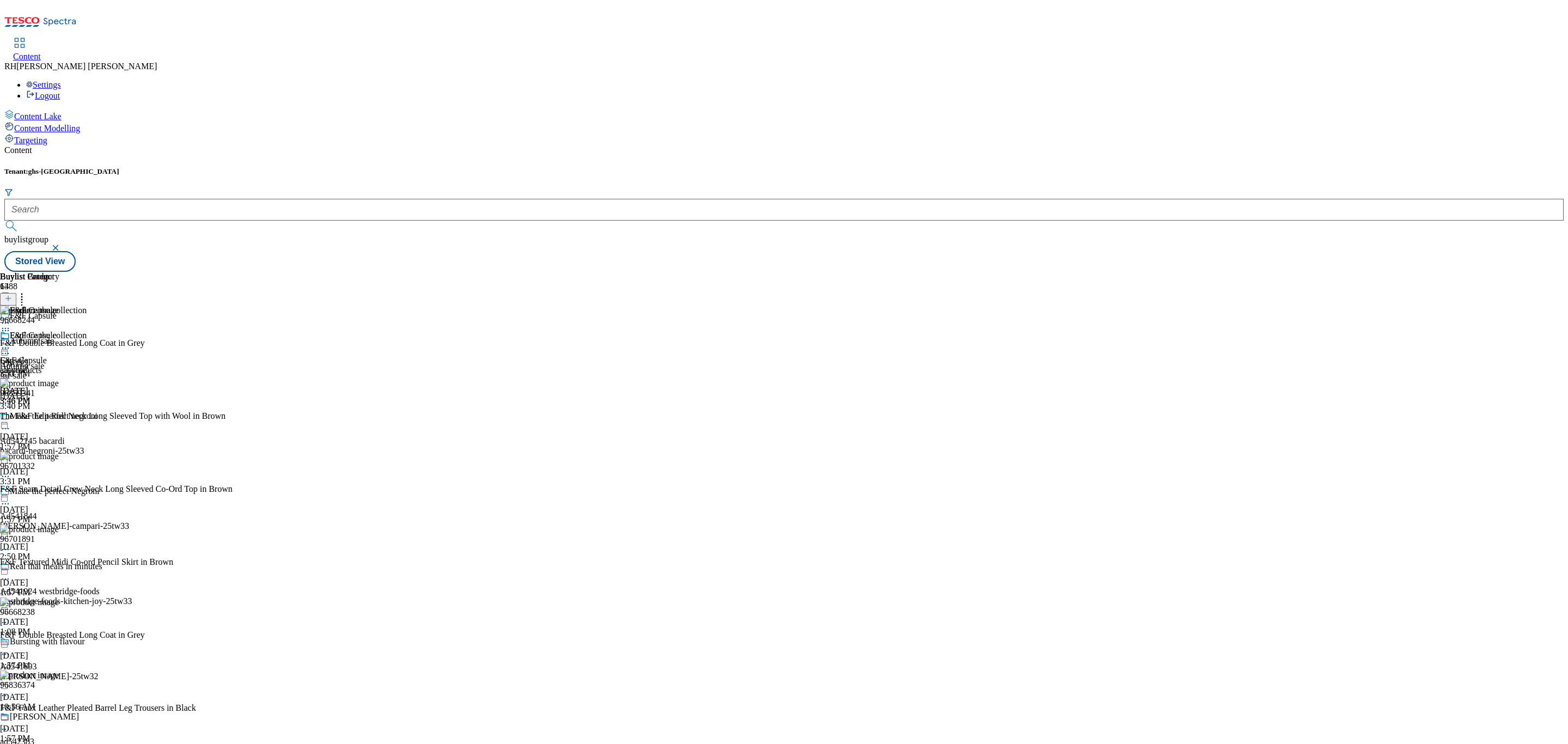
click at [27, 292] on icon at bounding box center [22, 297] width 11 height 11
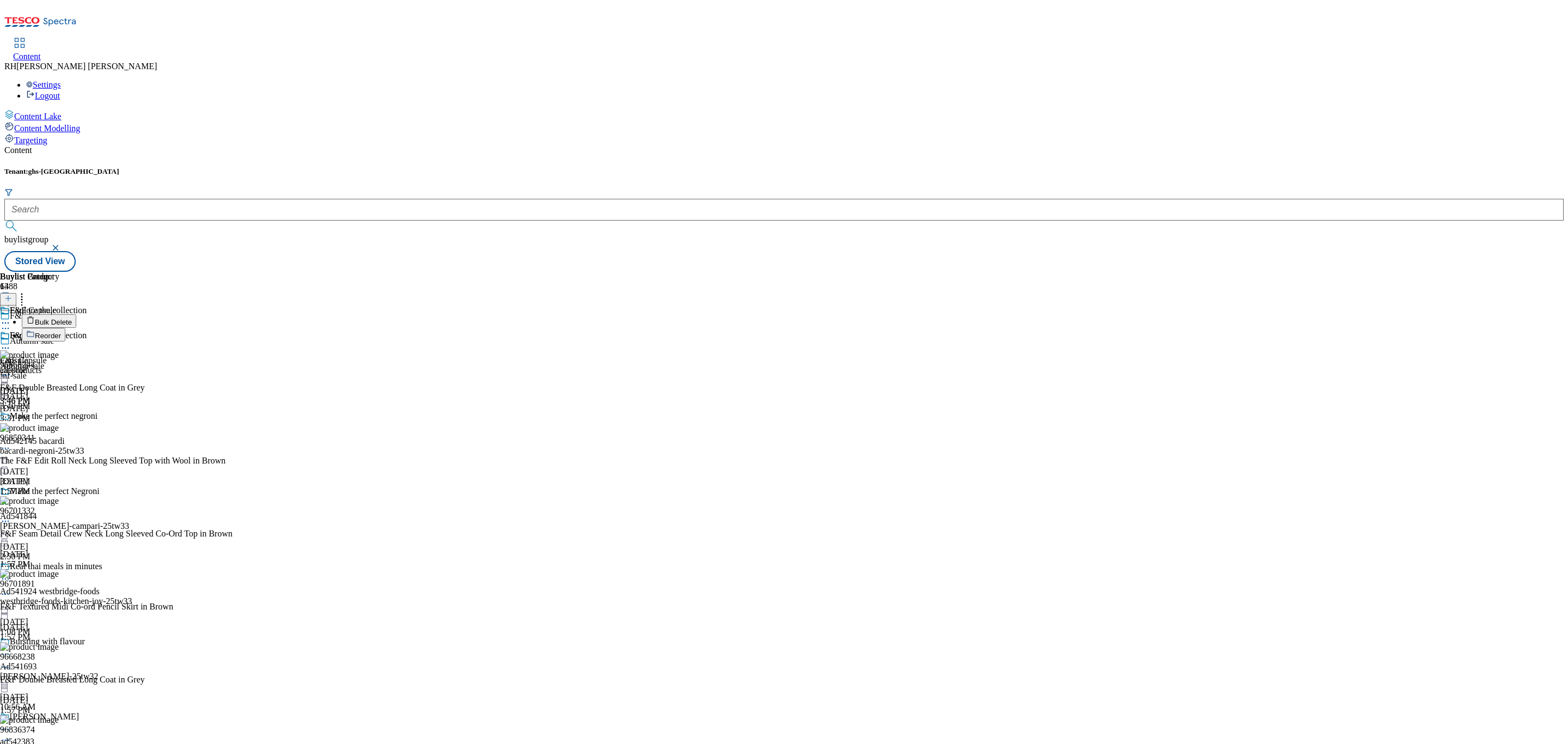
click at [72, 318] on span "Bulk Delete" at bounding box center [53, 321] width 37 height 8
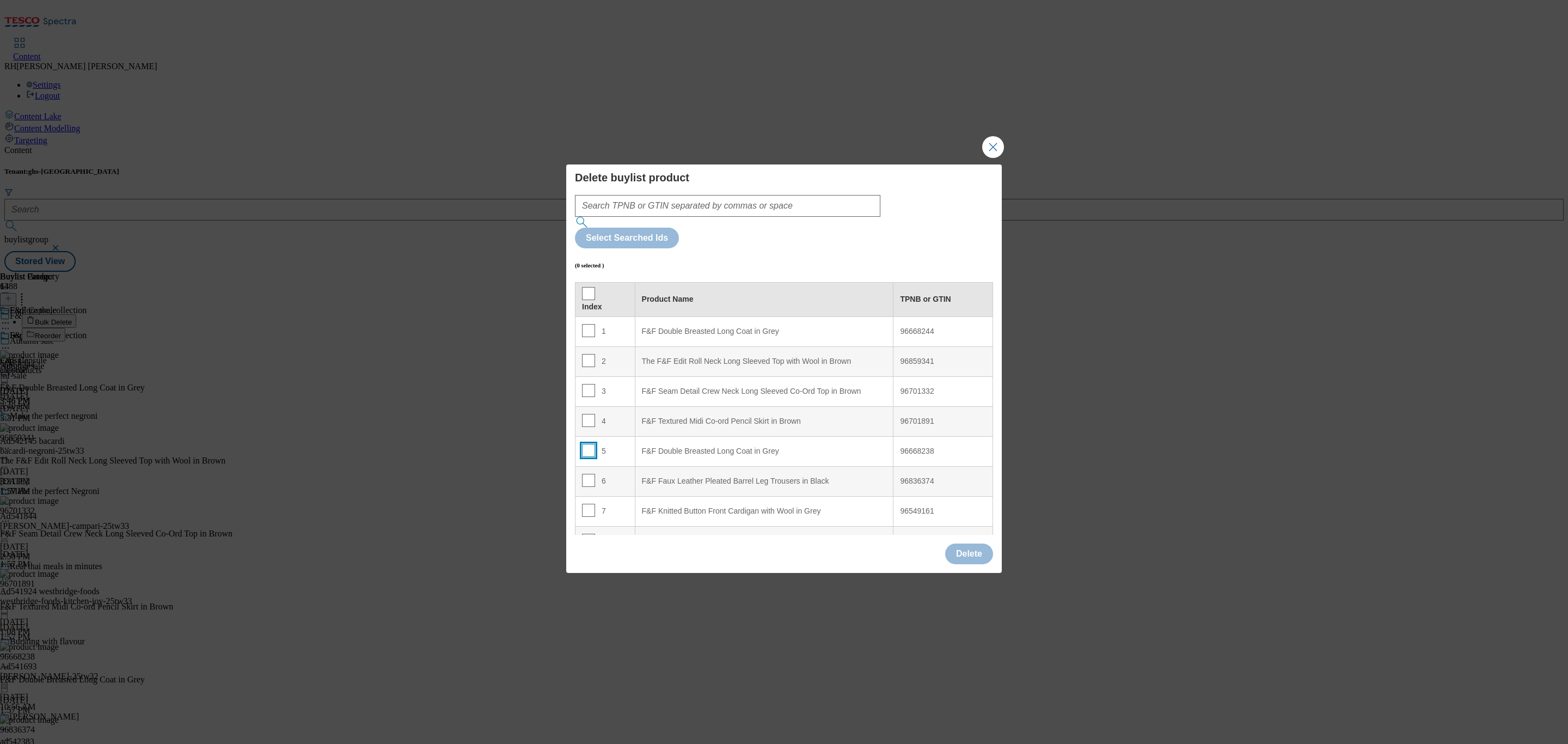
click at [589, 444] on input "Modal" at bounding box center [588, 450] width 13 height 13
checkbox input "true"
click at [964, 544] on button "Delete" at bounding box center [969, 554] width 48 height 21
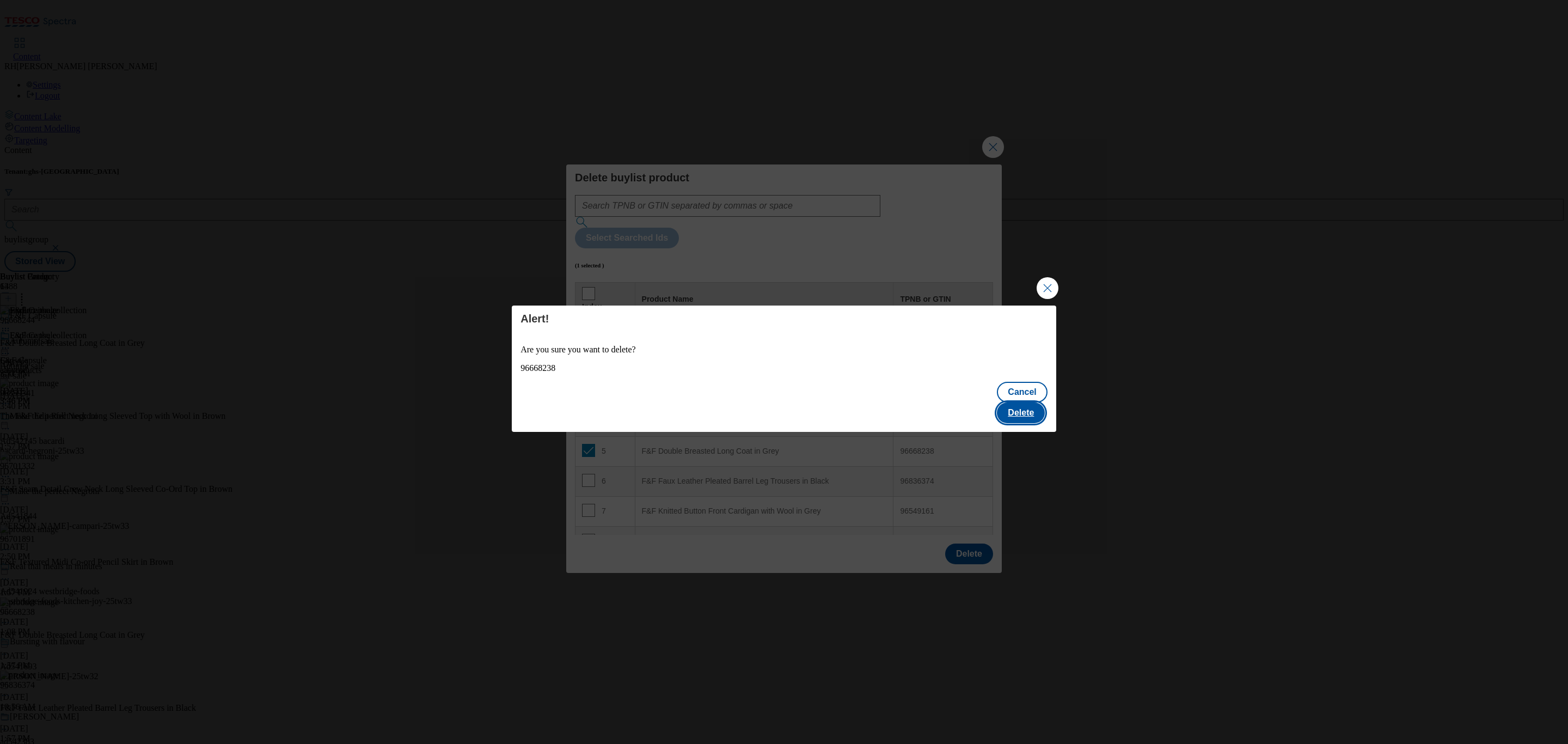
click at [1036, 407] on button "Delete" at bounding box center [1021, 413] width 48 height 21
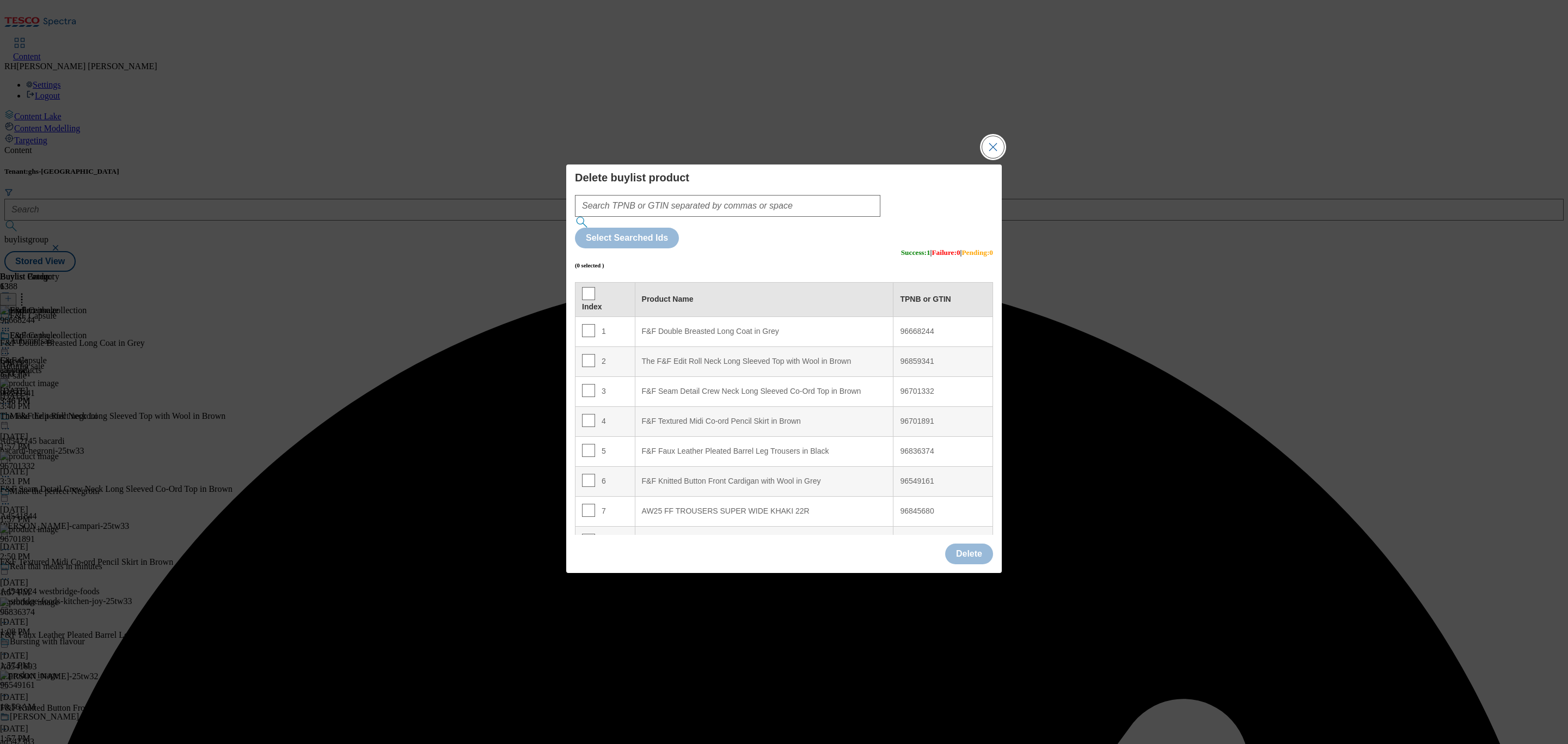
click at [997, 158] on button "Close Modal" at bounding box center [993, 147] width 22 height 22
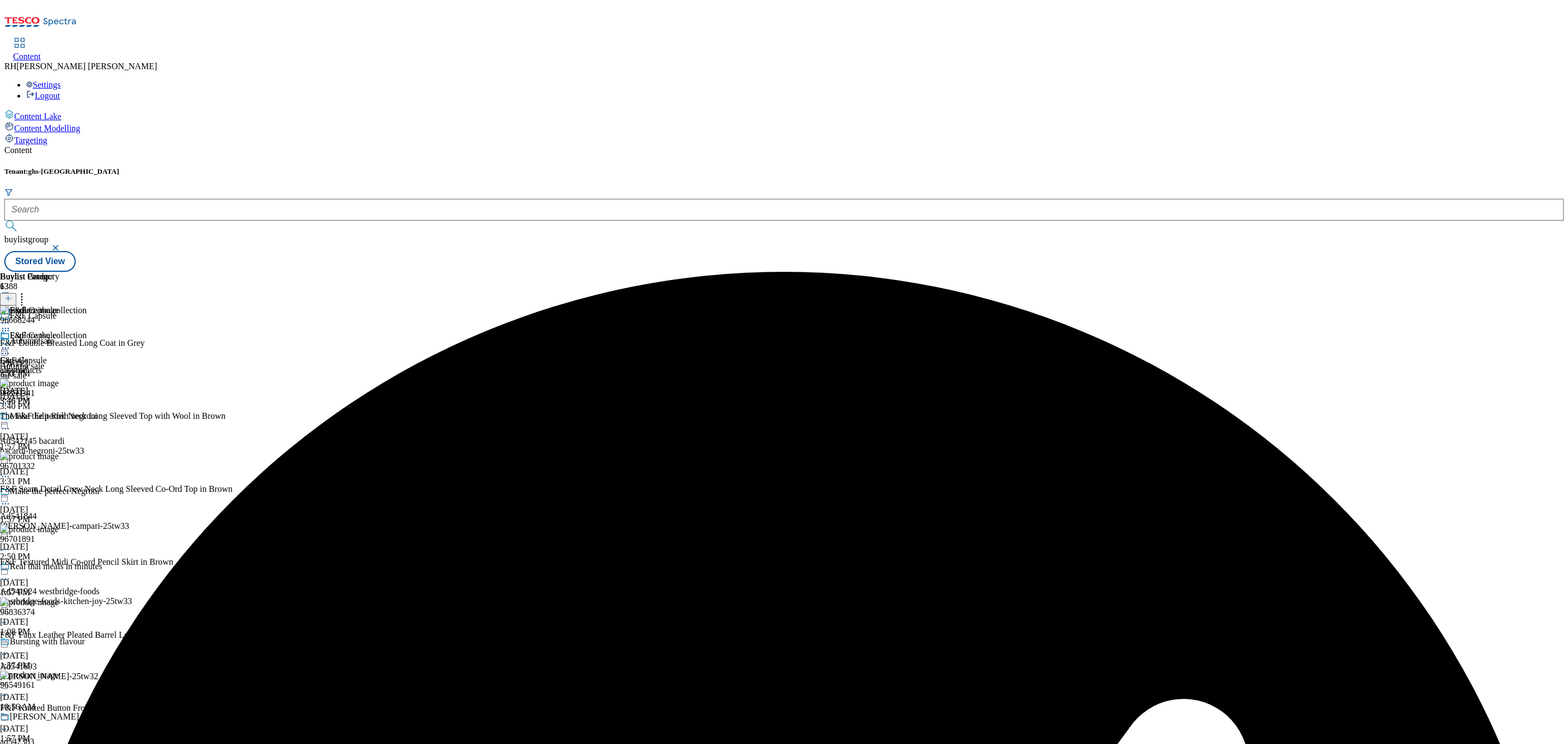
click at [11, 343] on icon at bounding box center [5, 348] width 11 height 11
click at [46, 367] on span "Edit" at bounding box center [40, 371] width 13 height 8
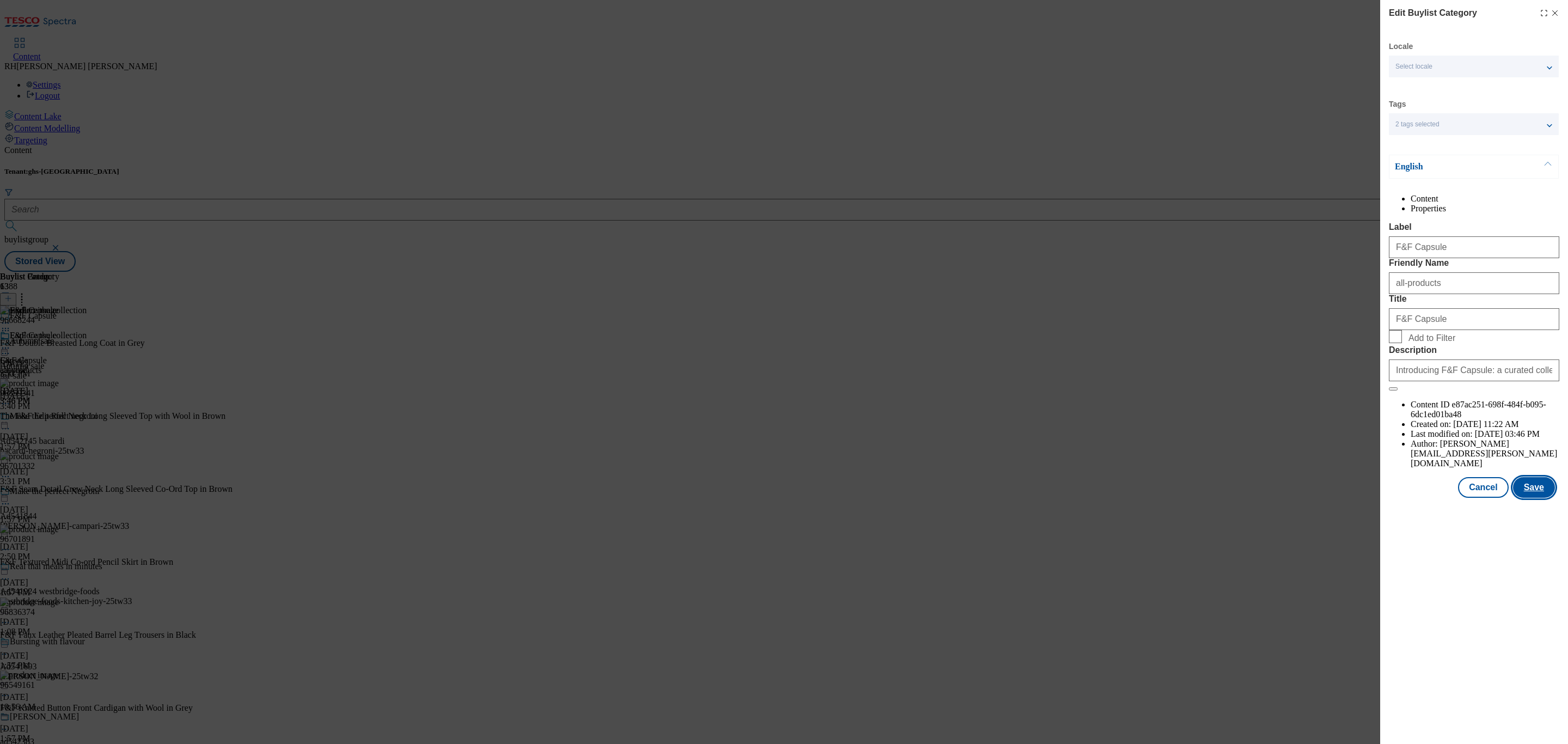
click at [1536, 498] on button "Save" at bounding box center [1534, 488] width 42 height 21
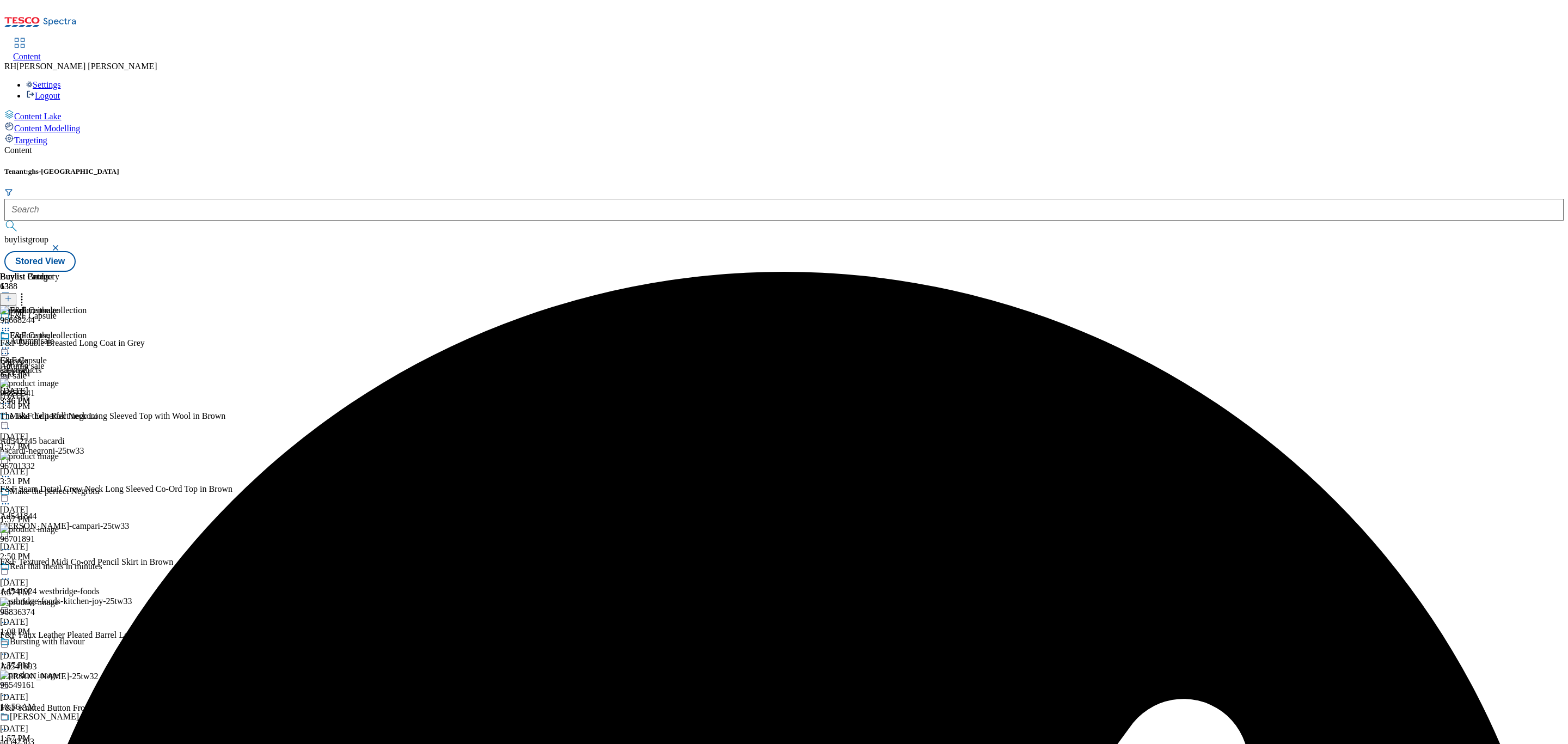
click at [11, 343] on icon at bounding box center [5, 348] width 11 height 11
click at [75, 415] on li "Preview" at bounding box center [48, 421] width 53 height 13
click at [59, 331] on div "F&F Capsule F&F Capsule all-products Sep 29, 2025 3:46 PM" at bounding box center [29, 368] width 59 height 75
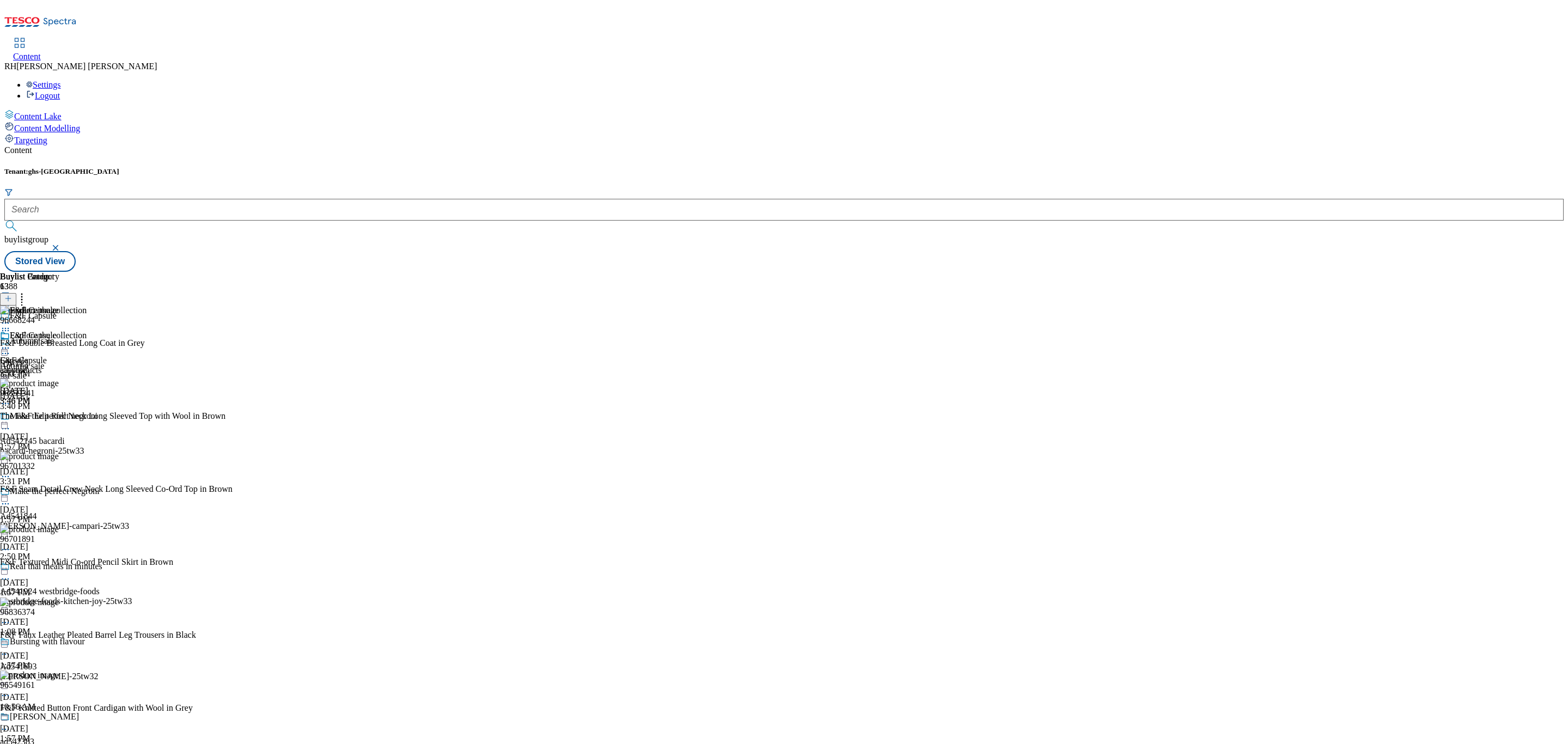
click at [11, 343] on icon at bounding box center [5, 348] width 11 height 11
click at [59, 417] on span "Preview" at bounding box center [46, 421] width 26 height 8
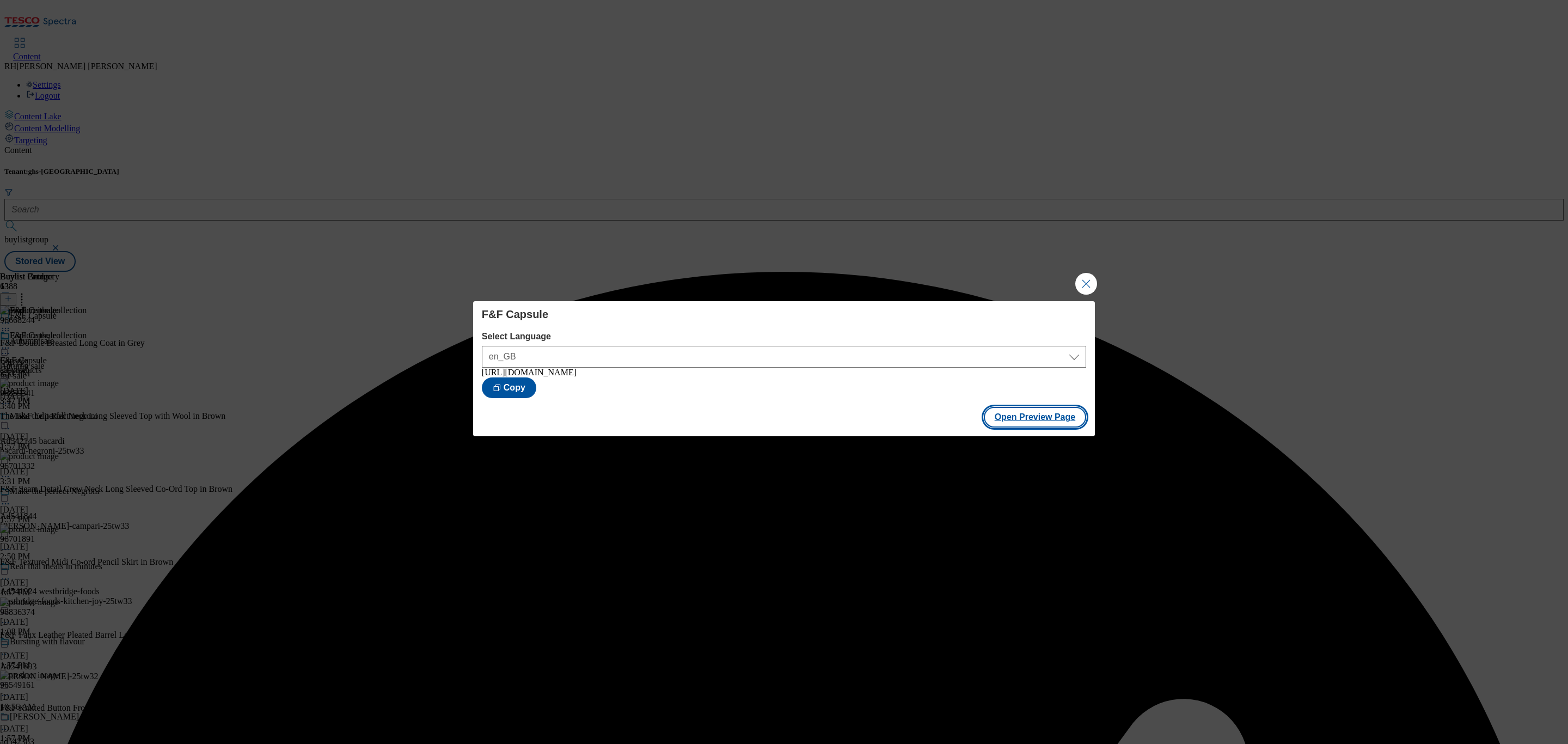
click at [1046, 424] on button "Open Preview Page" at bounding box center [1035, 417] width 103 height 21
click at [1082, 283] on button "Close Modal" at bounding box center [1087, 284] width 22 height 22
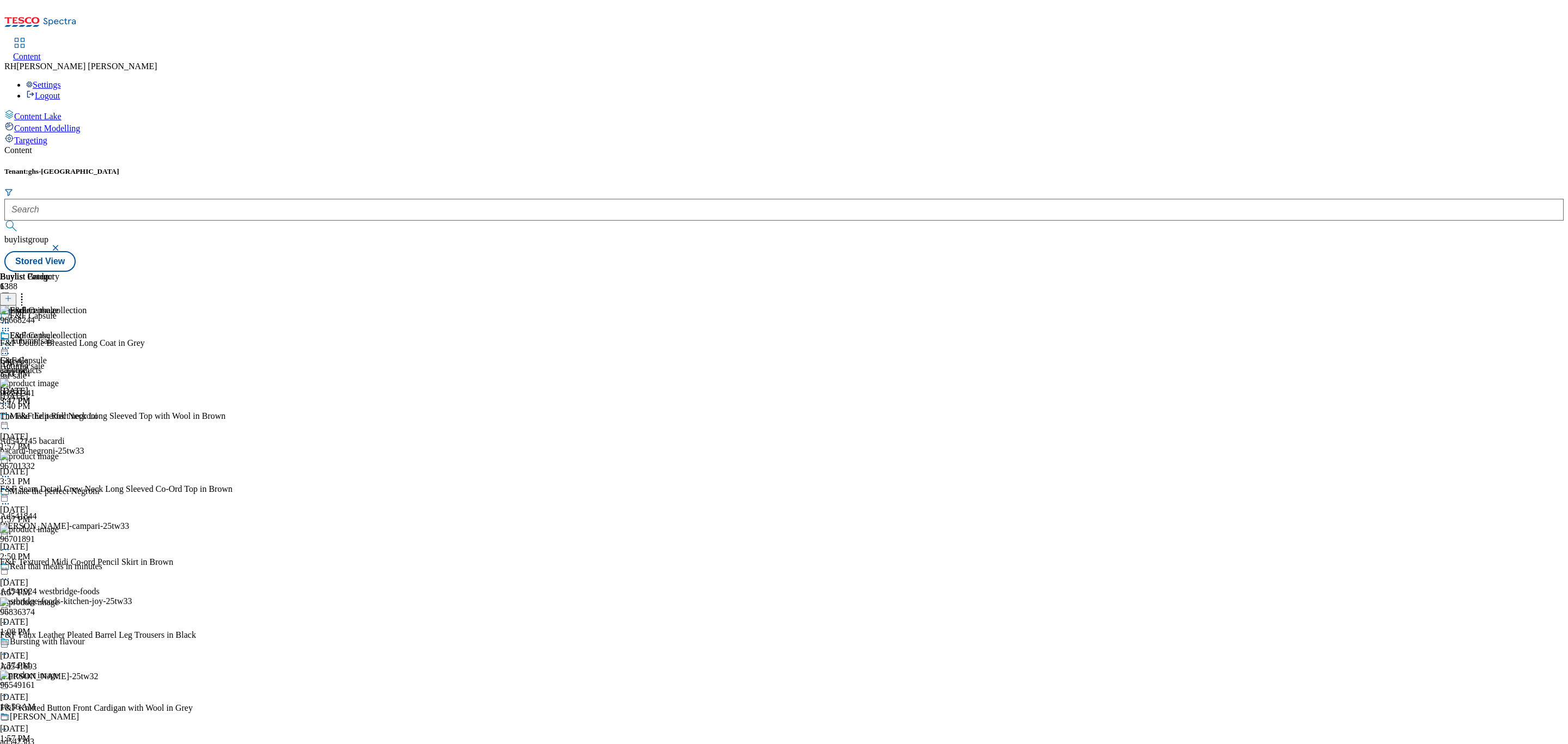
click at [11, 343] on icon at bounding box center [5, 348] width 11 height 11
click at [58, 455] on span "Publish" at bounding box center [45, 458] width 24 height 8
